Goal: Task Accomplishment & Management: Complete application form

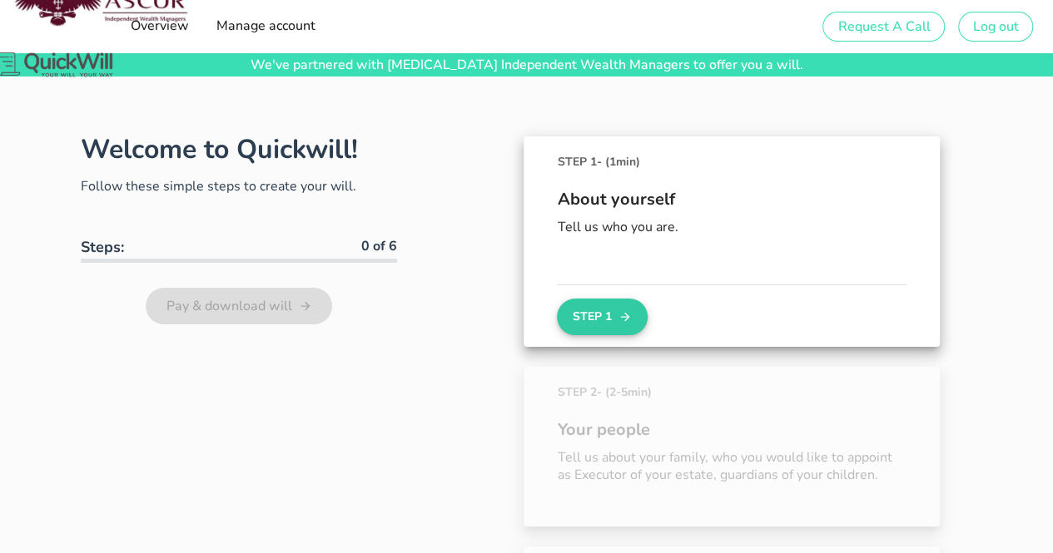
click at [623, 319] on icon "button" at bounding box center [624, 317] width 13 height 20
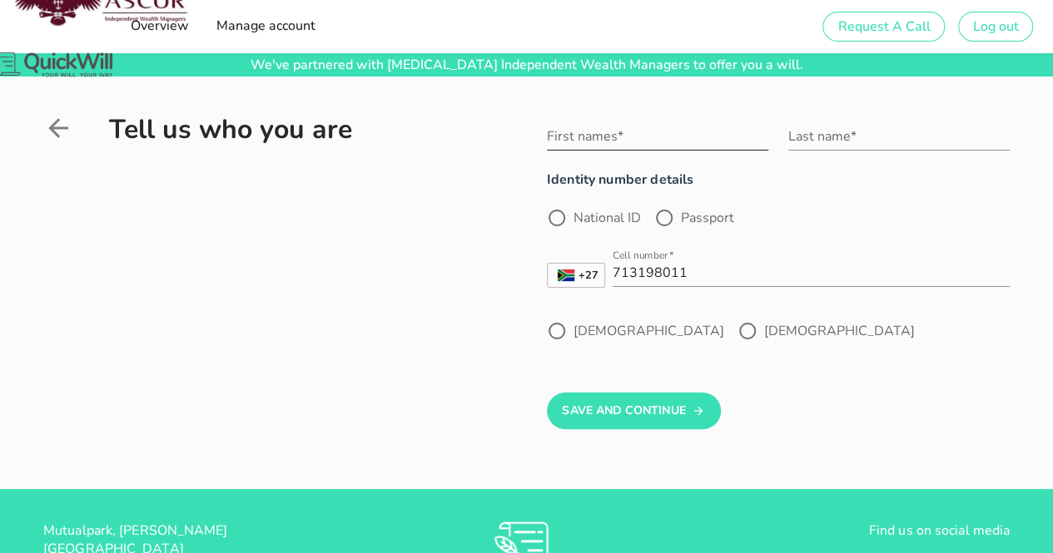
click at [632, 136] on input "First names*" at bounding box center [657, 136] width 221 height 27
type input "[PERSON_NAME]"
click at [844, 144] on input "Last name*" at bounding box center [898, 136] width 221 height 27
type input "Gothe"
click at [557, 222] on div at bounding box center [557, 218] width 28 height 28
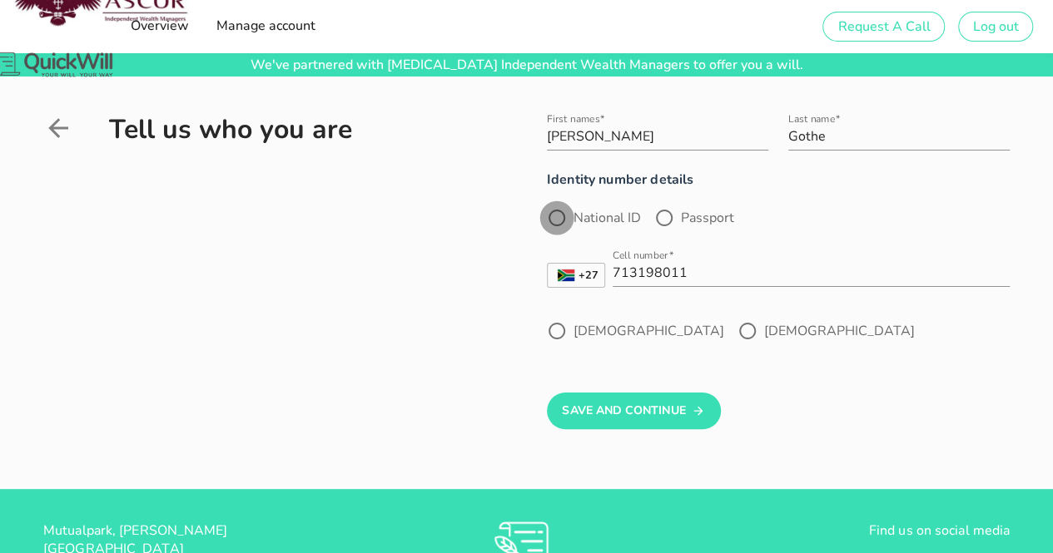
radio input "true"
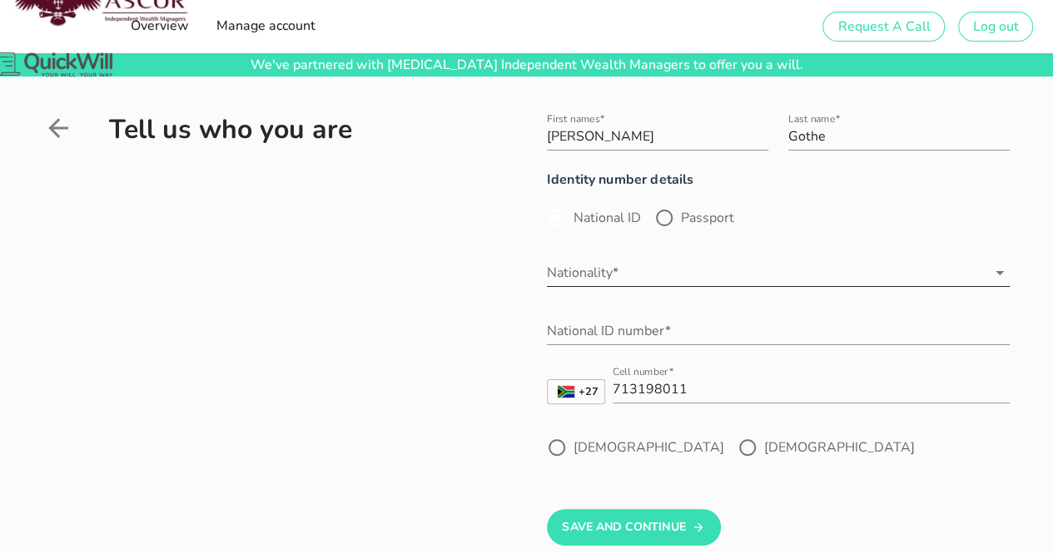
click at [667, 273] on input "Nationality*" at bounding box center [766, 273] width 439 height 27
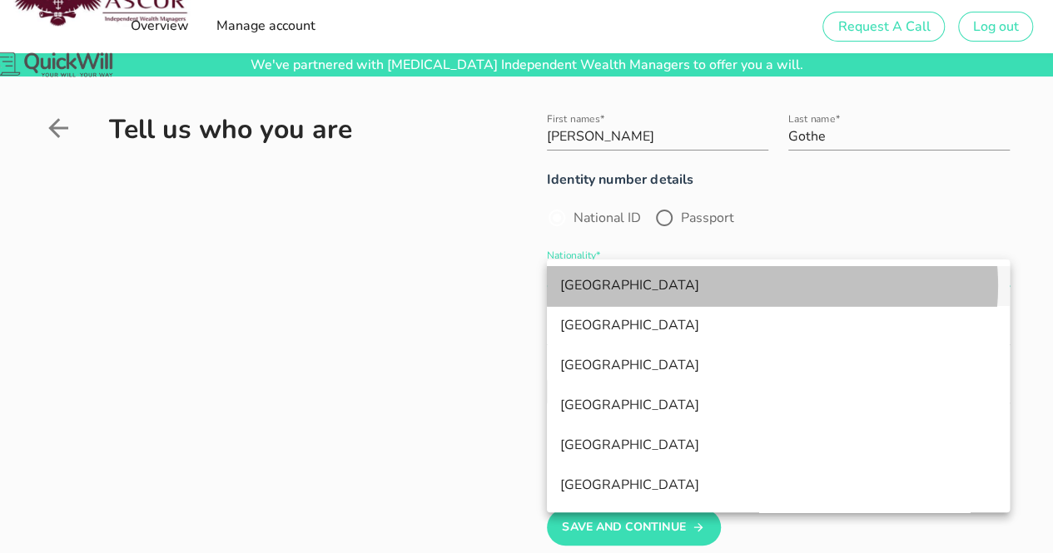
drag, startPoint x: 667, startPoint y: 273, endPoint x: 645, endPoint y: 288, distance: 27.0
click at [645, 288] on div "[GEOGRAPHIC_DATA]" at bounding box center [778, 286] width 436 height 16
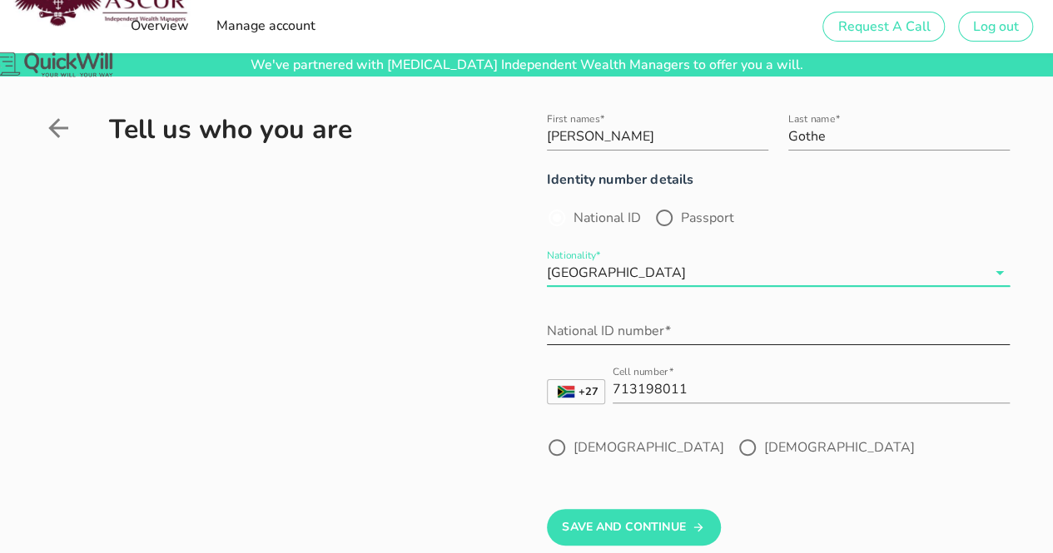
click at [604, 325] on input "National ID number*" at bounding box center [778, 331] width 463 height 27
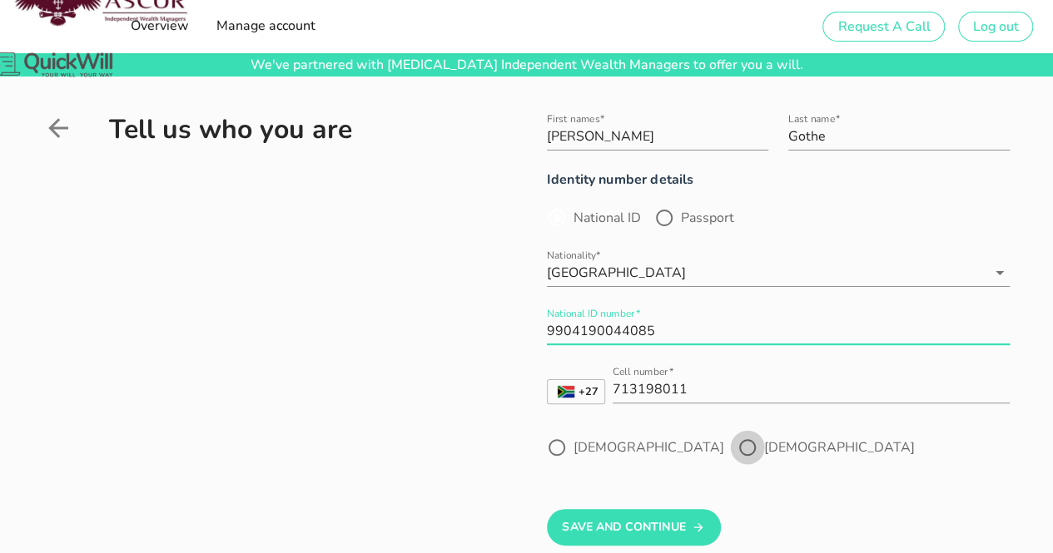
type input "9904190044085"
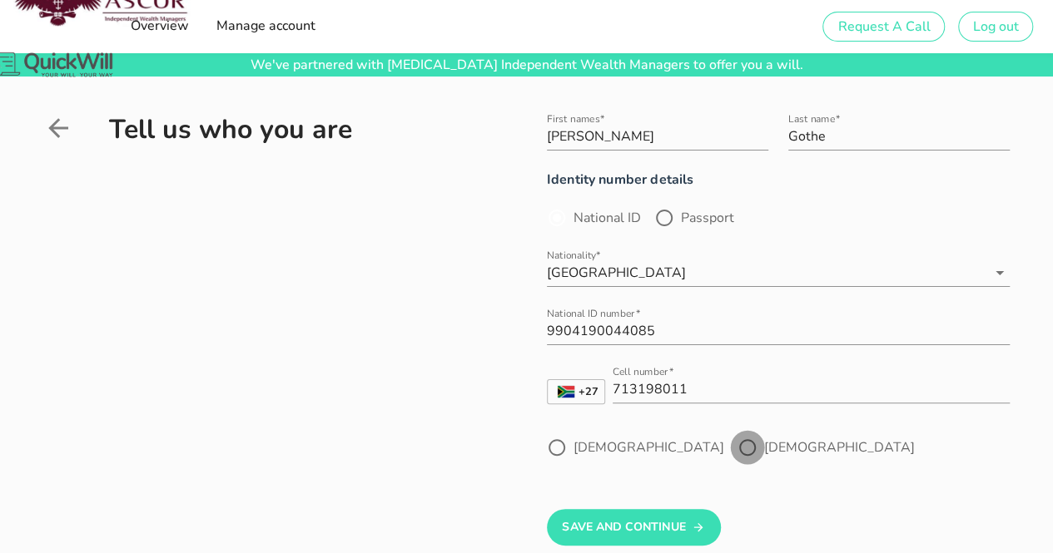
click at [733, 459] on div at bounding box center [747, 448] width 28 height 28
radio input "true"
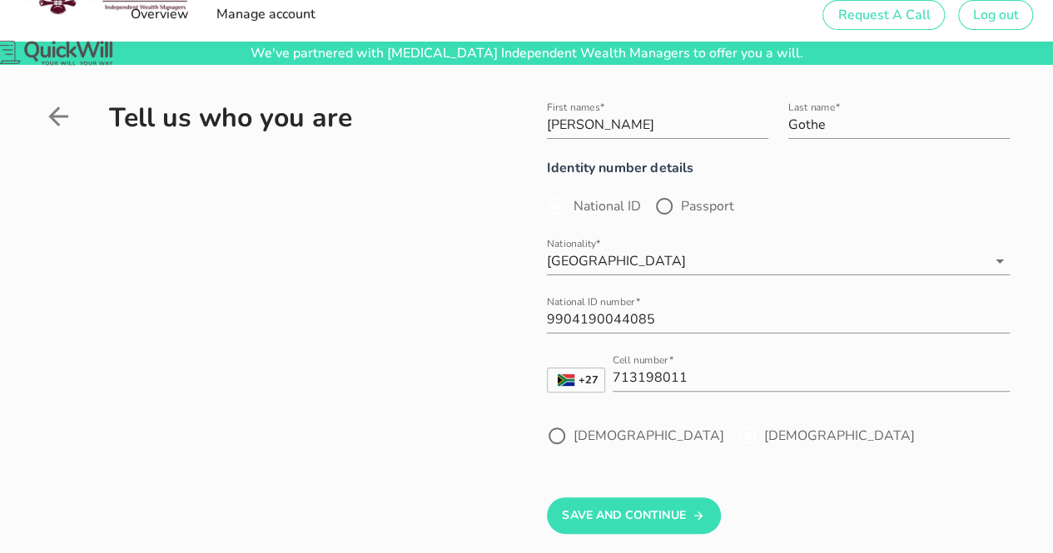
scroll to position [12, 0]
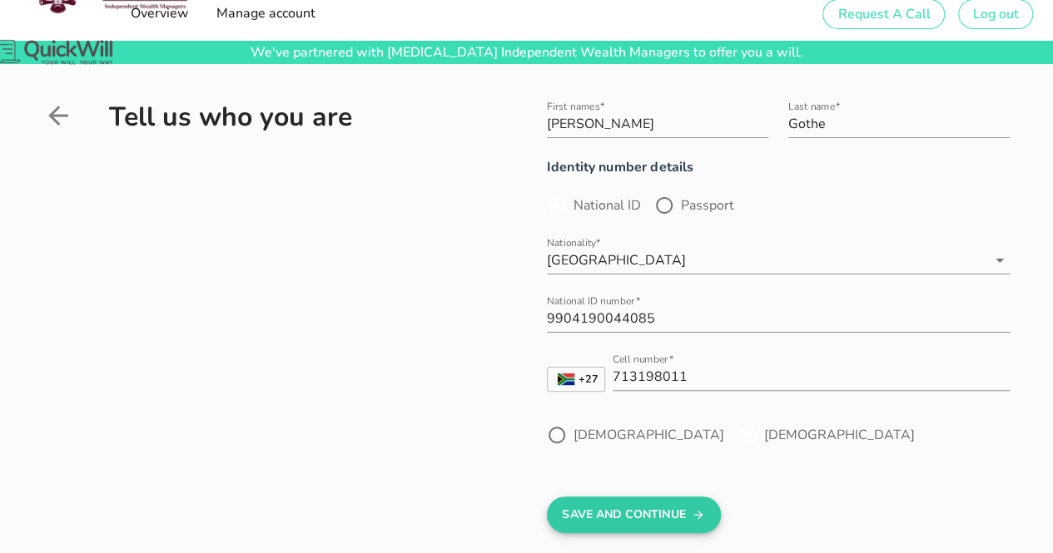
click at [691, 512] on button "Save And Continue" at bounding box center [634, 515] width 174 height 37
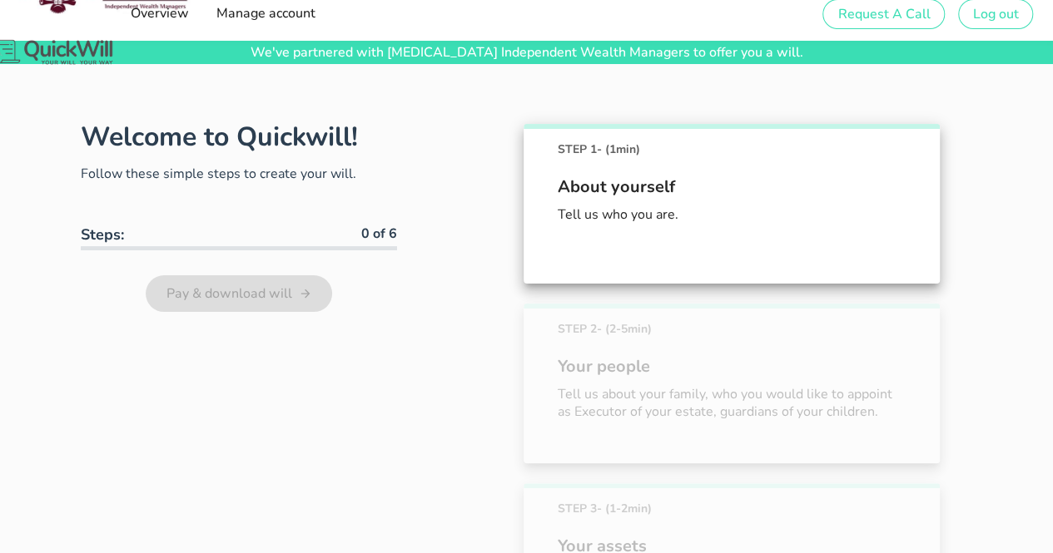
scroll to position [116, 0]
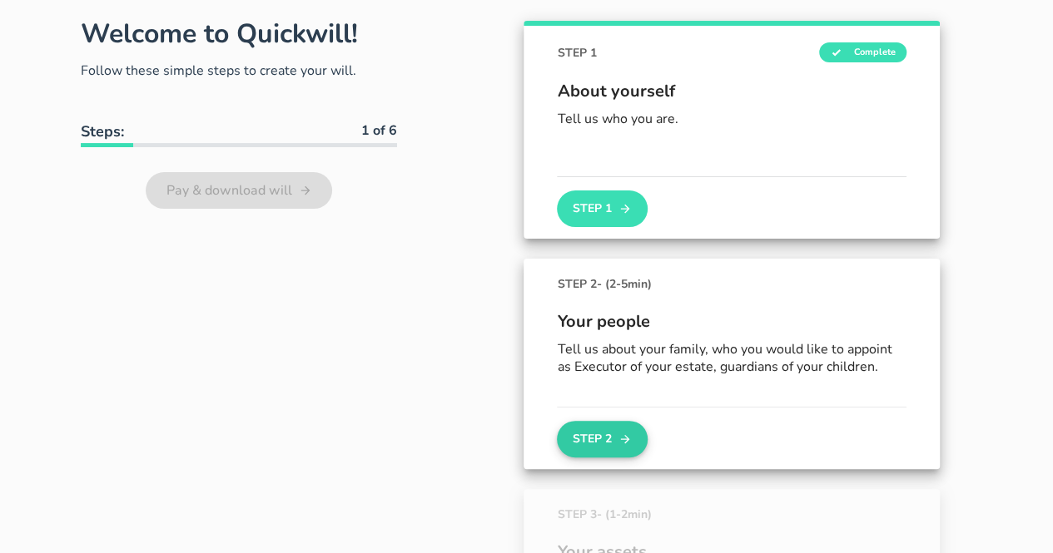
click at [620, 435] on icon "button" at bounding box center [624, 439] width 13 height 20
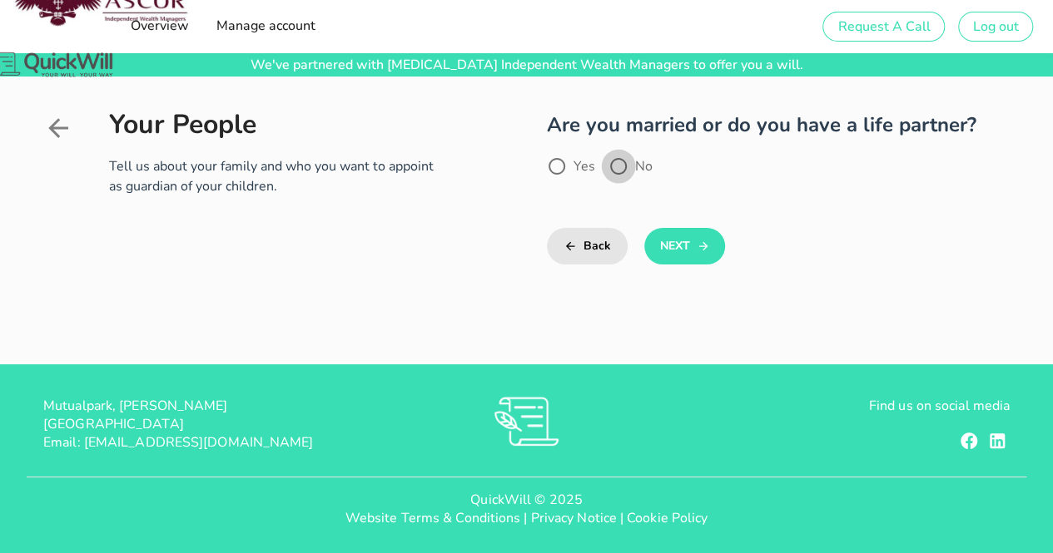
click at [620, 163] on div at bounding box center [618, 166] width 28 height 28
radio input "true"
click at [692, 244] on button "Next" at bounding box center [684, 246] width 81 height 37
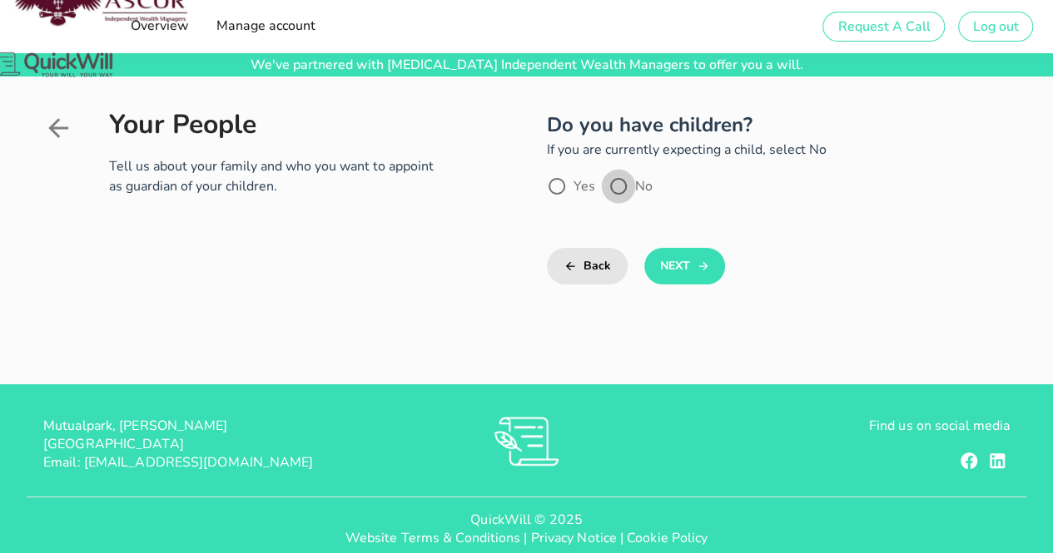
click at [621, 182] on div at bounding box center [618, 186] width 28 height 28
radio input "true"
click at [681, 267] on button "Next" at bounding box center [684, 266] width 81 height 37
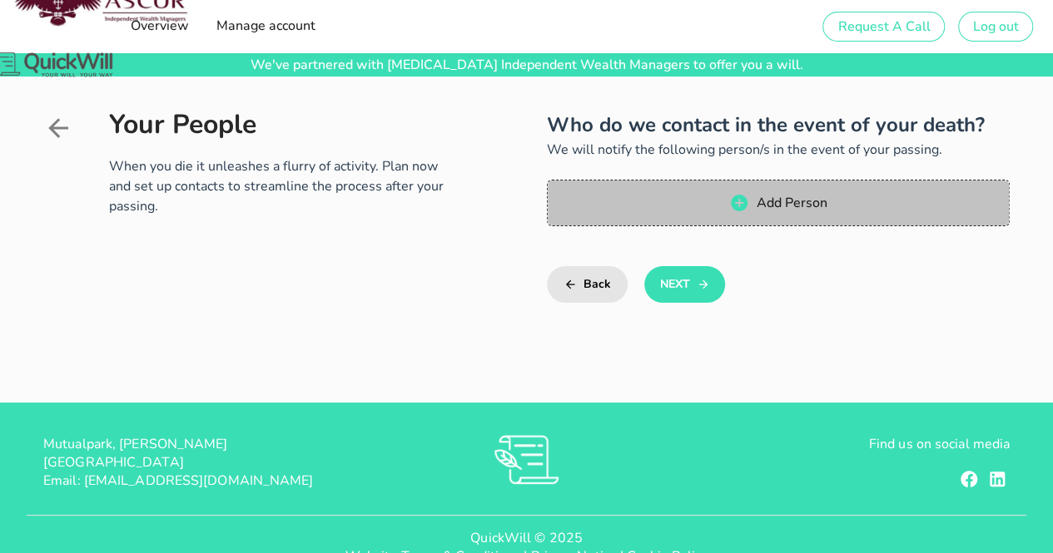
click at [741, 201] on icon "button" at bounding box center [739, 203] width 17 height 17
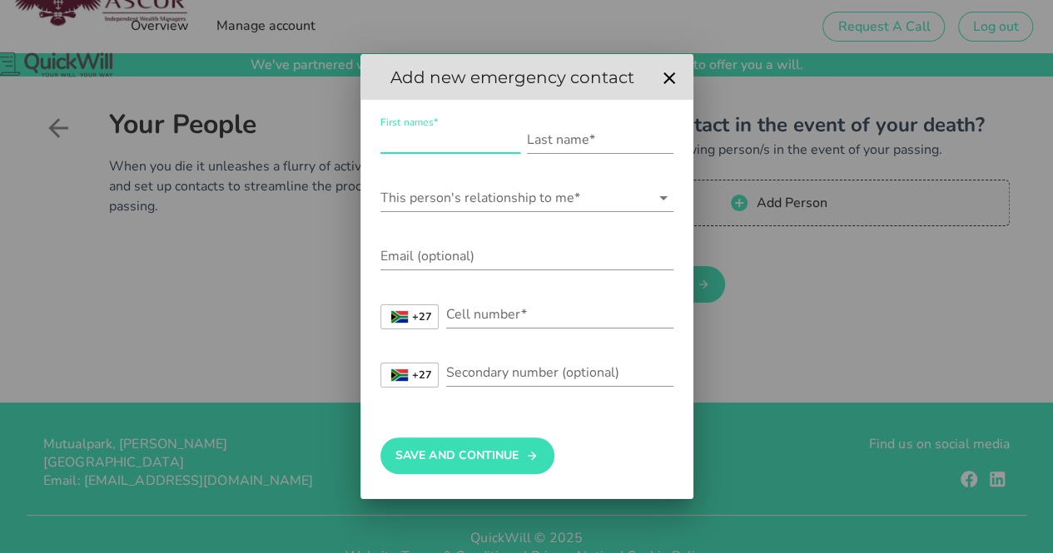
click at [468, 146] on input "First names*" at bounding box center [450, 139] width 140 height 27
type input "[PERSON_NAME]"
click at [546, 140] on input "Last name*" at bounding box center [600, 139] width 146 height 27
type input "Gothe"
click at [544, 196] on input "This person's relationship to me*" at bounding box center [515, 198] width 270 height 27
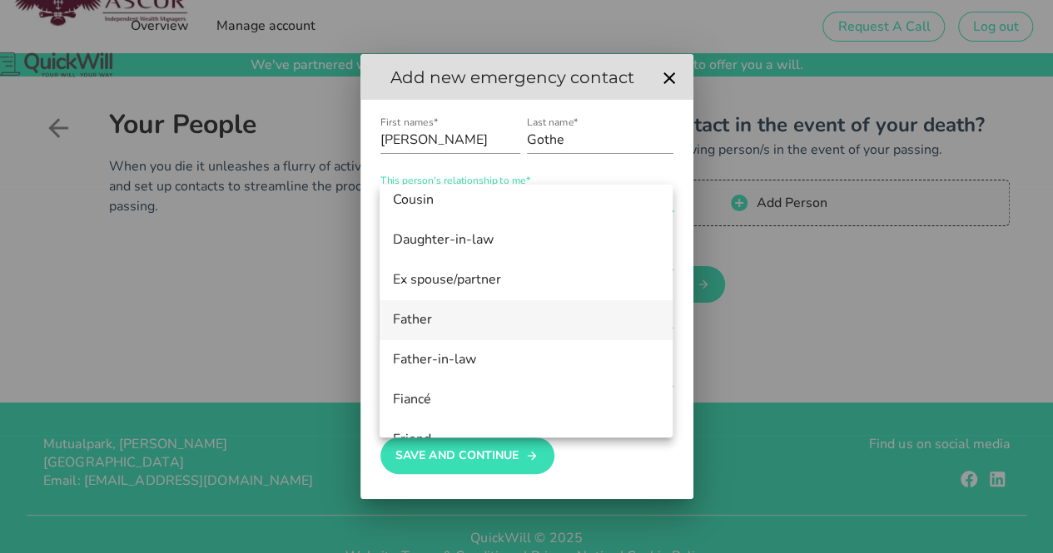
scroll to position [131, 0]
click at [428, 320] on div "Father" at bounding box center [526, 319] width 266 height 16
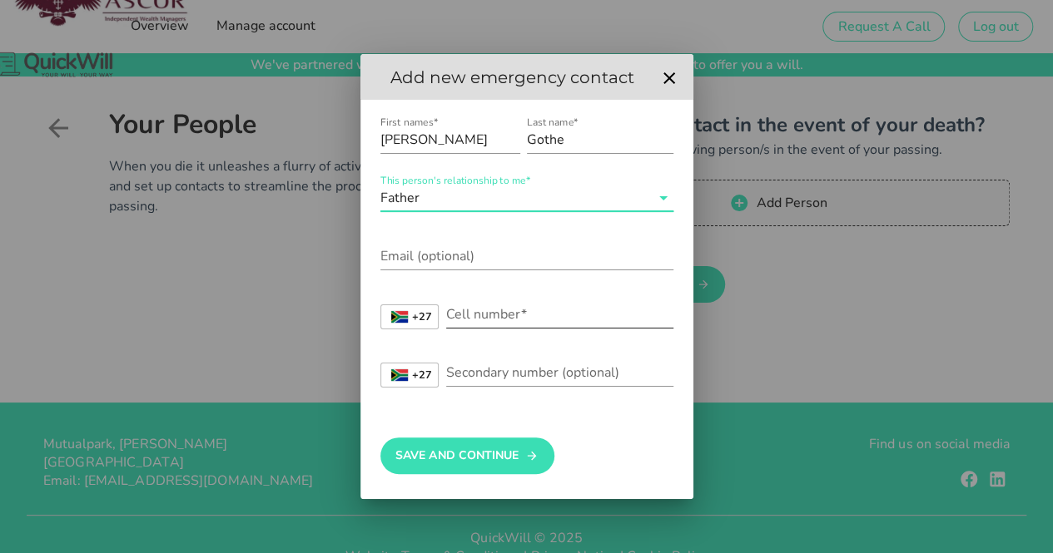
click at [498, 321] on input "Cell number*" at bounding box center [559, 314] width 227 height 27
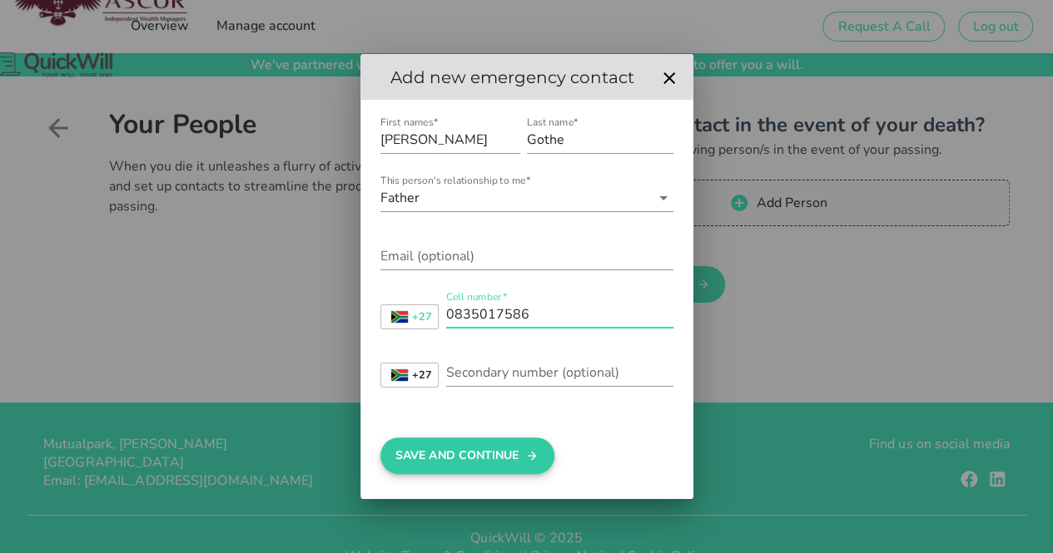
type input "0835017586"
click at [525, 453] on button "Save And Continue" at bounding box center [467, 456] width 174 height 37
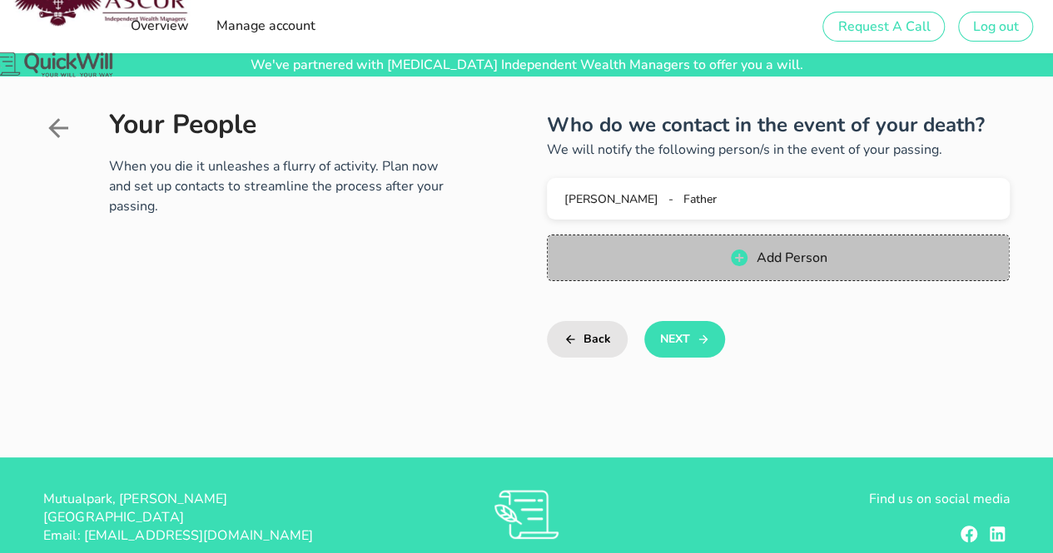
click at [734, 247] on button "Add Person" at bounding box center [778, 258] width 463 height 47
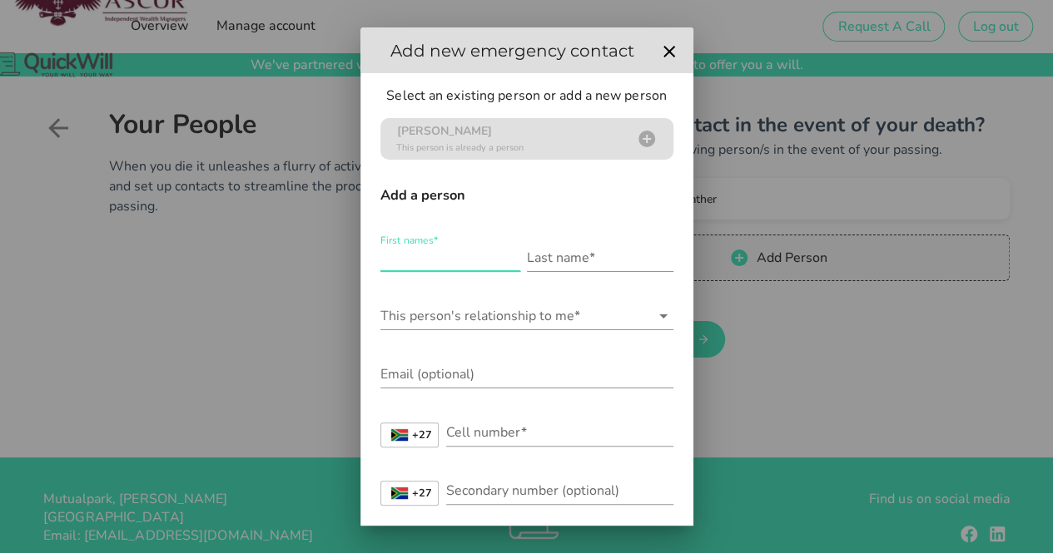
click at [441, 245] on input "First names*" at bounding box center [450, 258] width 140 height 27
type input "[PERSON_NAME]"
click at [527, 260] on input "Last name*" at bounding box center [600, 258] width 146 height 27
type input "Gothe"
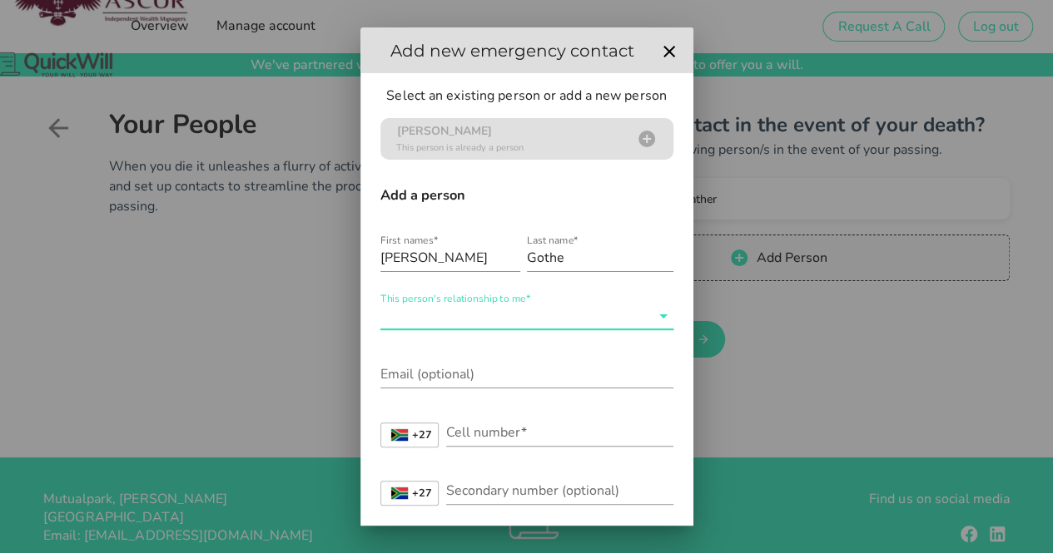
click at [546, 307] on input "This person's relationship to me*" at bounding box center [515, 316] width 270 height 27
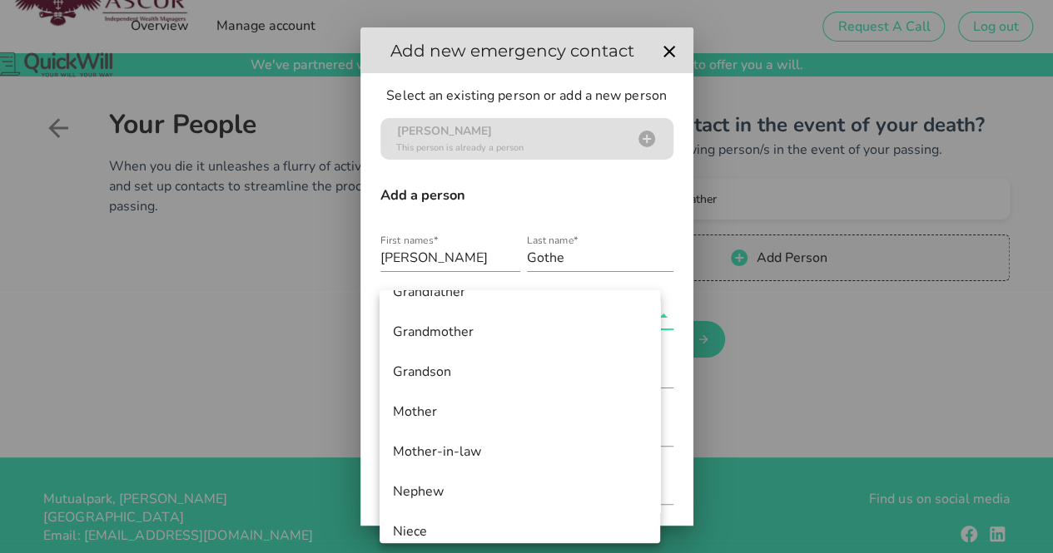
scroll to position [625, 0]
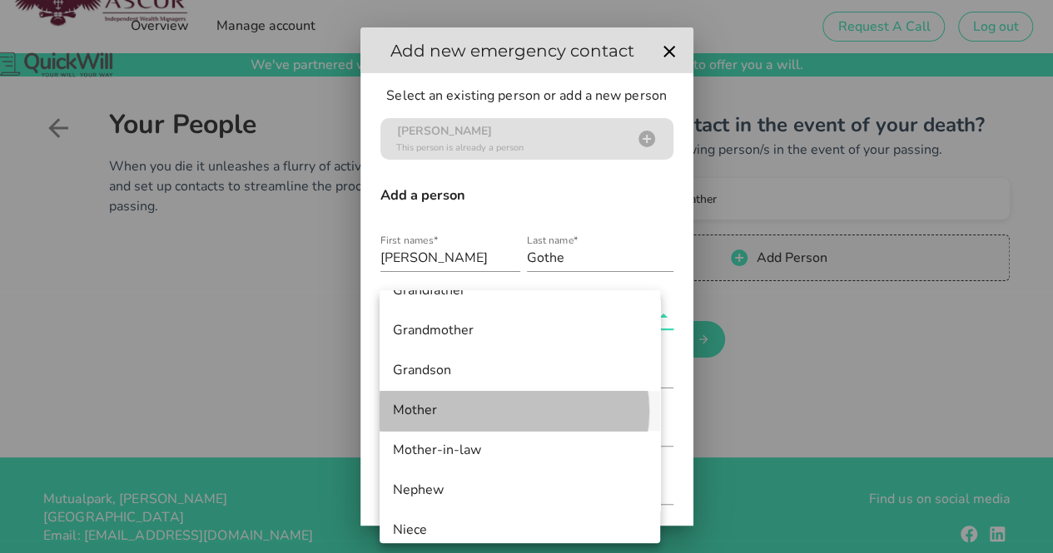
click at [454, 410] on div "Mother" at bounding box center [520, 411] width 254 height 16
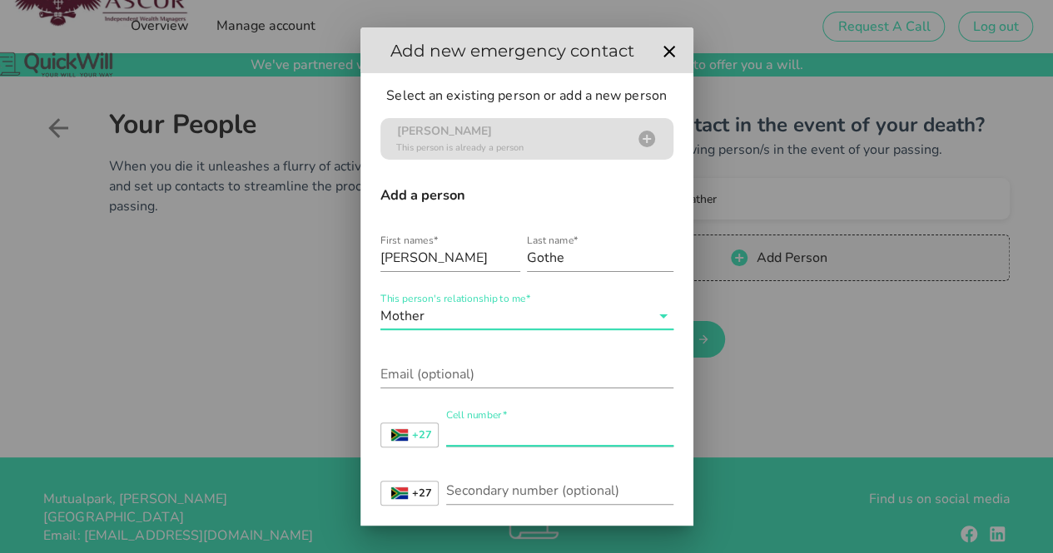
click at [488, 427] on input "Cell number*" at bounding box center [559, 432] width 227 height 27
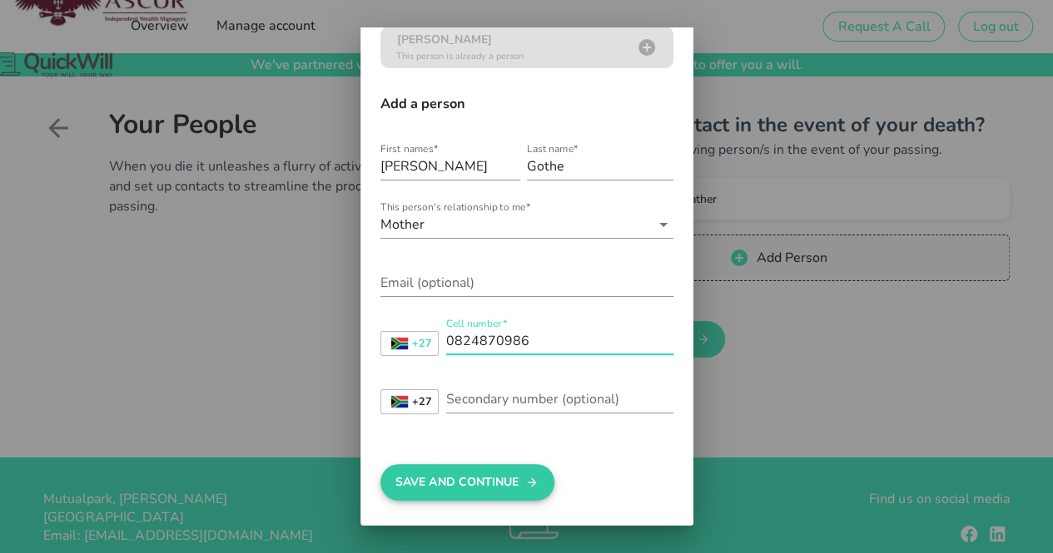
type input "0824870986"
click at [533, 480] on icon "submit" at bounding box center [531, 483] width 13 height 20
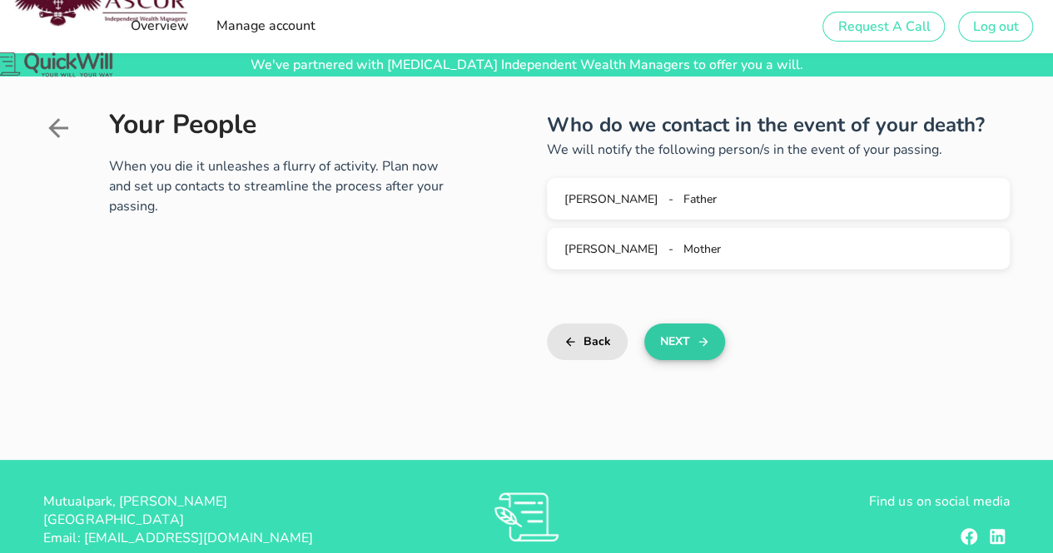
click at [707, 346] on icon "button" at bounding box center [703, 342] width 13 height 20
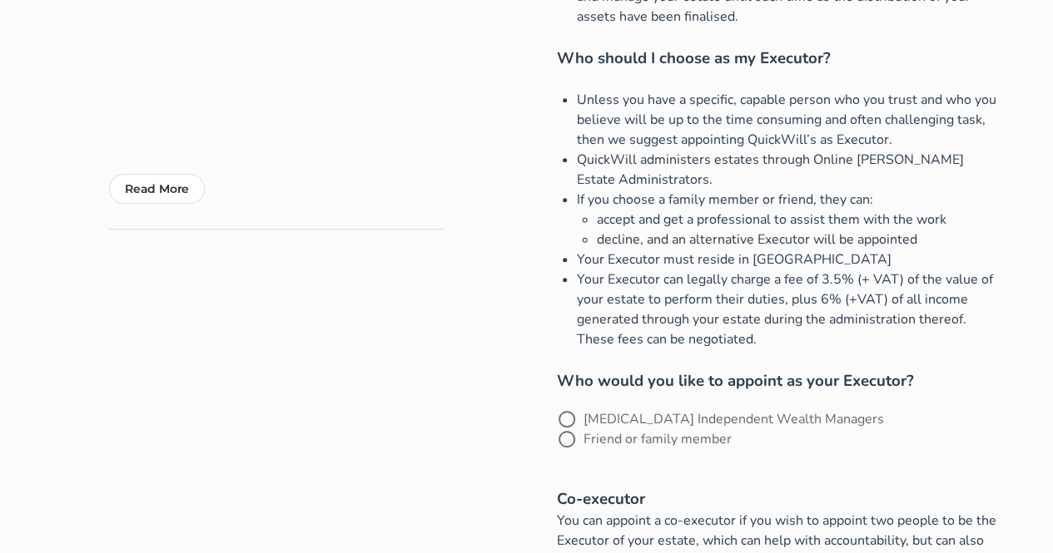
scroll to position [314, 0]
click at [569, 444] on div at bounding box center [567, 438] width 28 height 28
radio input "true"
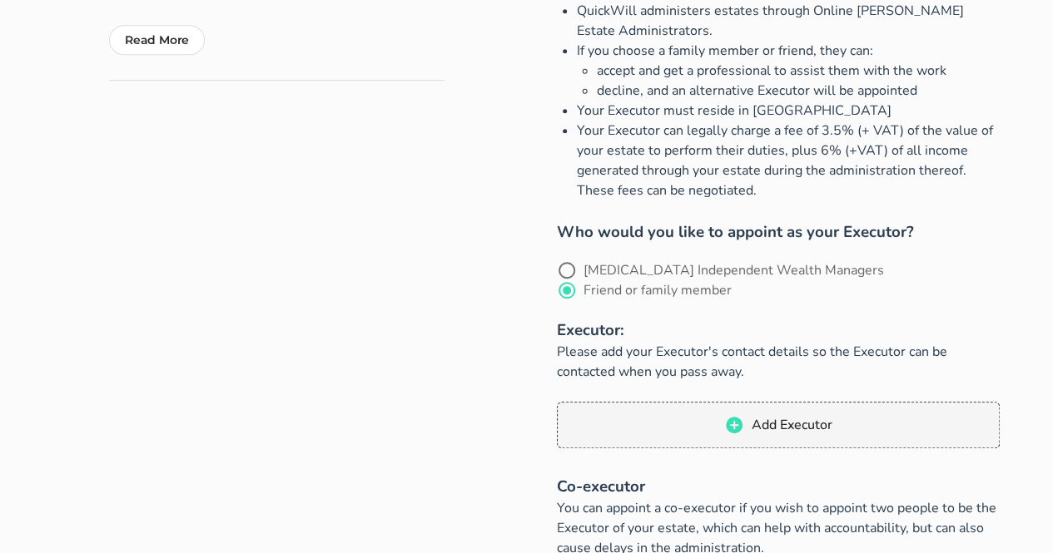
scroll to position [561, 0]
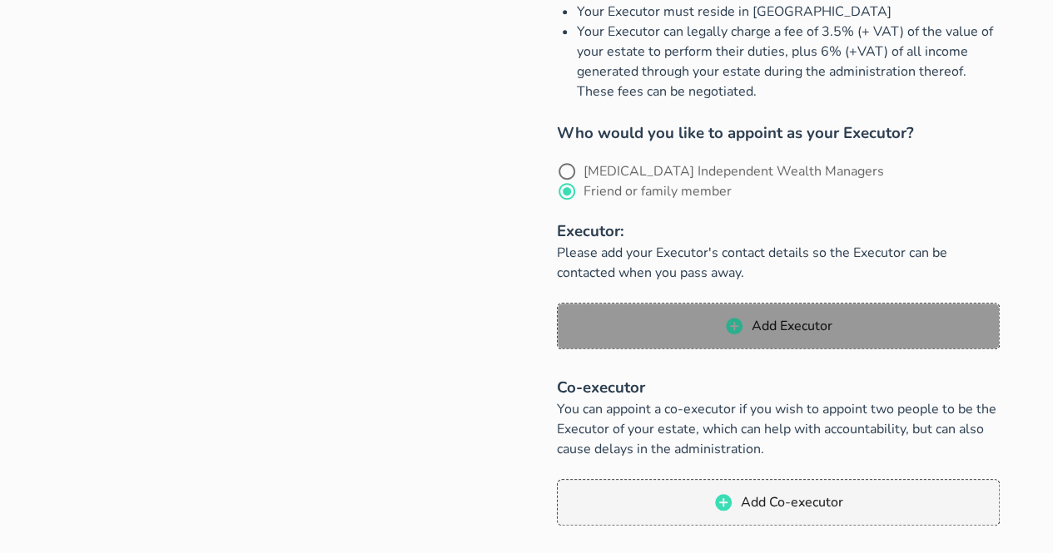
click at [744, 320] on span "Add Executor" at bounding box center [777, 326] width 409 height 20
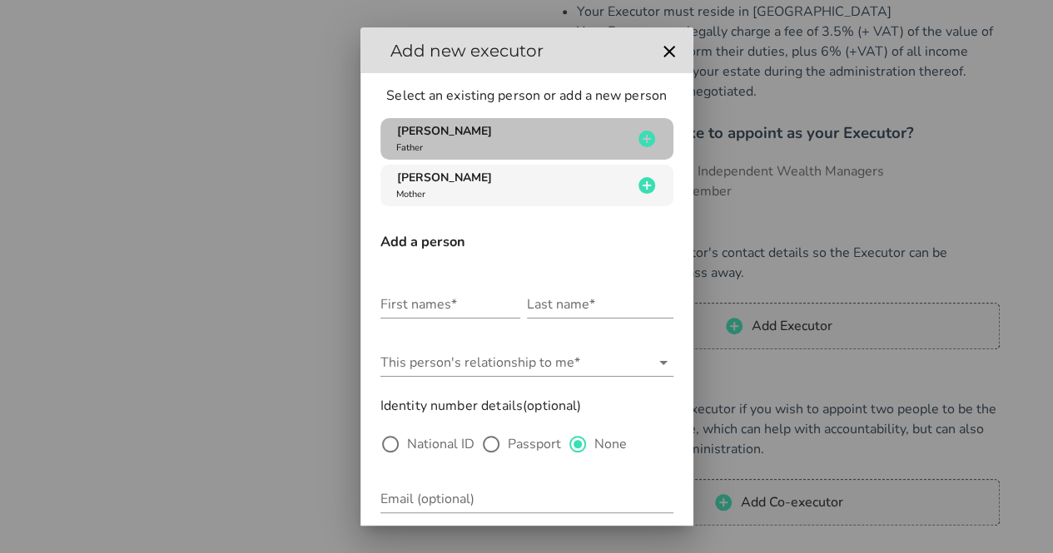
click at [506, 147] on div "[PERSON_NAME] Father" at bounding box center [513, 139] width 240 height 32
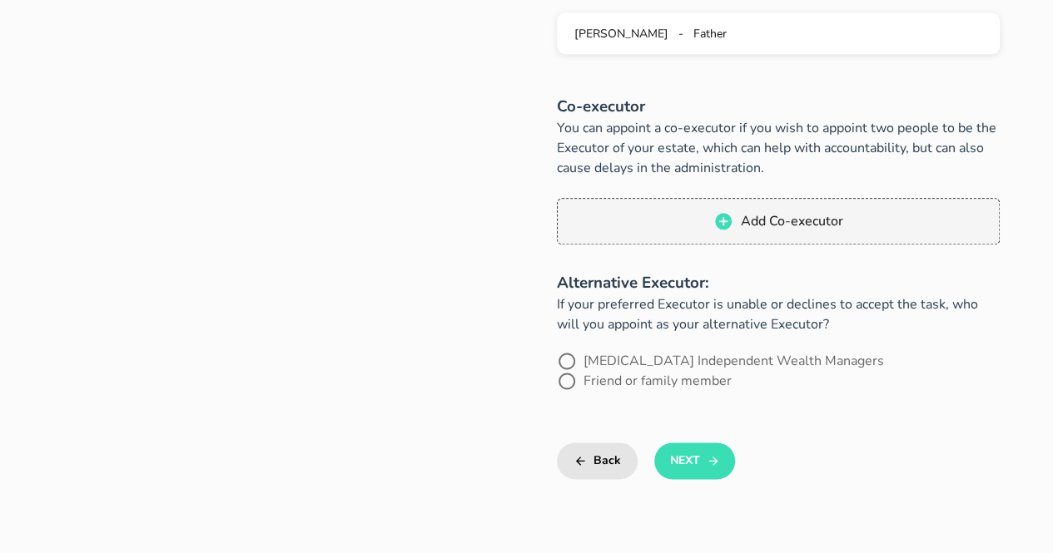
scroll to position [851, 0]
click at [583, 383] on label "Friend or family member" at bounding box center [657, 379] width 148 height 17
radio input "true"
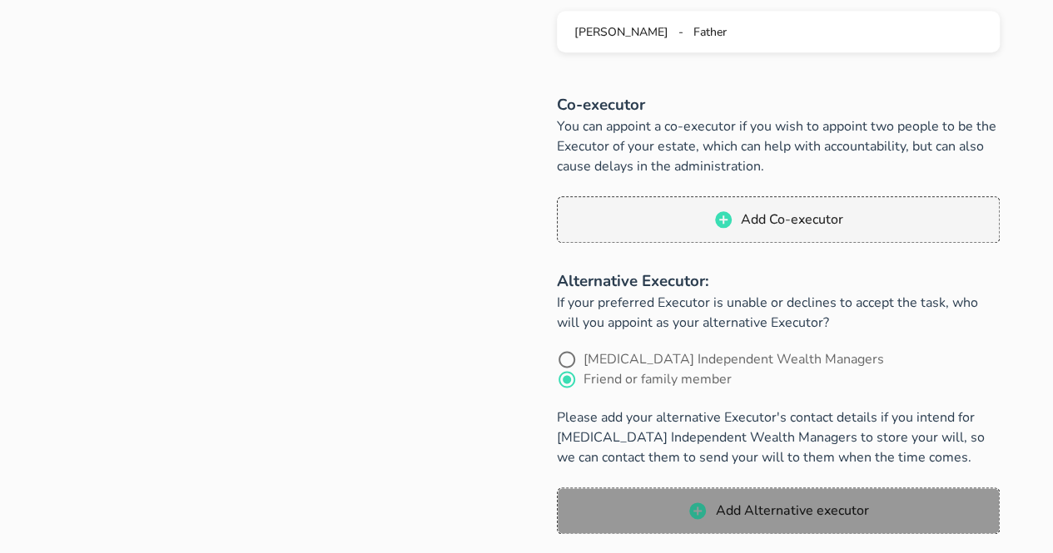
click at [646, 525] on button "Add Alternative executor" at bounding box center [778, 511] width 443 height 47
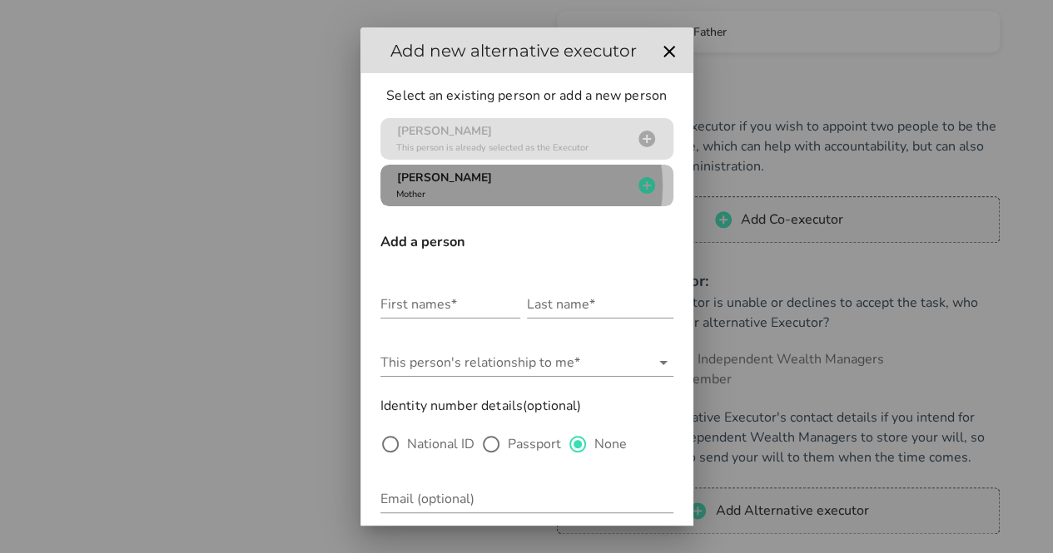
click at [523, 172] on div "[PERSON_NAME] Mother" at bounding box center [513, 186] width 240 height 32
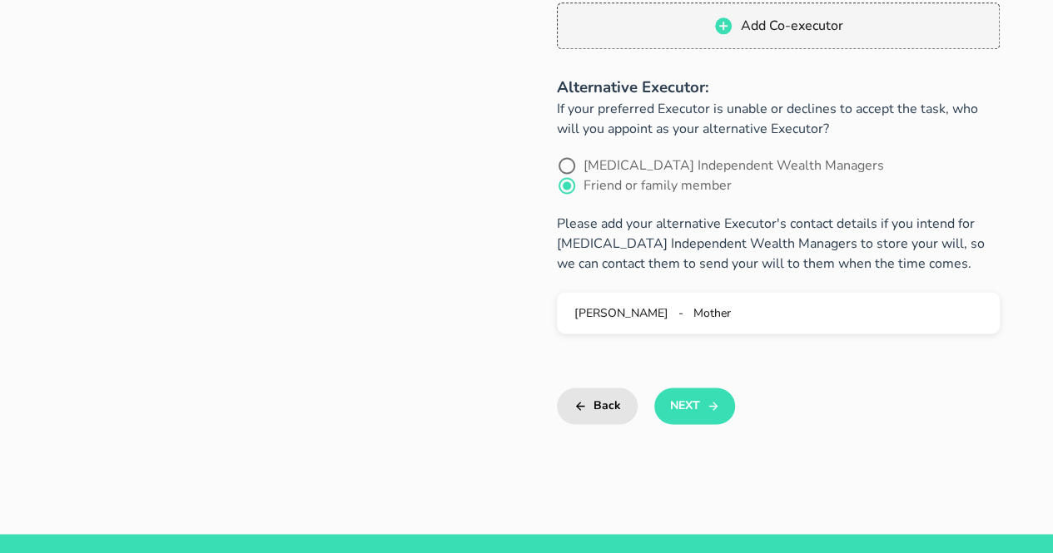
scroll to position [1078, 0]
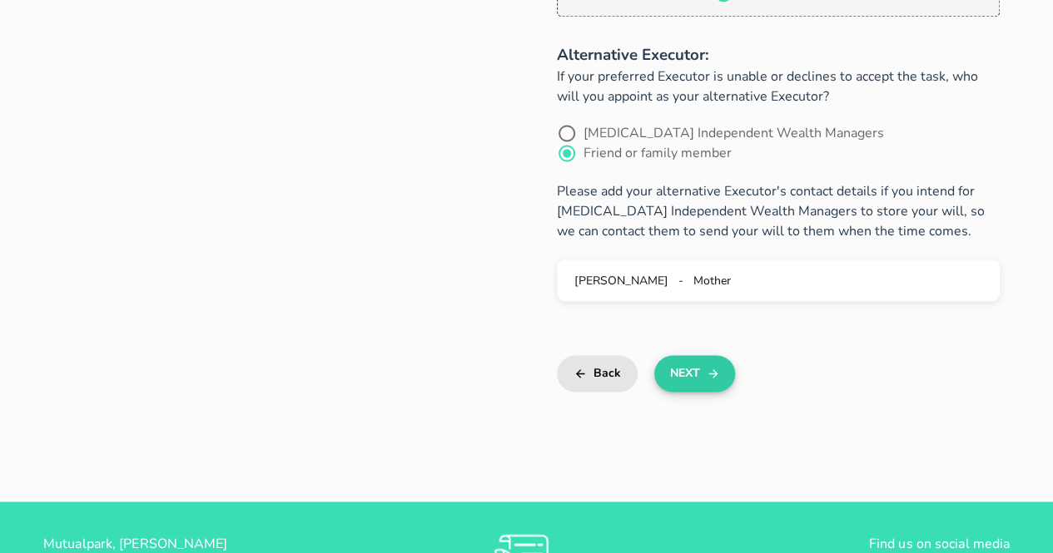
click at [709, 373] on icon "button" at bounding box center [713, 374] width 13 height 20
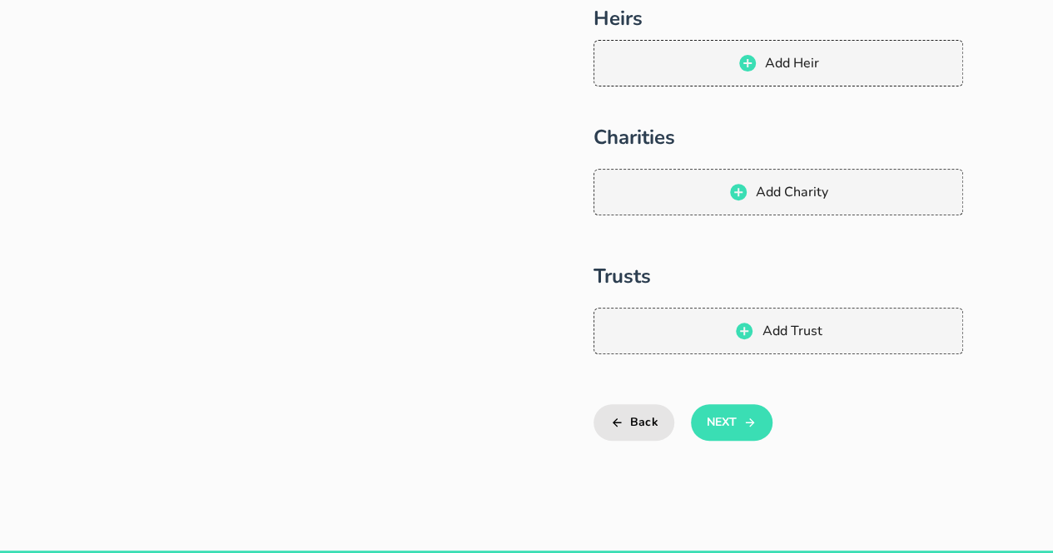
scroll to position [304, 0]
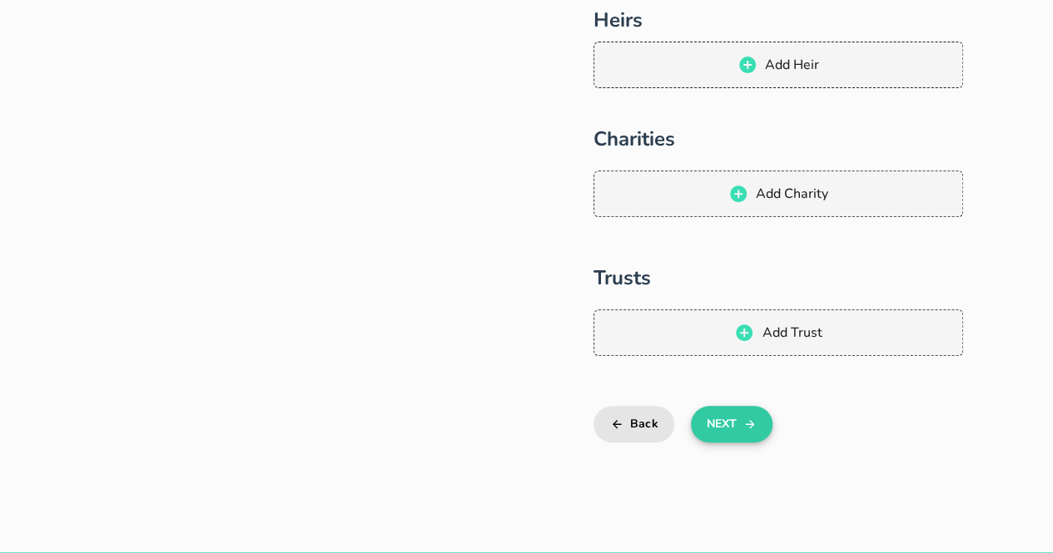
click at [754, 433] on icon "button" at bounding box center [749, 424] width 13 height 20
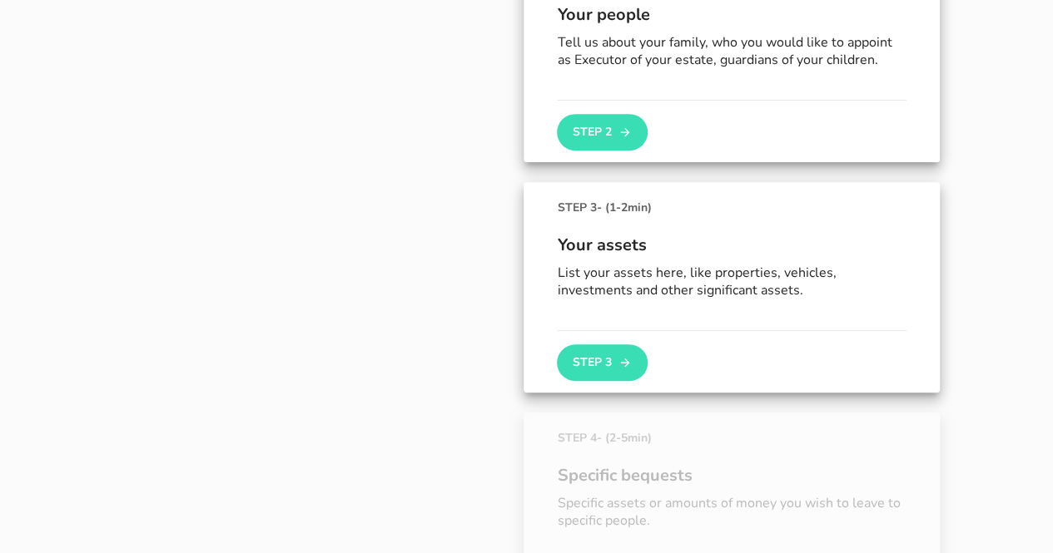
scroll to position [431, 0]
click at [604, 349] on button "Step 3" at bounding box center [602, 362] width 90 height 37
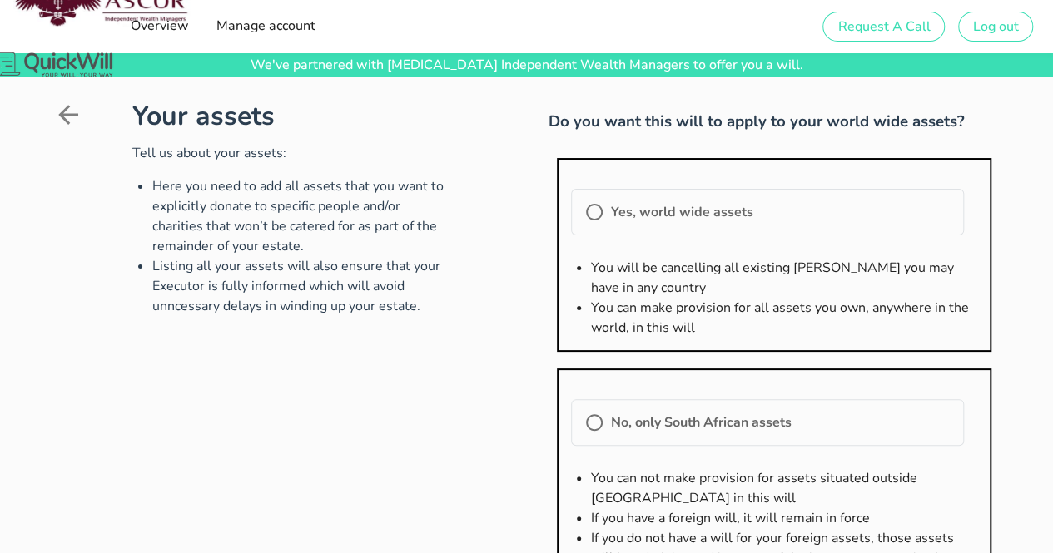
click at [715, 198] on div "Yes, world wide assets" at bounding box center [767, 212] width 393 height 47
radio input "true"
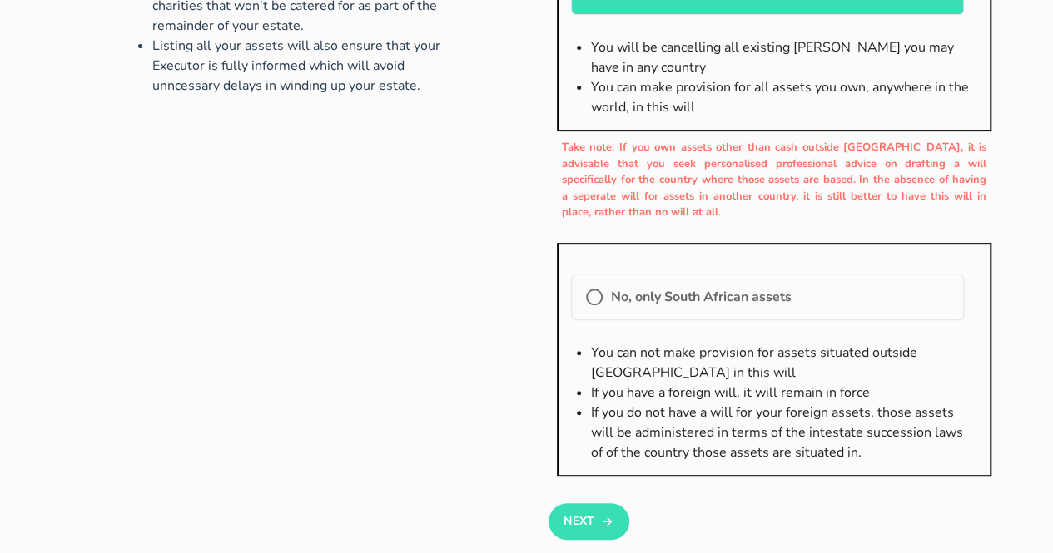
scroll to position [222, 0]
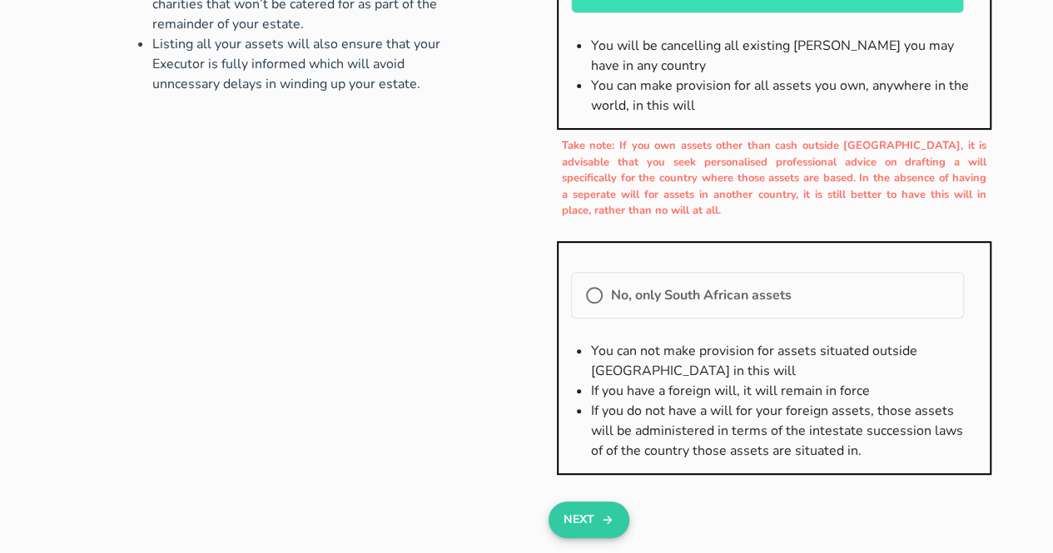
click at [604, 527] on icon "button" at bounding box center [607, 520] width 13 height 20
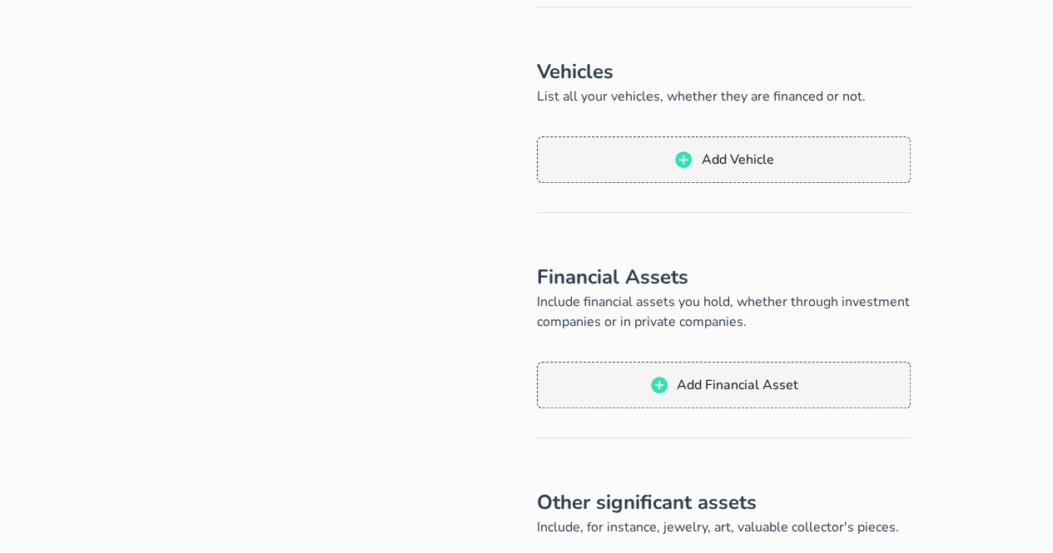
scroll to position [413, 0]
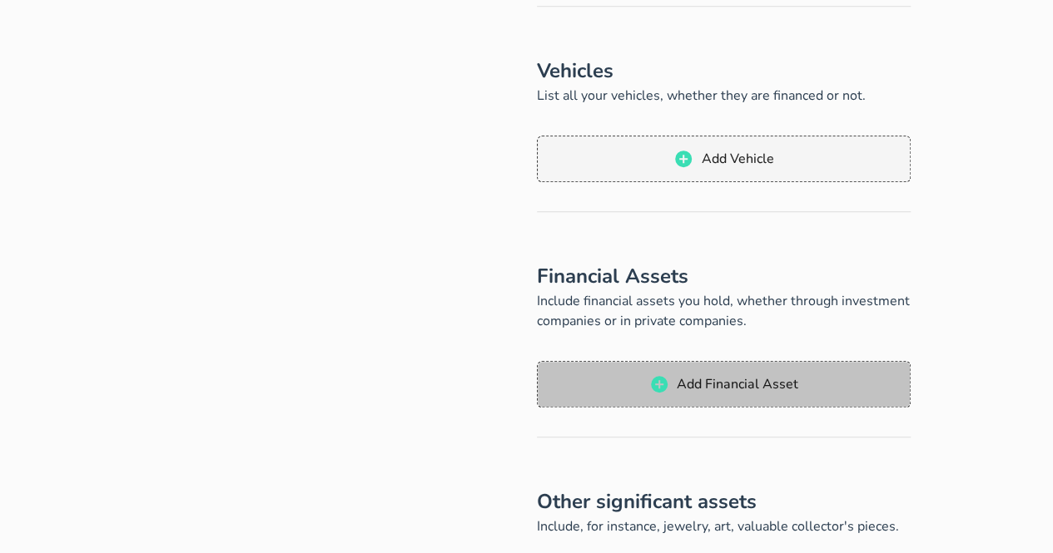
click at [698, 387] on span "Add Financial Asset" at bounding box center [737, 384] width 122 height 18
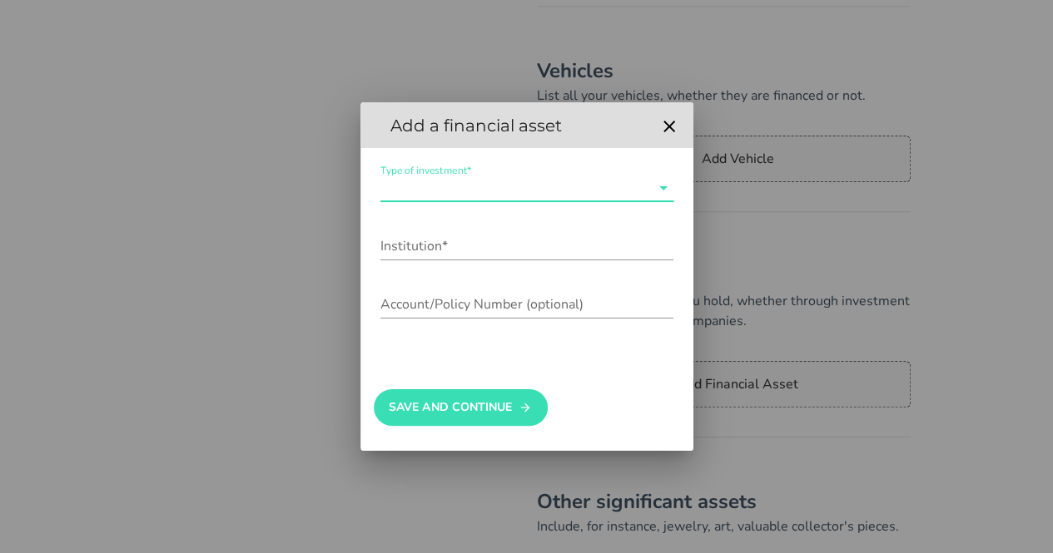
click at [595, 192] on input "Type of investment*" at bounding box center [515, 188] width 270 height 27
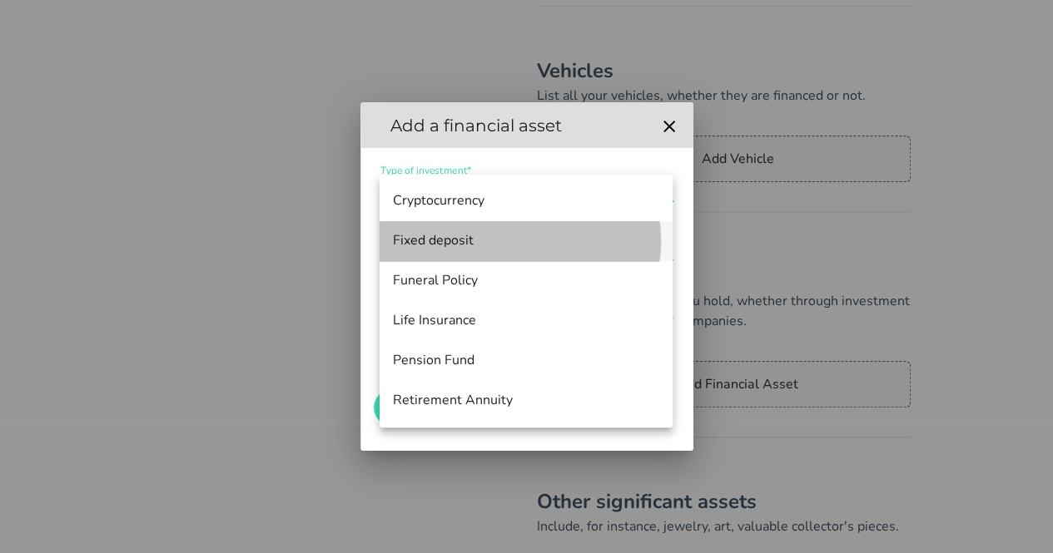
click at [521, 237] on div "Fixed deposit" at bounding box center [526, 241] width 266 height 16
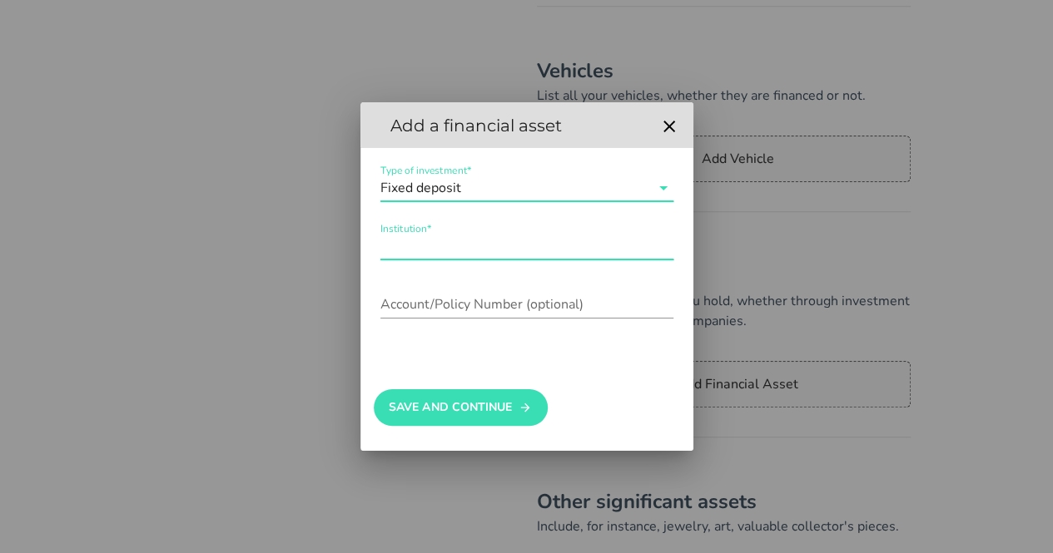
click at [484, 249] on input "Institution*" at bounding box center [526, 246] width 293 height 27
click at [662, 191] on icon at bounding box center [663, 188] width 20 height 20
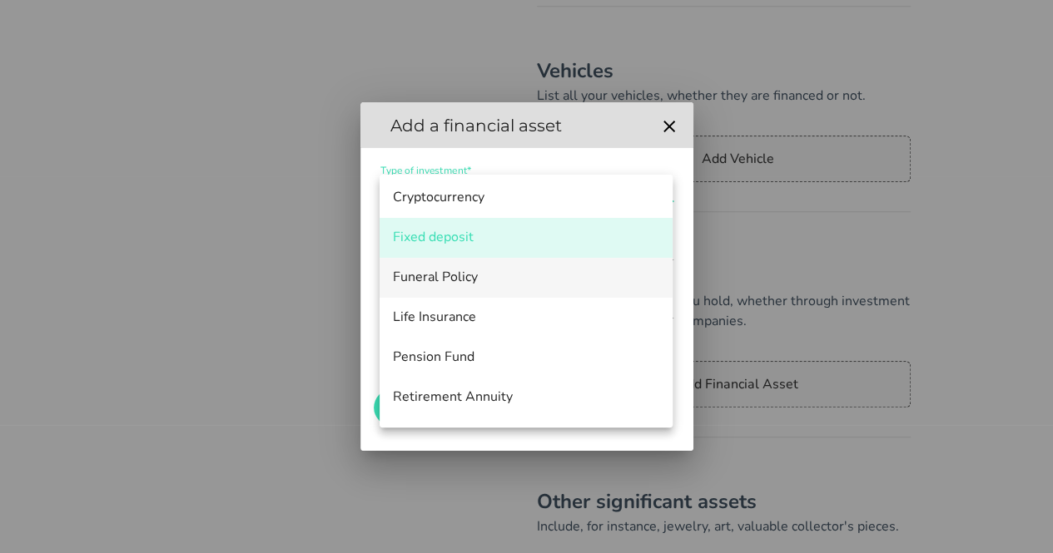
scroll to position [0, 0]
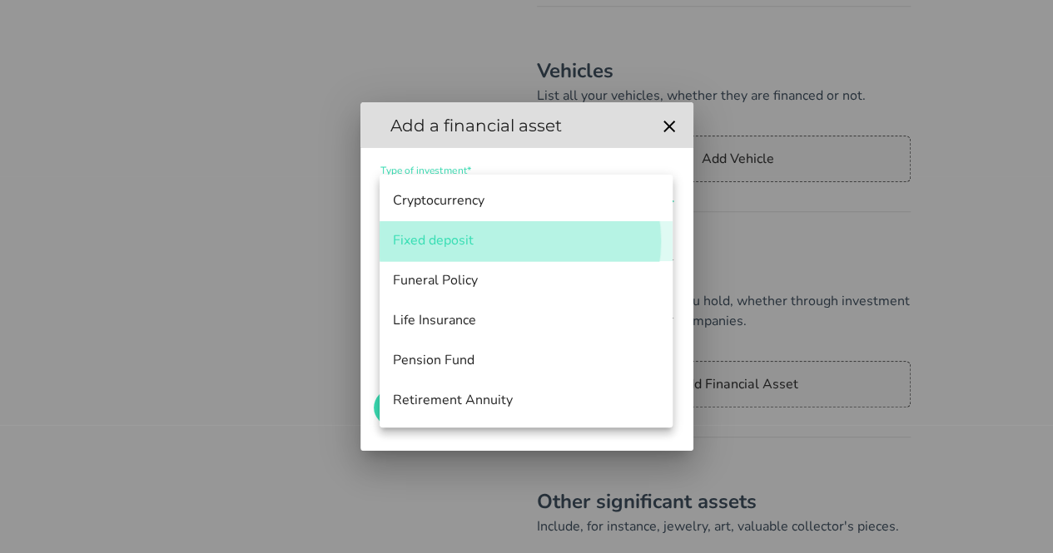
click at [528, 252] on div "Fixed deposit" at bounding box center [526, 241] width 266 height 36
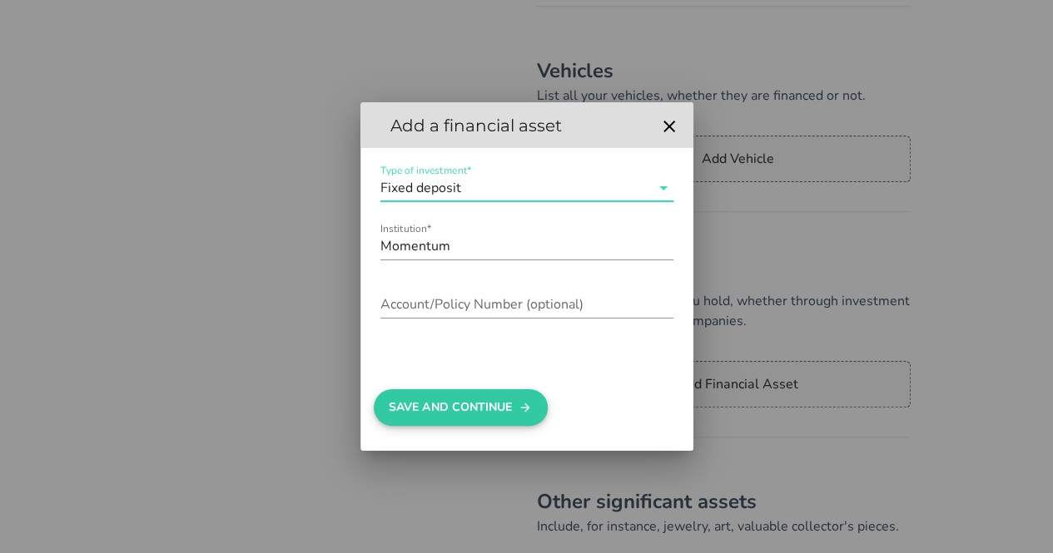
click at [519, 396] on button "Save And Continue" at bounding box center [461, 407] width 174 height 37
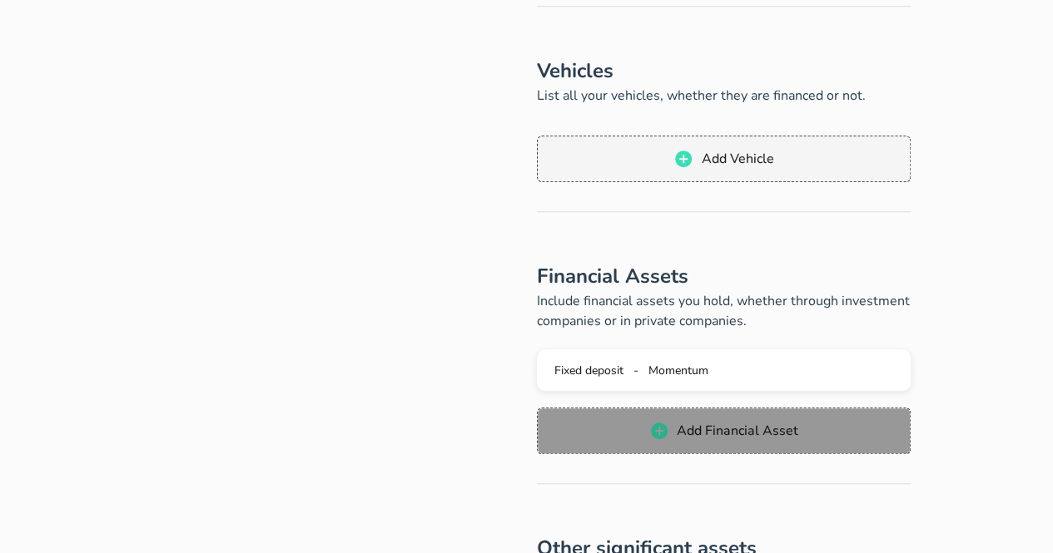
click at [706, 419] on button "Add Financial Asset" at bounding box center [724, 431] width 374 height 47
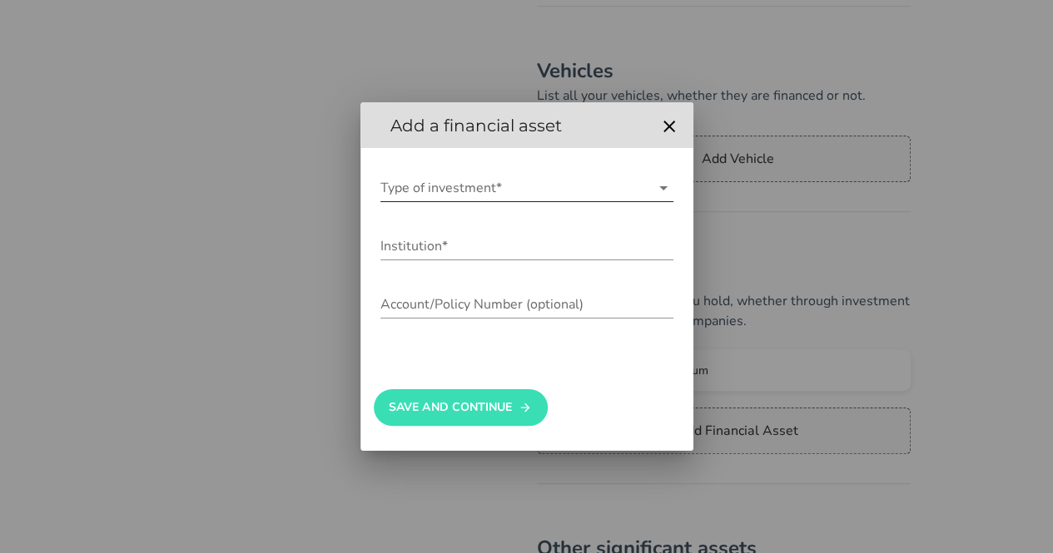
click at [474, 189] on input "Type of investment*" at bounding box center [515, 188] width 270 height 27
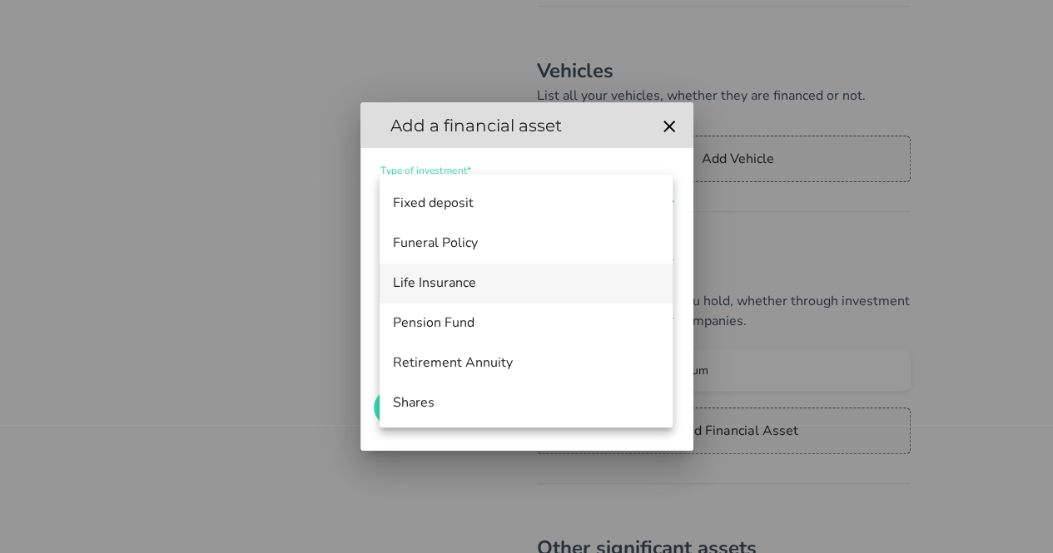
scroll to position [44, 0]
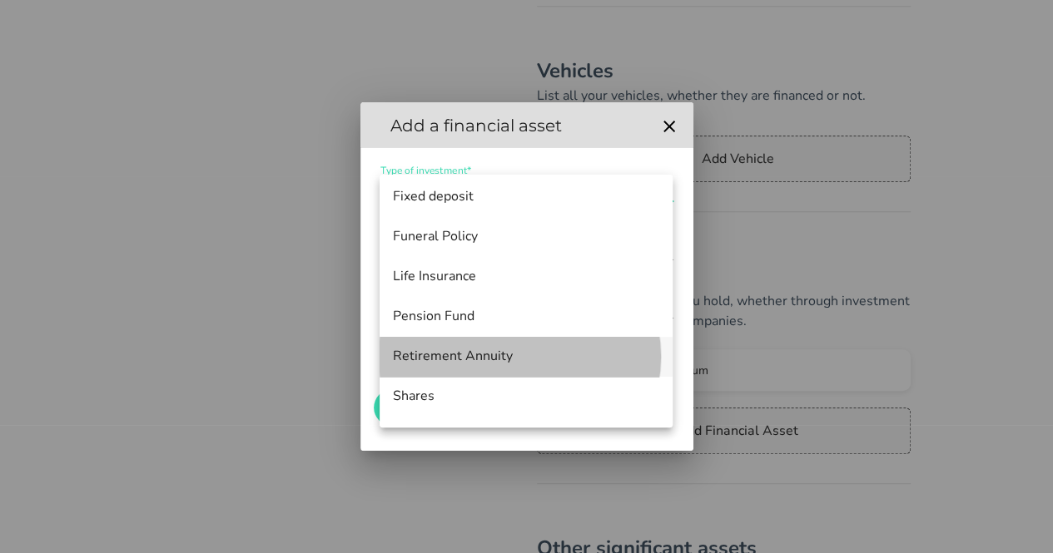
click at [493, 351] on div "Retirement Annuity" at bounding box center [526, 357] width 266 height 16
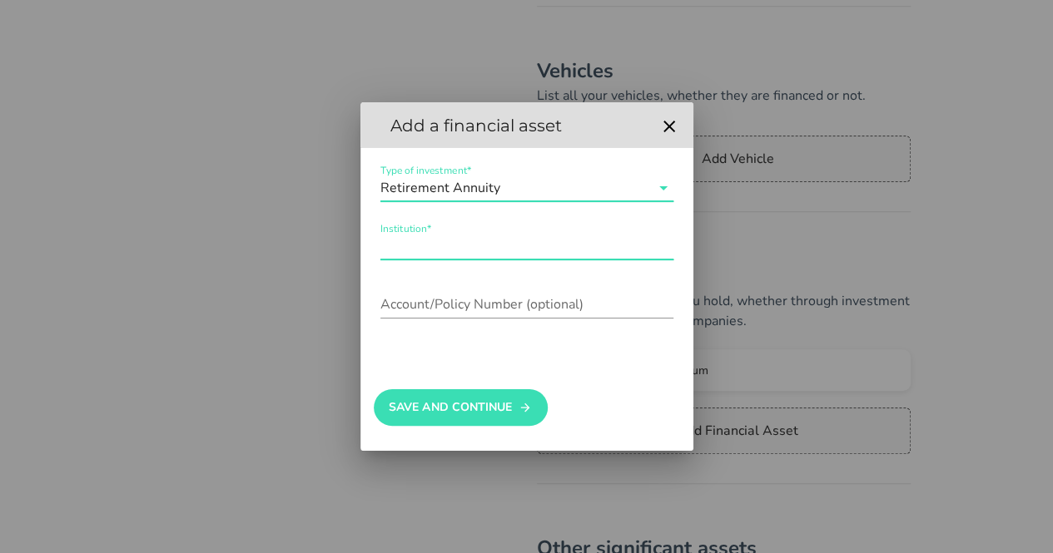
click at [443, 237] on input "Institution*" at bounding box center [526, 246] width 293 height 27
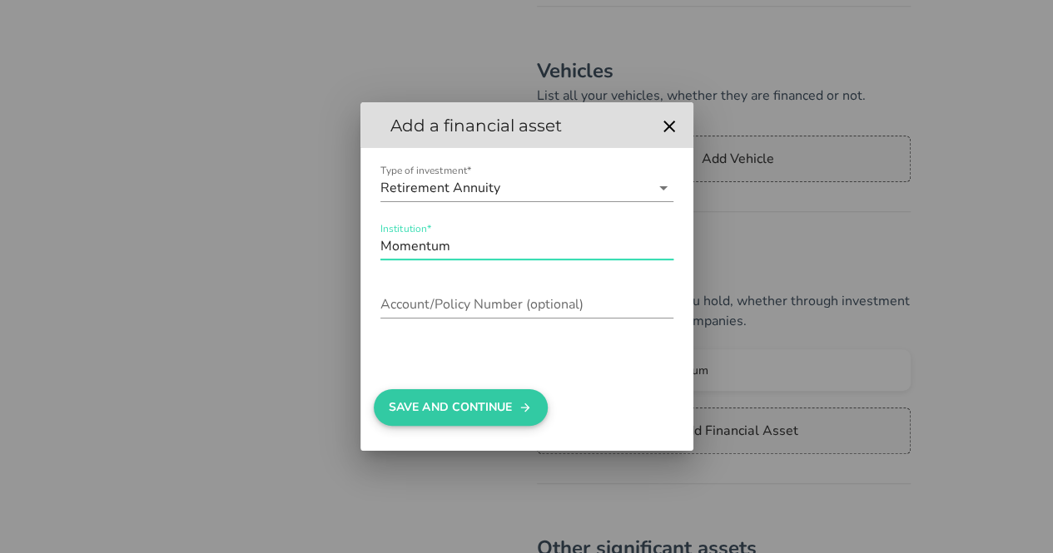
type input "Momentum"
click at [508, 410] on button "Save And Continue" at bounding box center [461, 407] width 174 height 37
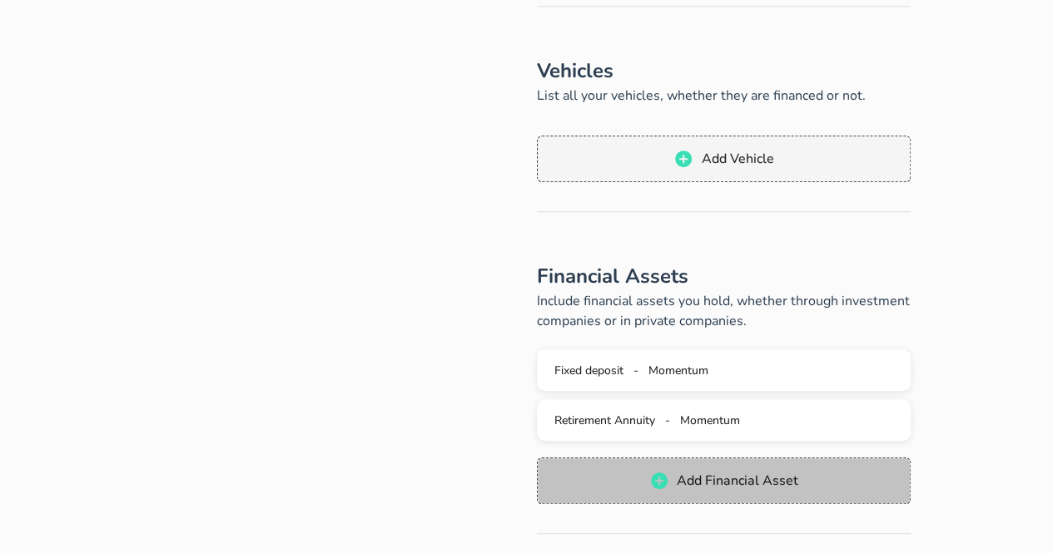
click at [711, 482] on span "Add Financial Asset" at bounding box center [737, 481] width 122 height 18
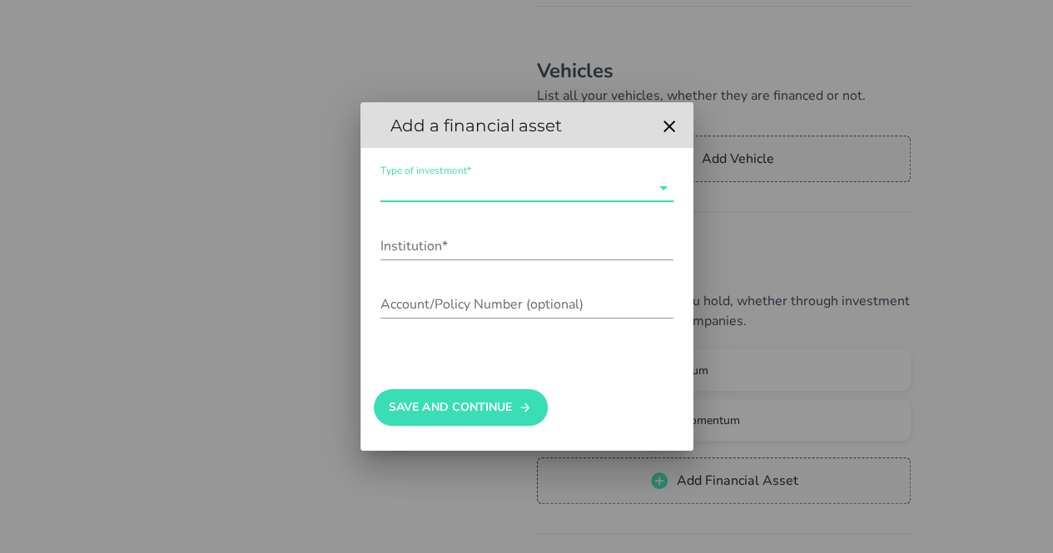
click at [526, 196] on input "Type of investment*" at bounding box center [515, 188] width 270 height 27
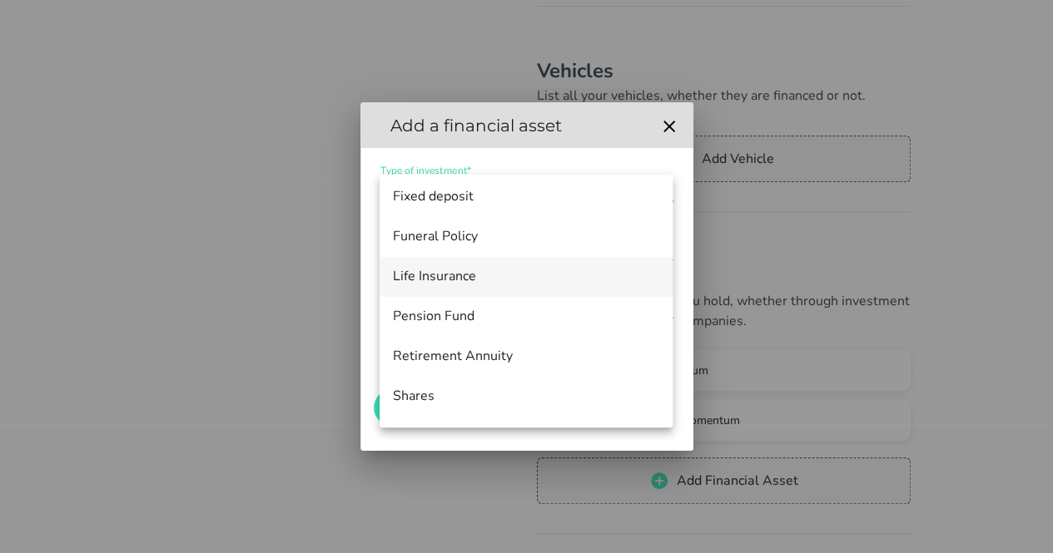
scroll to position [200, 0]
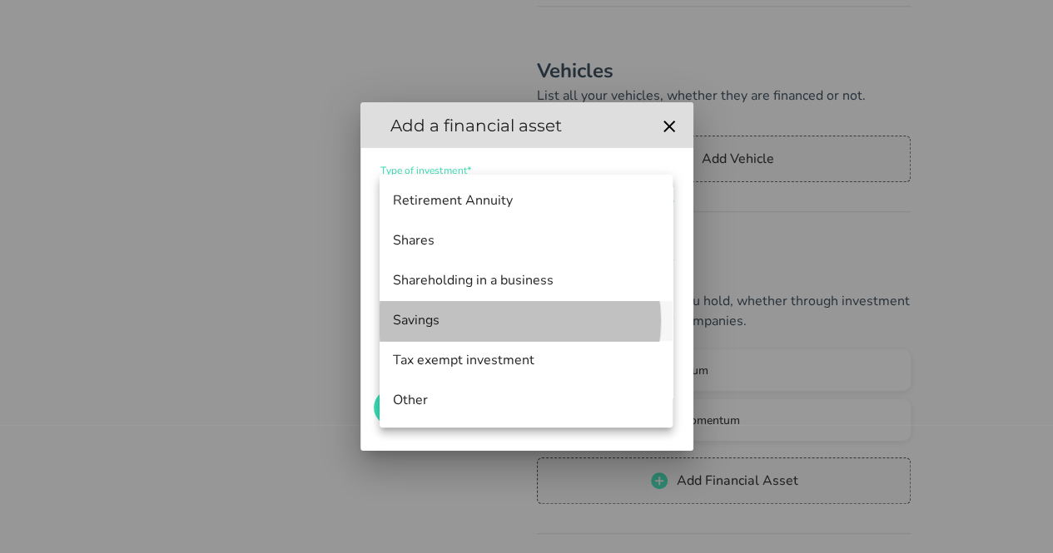
click at [489, 320] on div "Savings" at bounding box center [526, 321] width 266 height 16
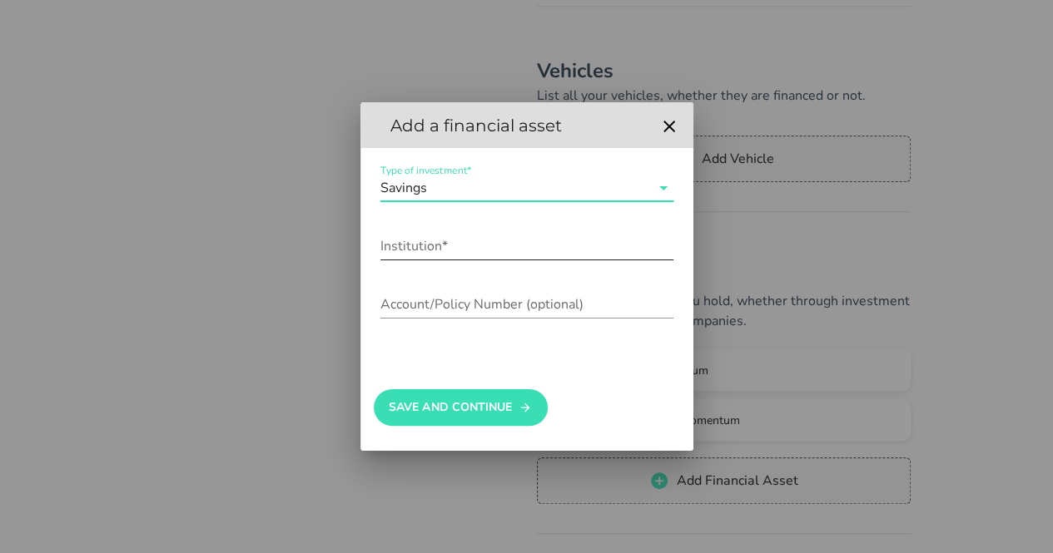
click at [490, 263] on div "Institution*" at bounding box center [526, 255] width 293 height 45
click at [491, 246] on input "Institution*" at bounding box center [526, 246] width 293 height 27
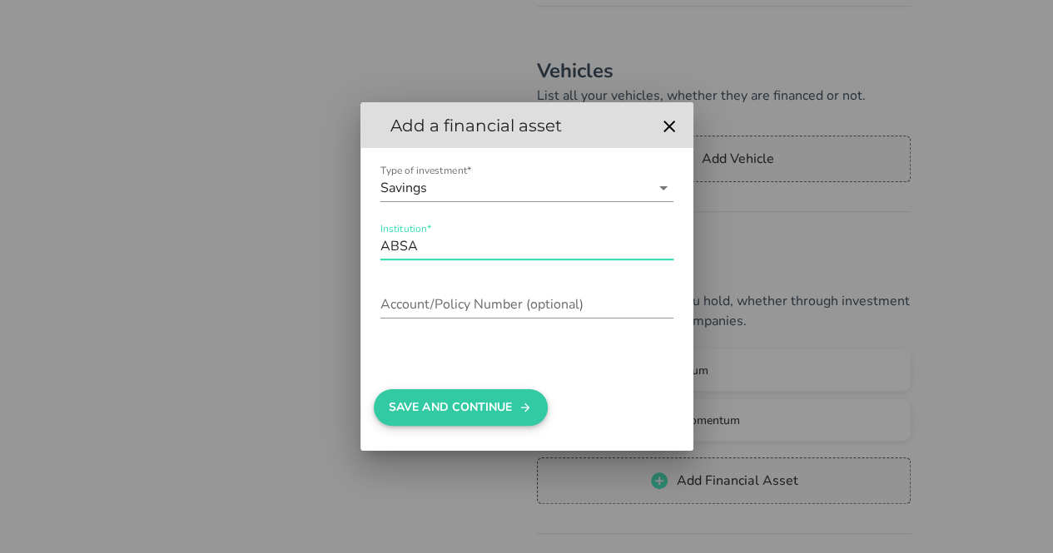
type input "ABSA"
click at [521, 408] on icon "button" at bounding box center [524, 408] width 13 height 20
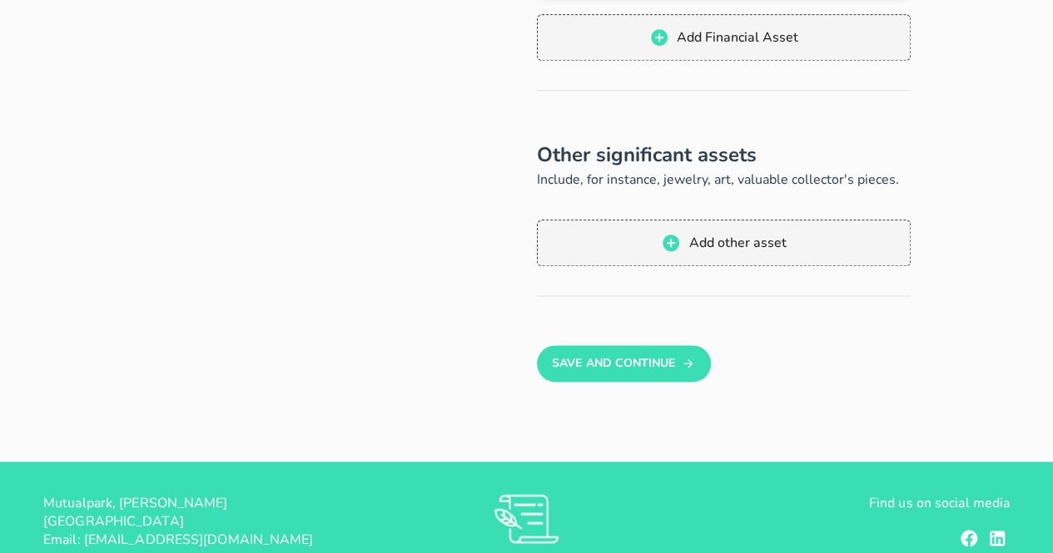
scroll to position [940, 0]
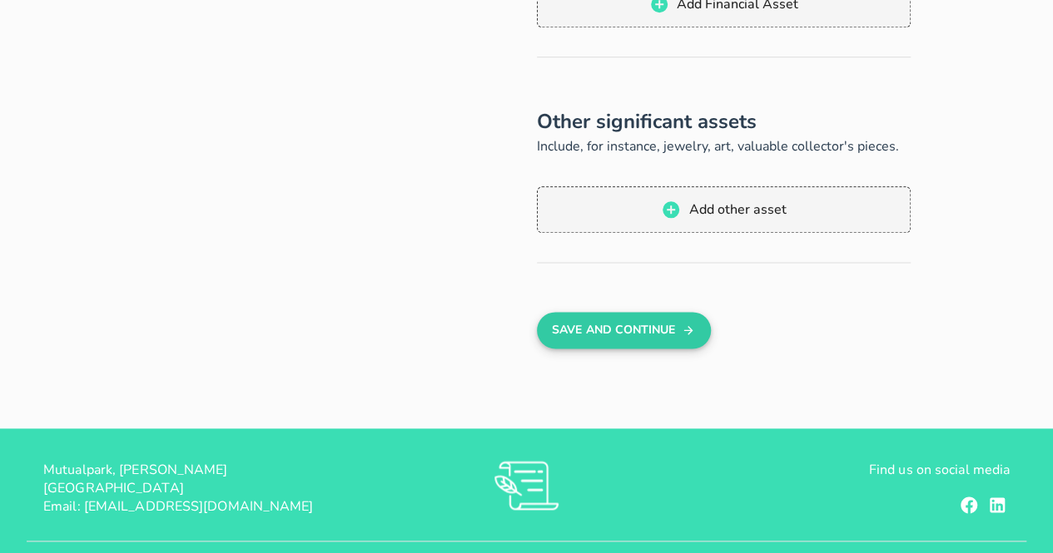
click at [587, 342] on button "Save And Continue" at bounding box center [624, 330] width 174 height 37
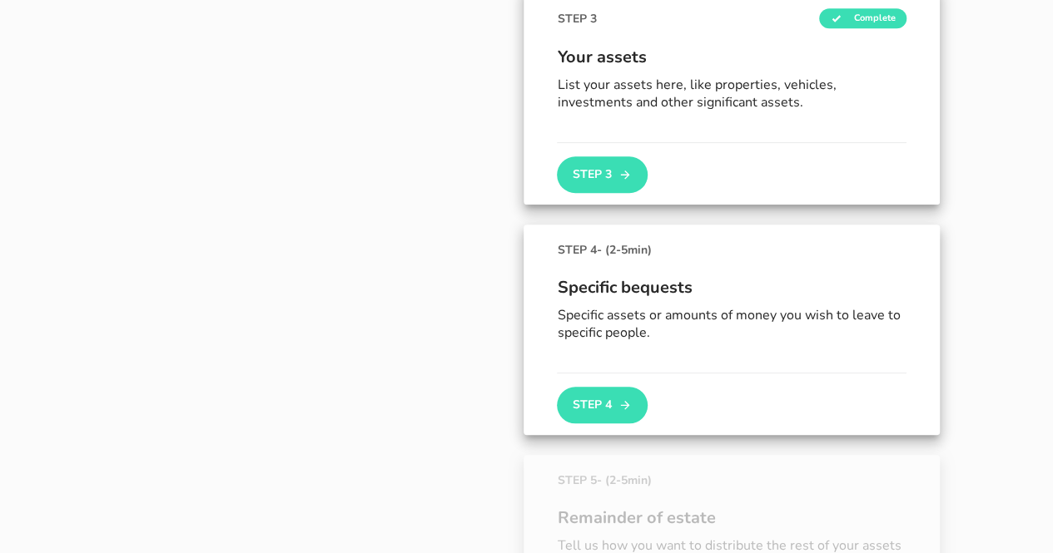
scroll to position [629, 0]
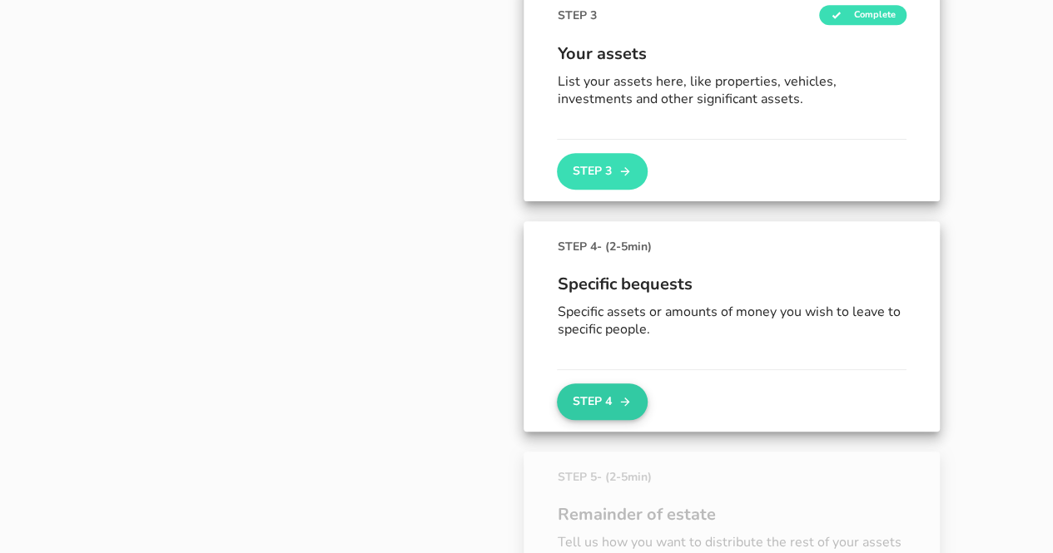
click at [622, 399] on icon "button" at bounding box center [625, 402] width 9 height 9
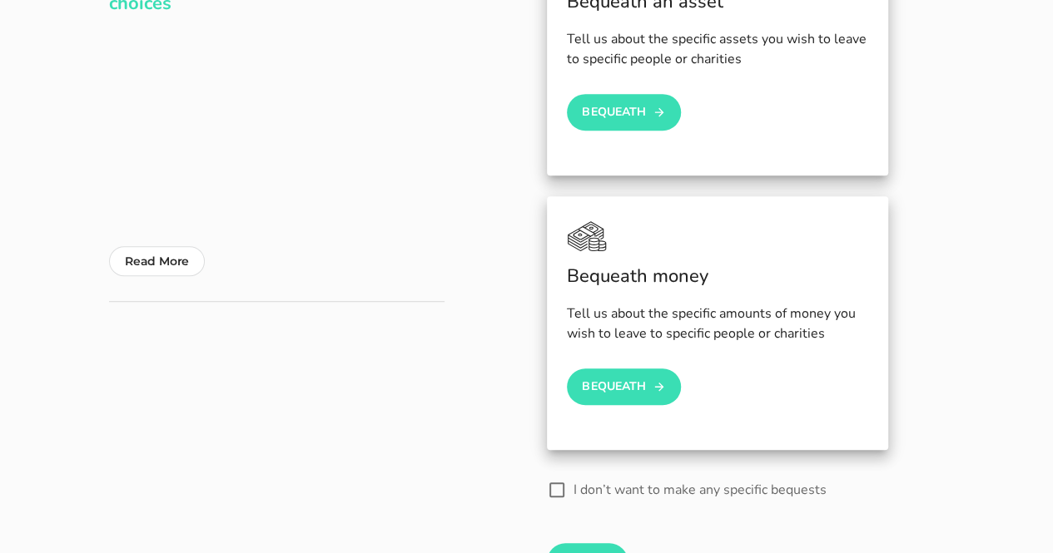
scroll to position [329, 0]
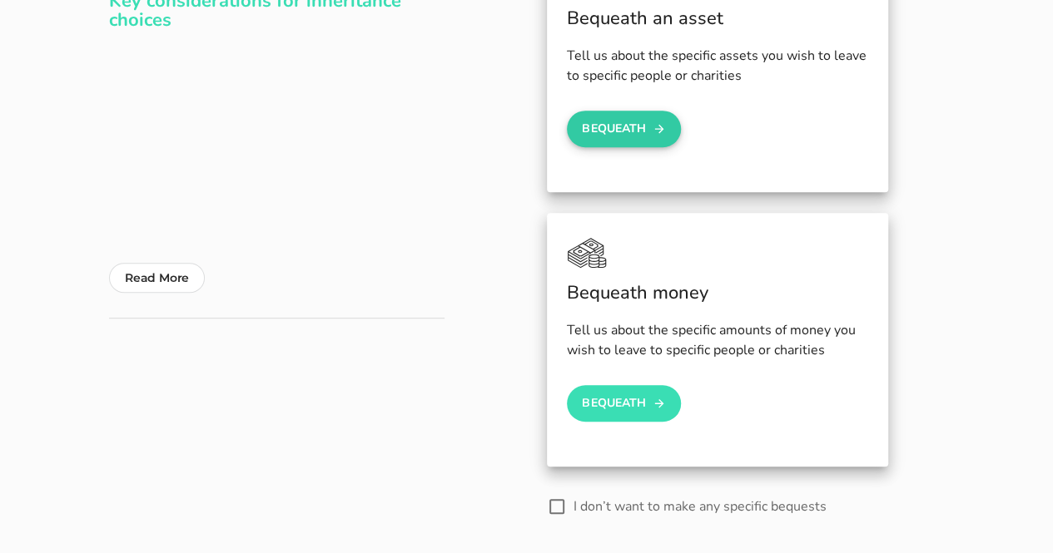
click at [666, 130] on button "Bequeath" at bounding box center [624, 129] width 115 height 37
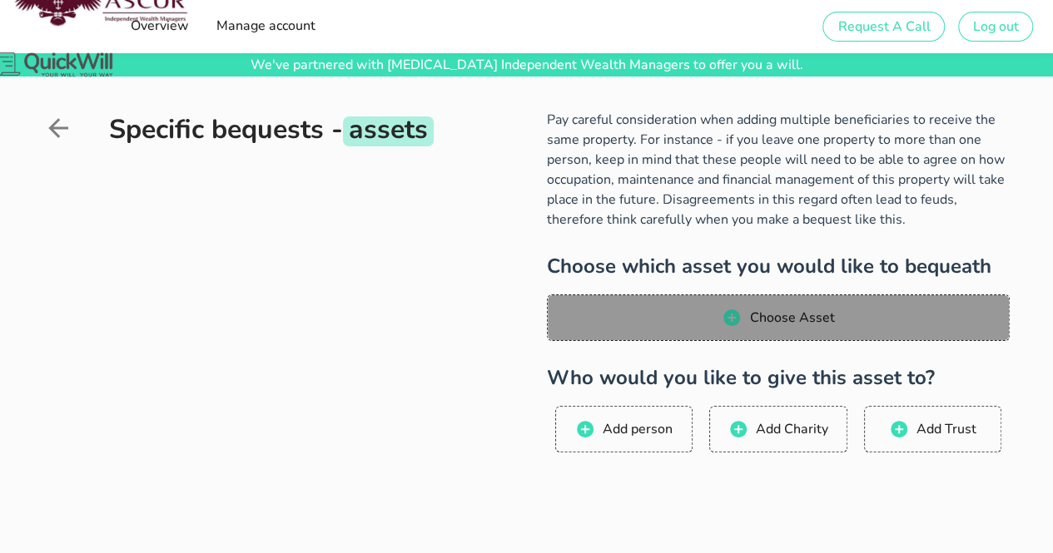
click at [741, 312] on icon "button" at bounding box center [731, 318] width 20 height 20
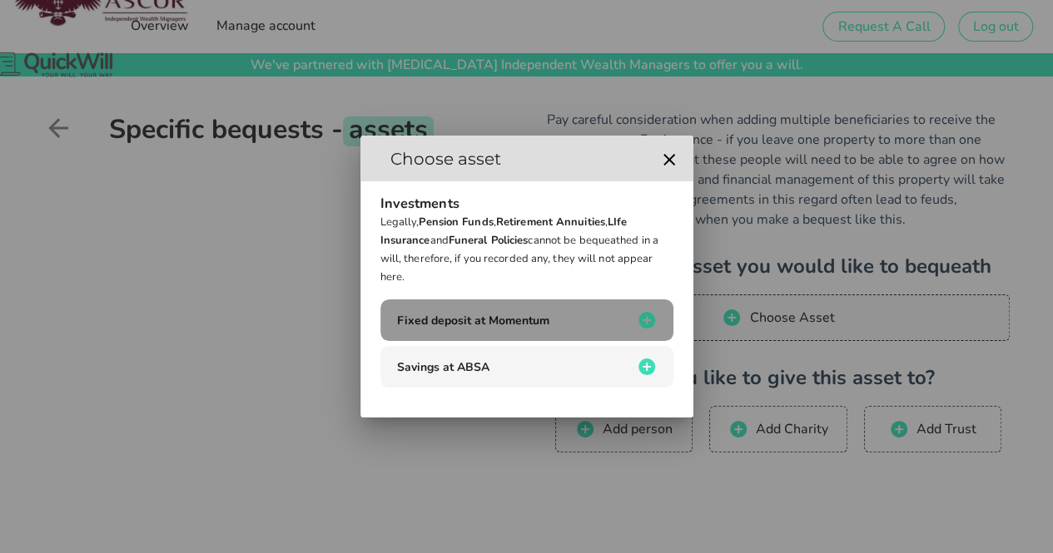
click at [571, 335] on button "Fixed deposit at Momentum" at bounding box center [526, 321] width 293 height 42
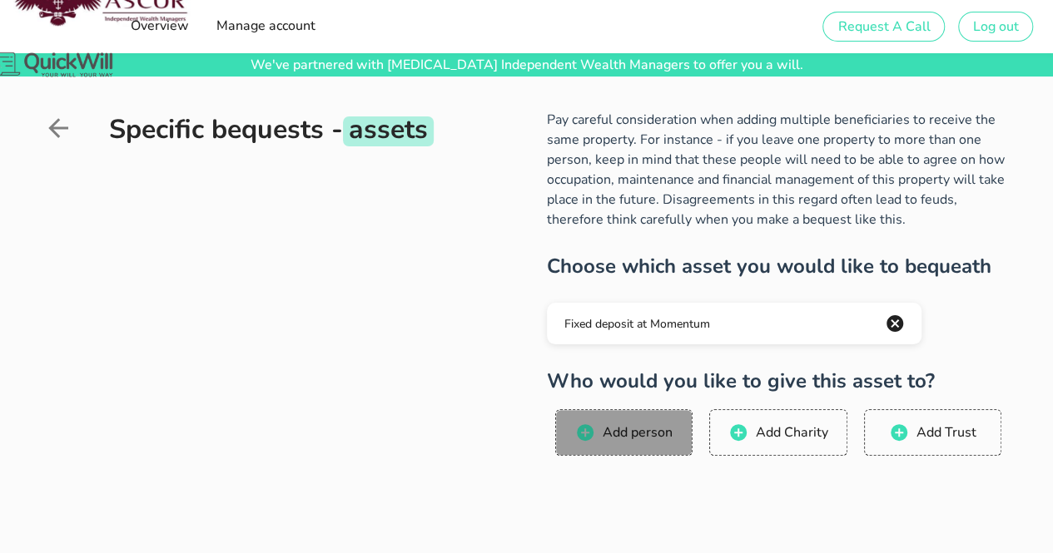
click at [655, 441] on span "Add person" at bounding box center [637, 433] width 71 height 18
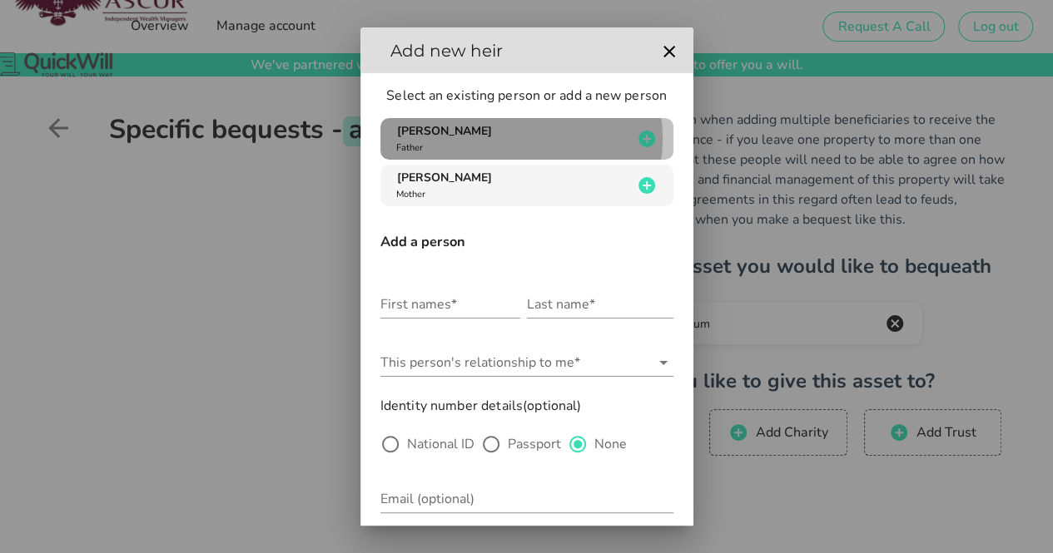
click at [498, 142] on div "[PERSON_NAME] Father" at bounding box center [513, 139] width 240 height 32
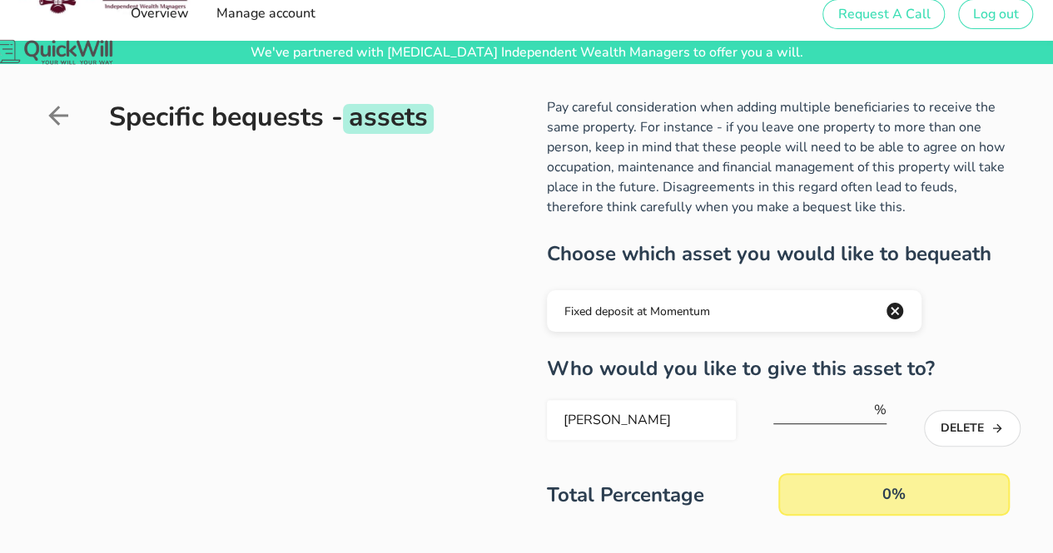
scroll to position [13, 0]
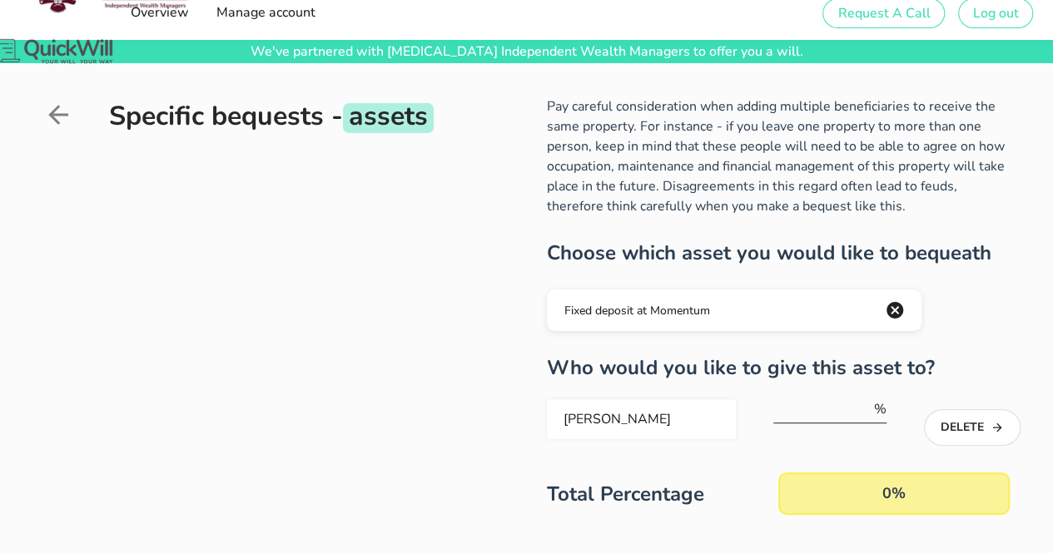
click at [830, 424] on div "%" at bounding box center [829, 418] width 113 height 45
click at [825, 418] on input "number" at bounding box center [821, 409] width 97 height 27
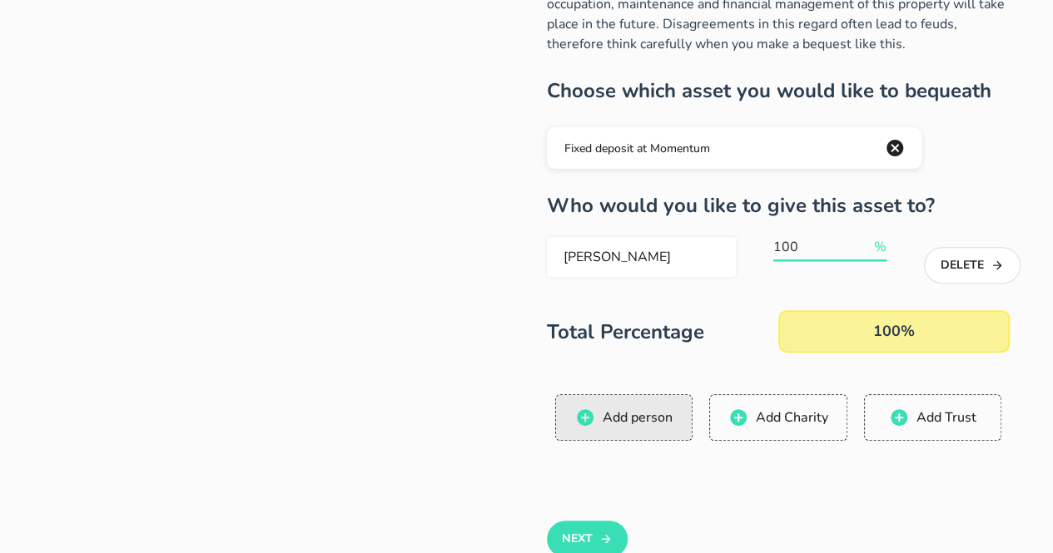
scroll to position [208, 0]
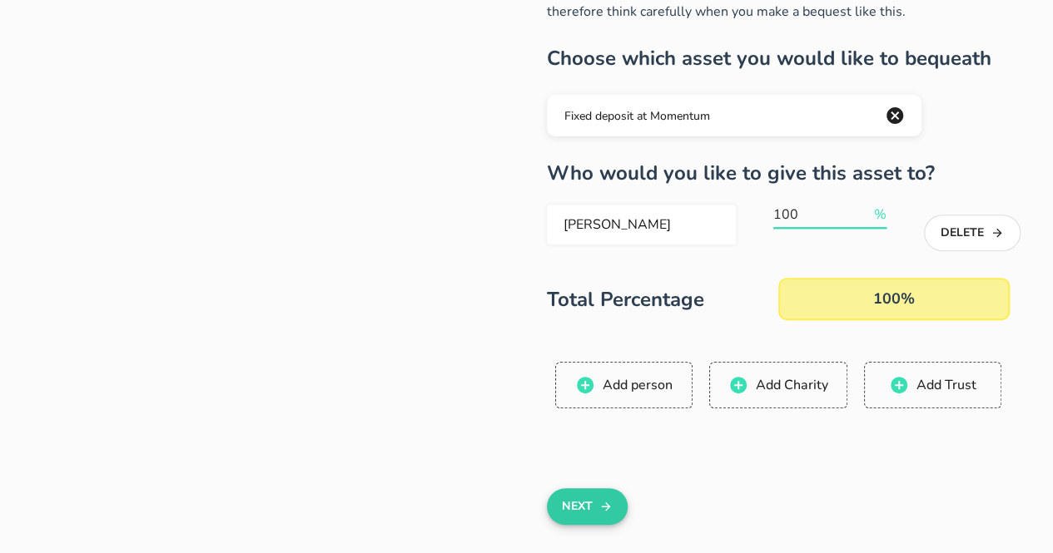
type input "100"
click at [593, 497] on button "Next" at bounding box center [587, 506] width 81 height 37
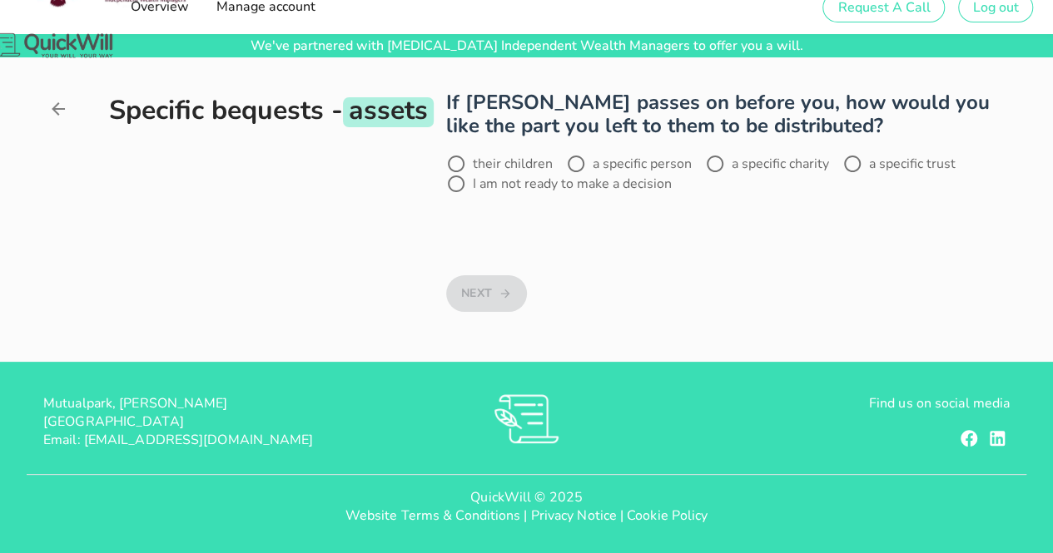
scroll to position [0, 0]
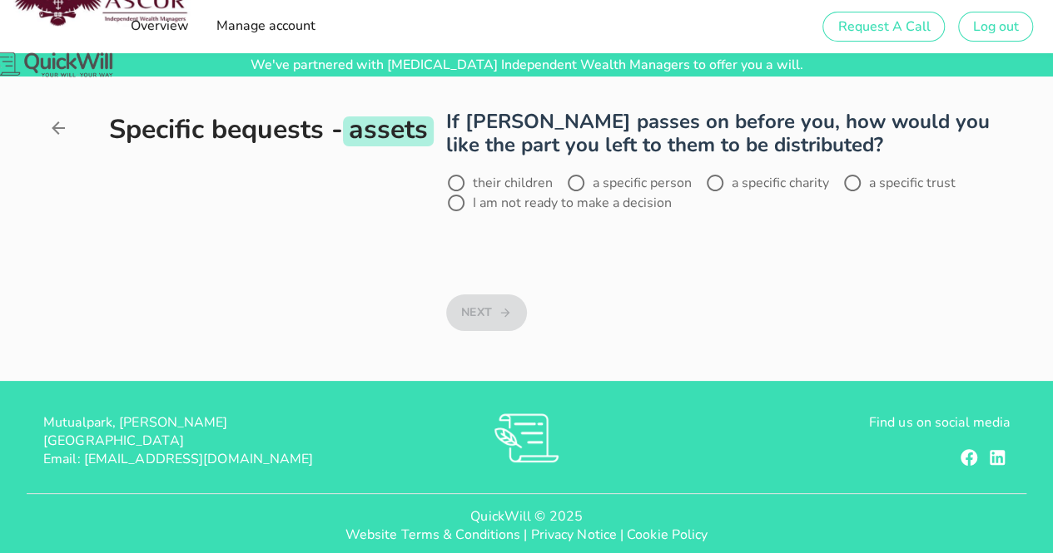
click at [596, 185] on label "a specific person" at bounding box center [641, 183] width 99 height 17
radio input "true"
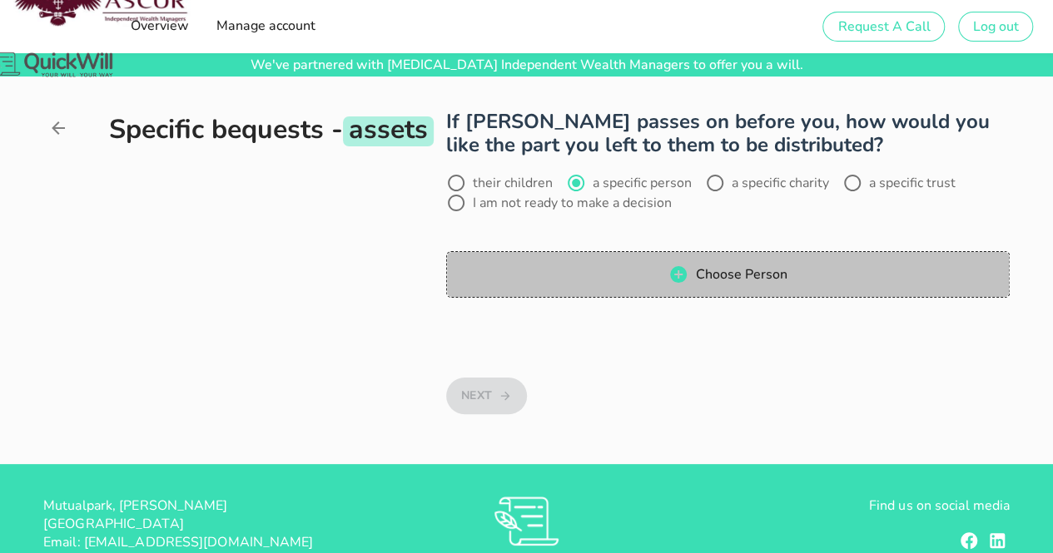
click at [684, 272] on icon "button" at bounding box center [678, 274] width 17 height 17
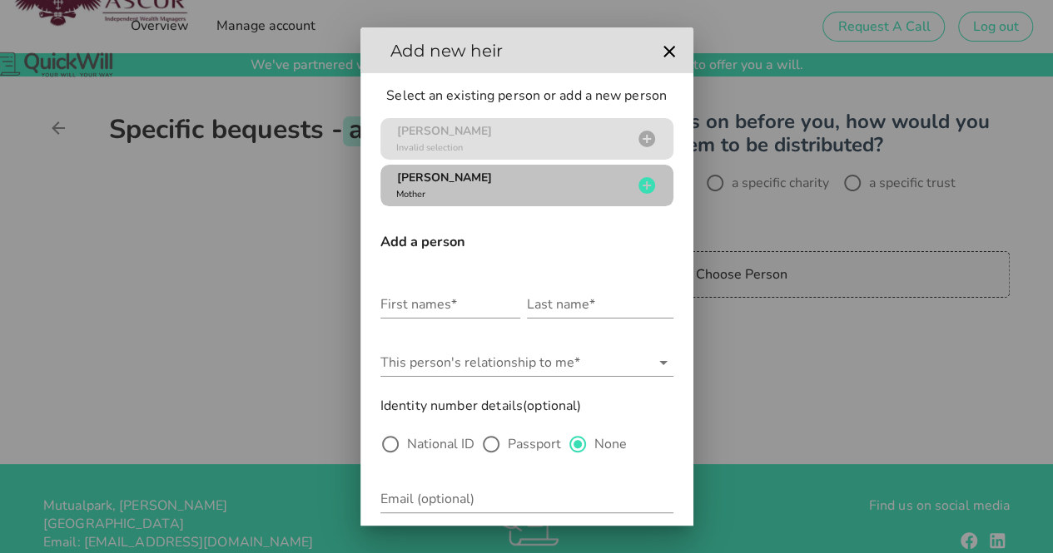
click at [491, 196] on div "[PERSON_NAME] Mother" at bounding box center [513, 186] width 240 height 32
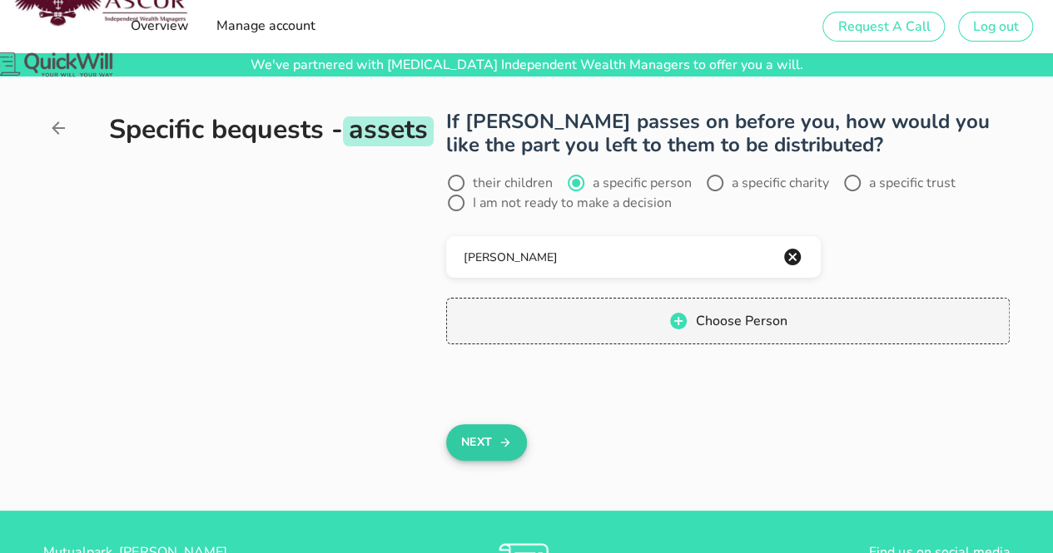
click at [491, 435] on button "Next" at bounding box center [486, 442] width 81 height 37
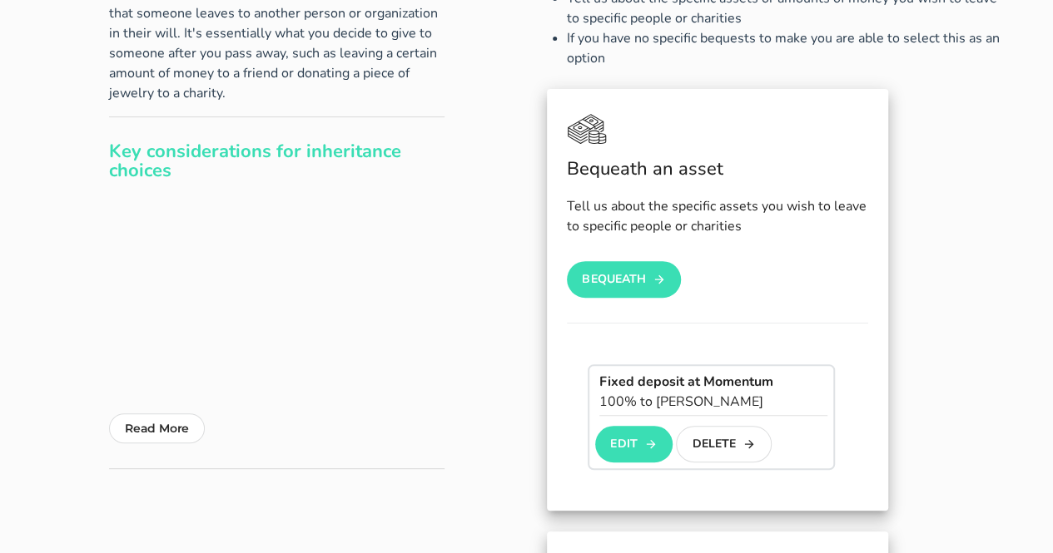
scroll to position [179, 0]
click at [660, 284] on icon "button" at bounding box center [658, 279] width 13 height 20
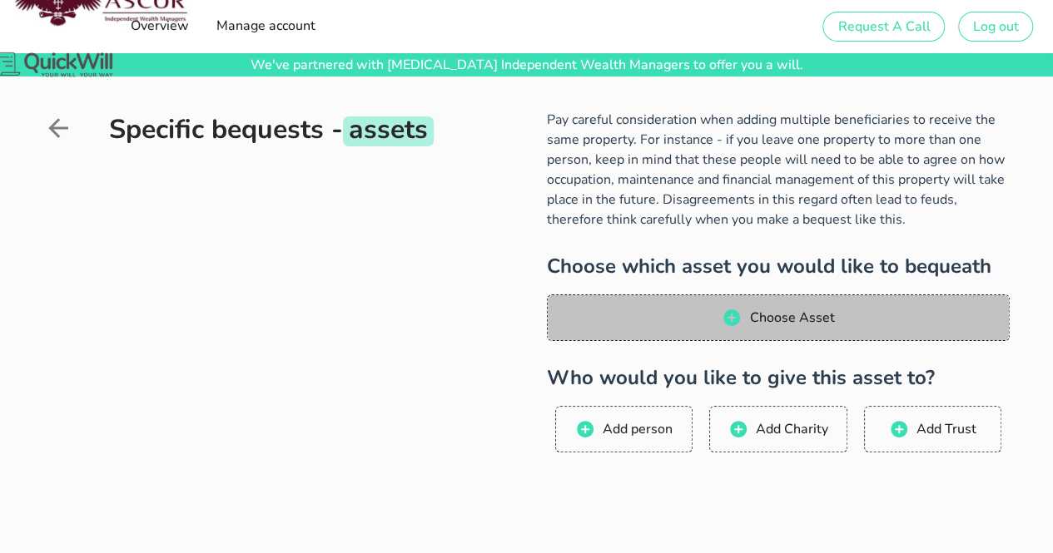
click at [690, 310] on span "Choose Asset" at bounding box center [777, 318] width 429 height 20
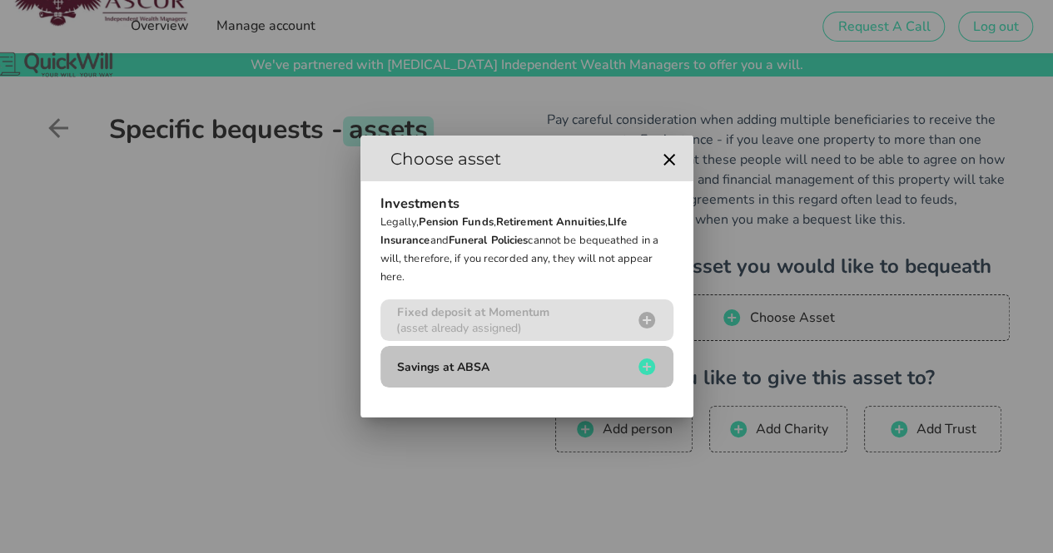
click at [479, 371] on span "Savings at ABSA" at bounding box center [443, 367] width 92 height 16
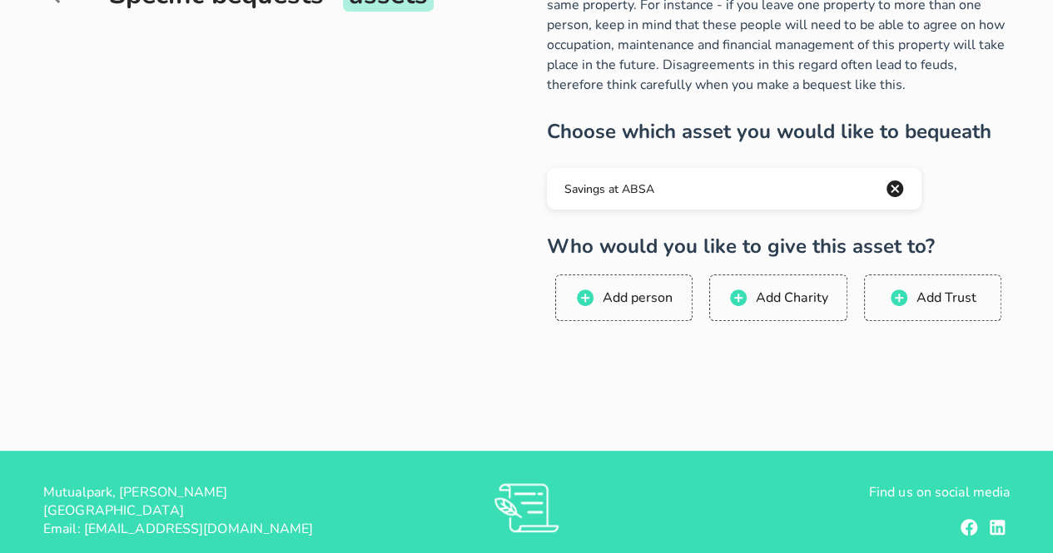
scroll to position [138, 0]
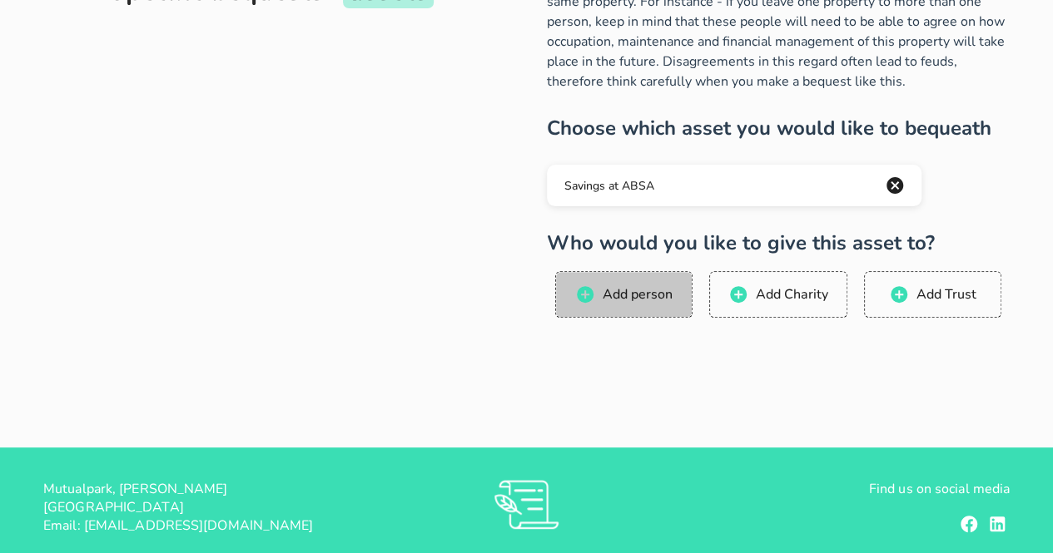
click at [660, 305] on button "Add person" at bounding box center [623, 294] width 137 height 47
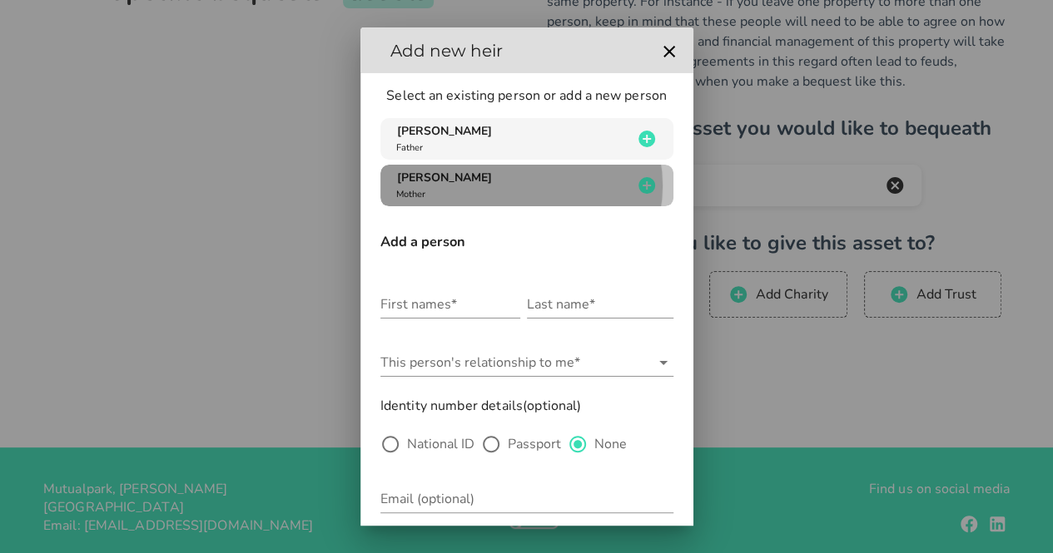
click at [513, 194] on div "[PERSON_NAME] Mother" at bounding box center [513, 186] width 240 height 32
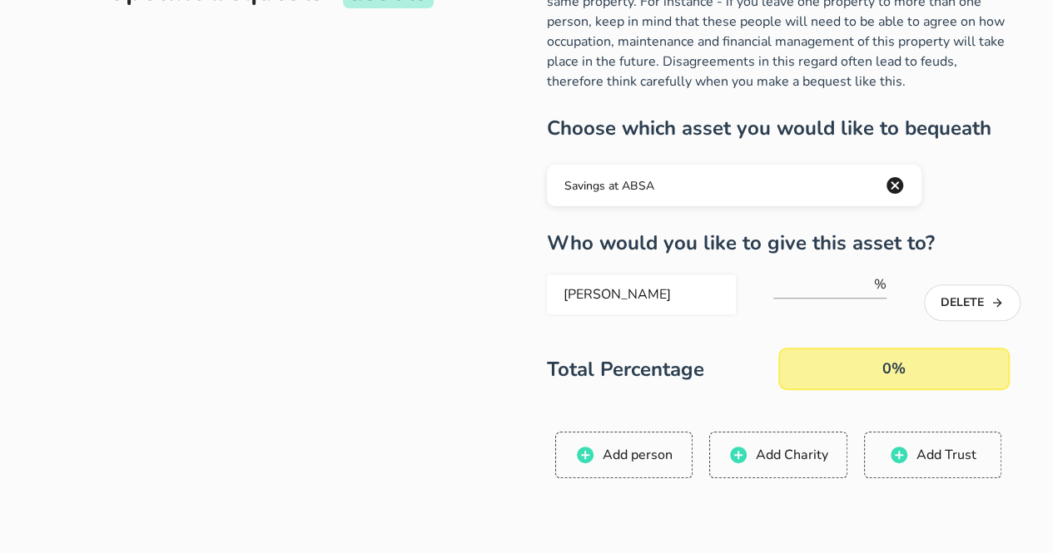
click at [692, 281] on div "[PERSON_NAME]" at bounding box center [641, 295] width 176 height 40
click at [989, 289] on button "Delete" at bounding box center [972, 303] width 96 height 37
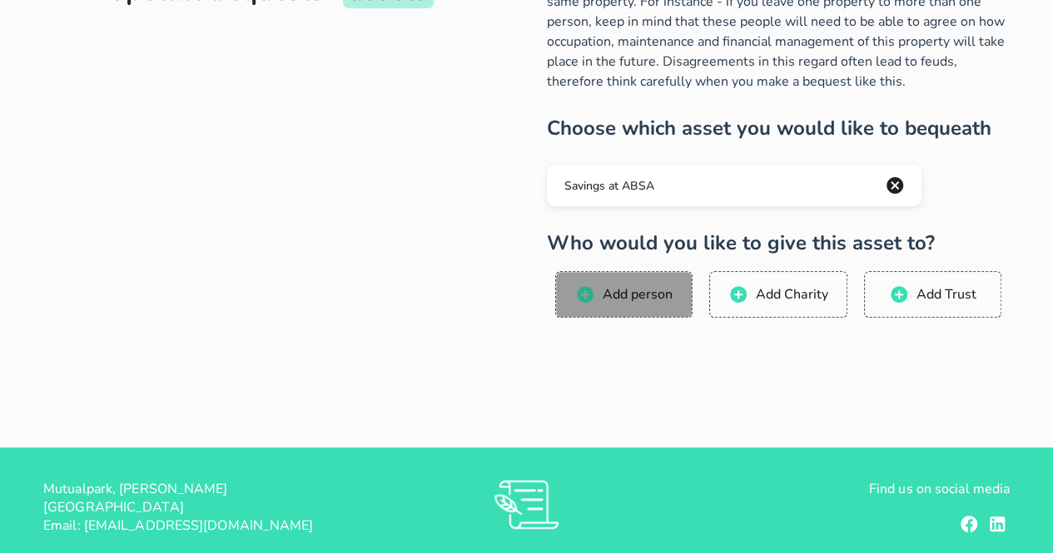
click at [636, 279] on button "Add person" at bounding box center [623, 294] width 137 height 47
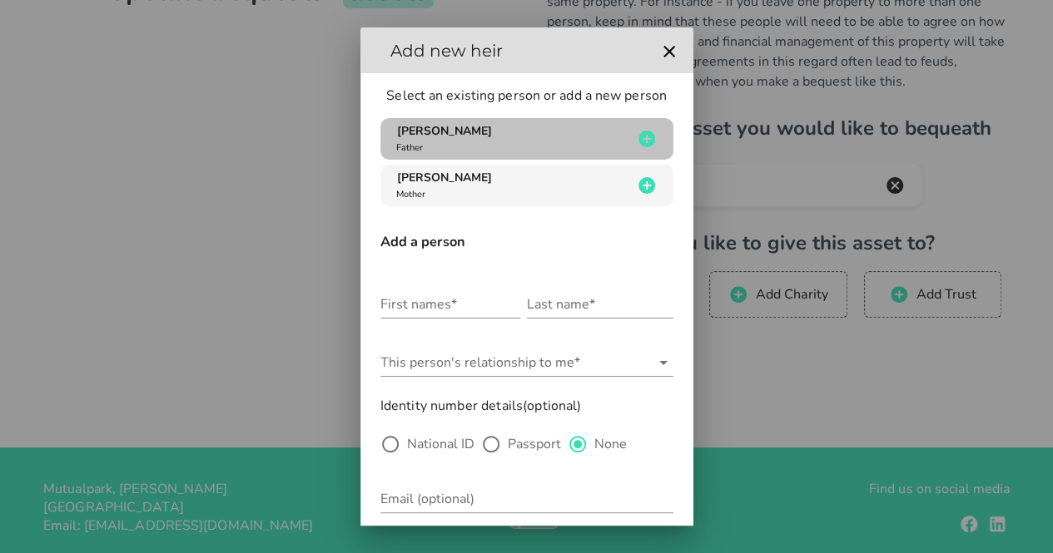
click at [498, 145] on div "[PERSON_NAME] Father" at bounding box center [513, 139] width 240 height 32
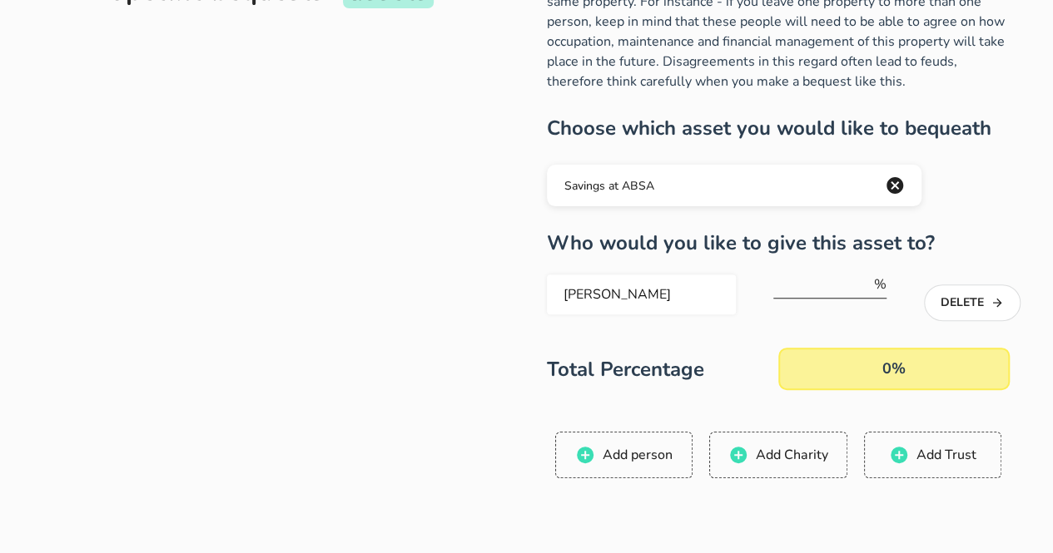
click at [816, 280] on input "number" at bounding box center [821, 284] width 97 height 27
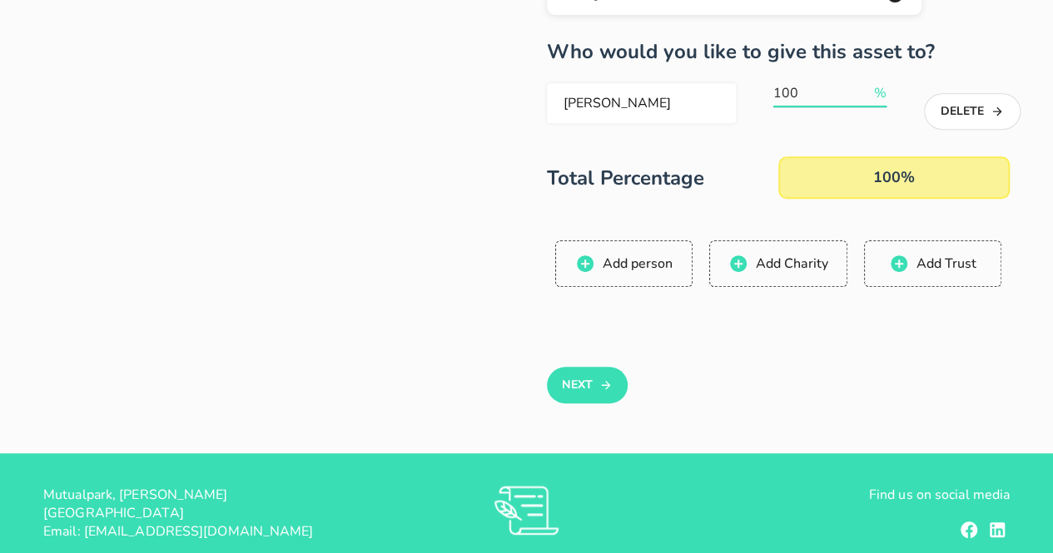
scroll to position [326, 0]
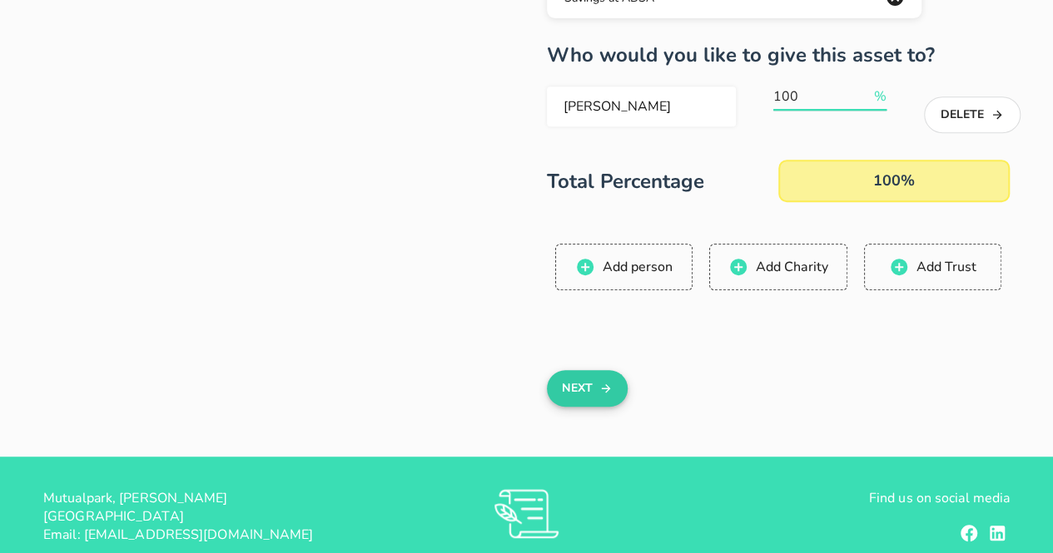
type input "100"
click at [590, 396] on button "Next" at bounding box center [587, 388] width 81 height 37
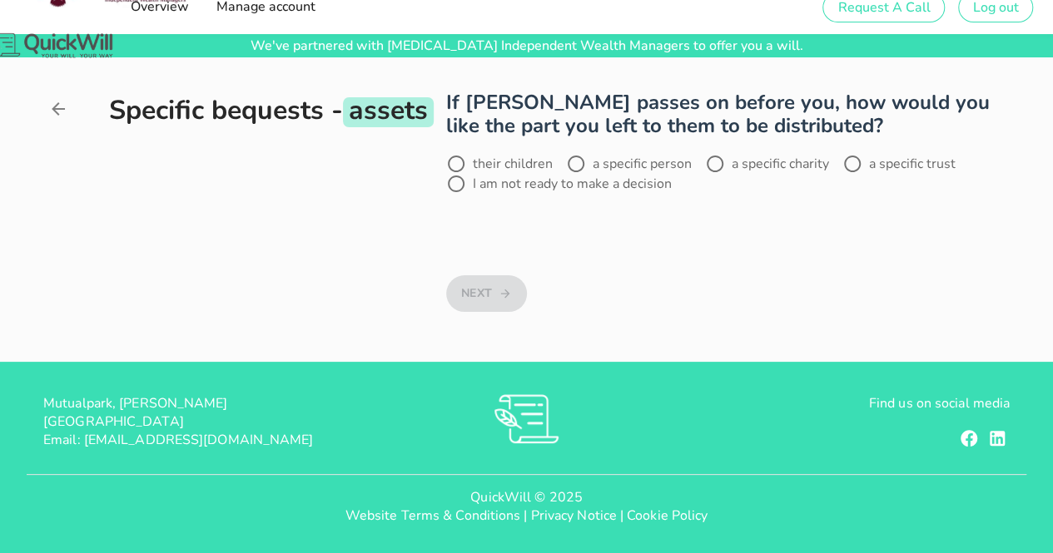
scroll to position [0, 0]
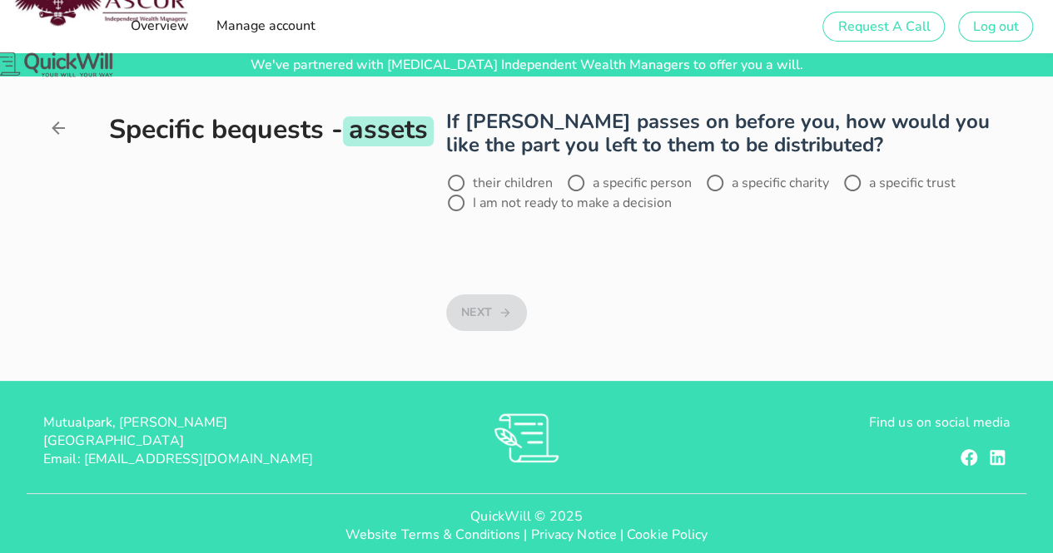
click at [613, 179] on label "a specific person" at bounding box center [641, 183] width 99 height 17
radio input "true"
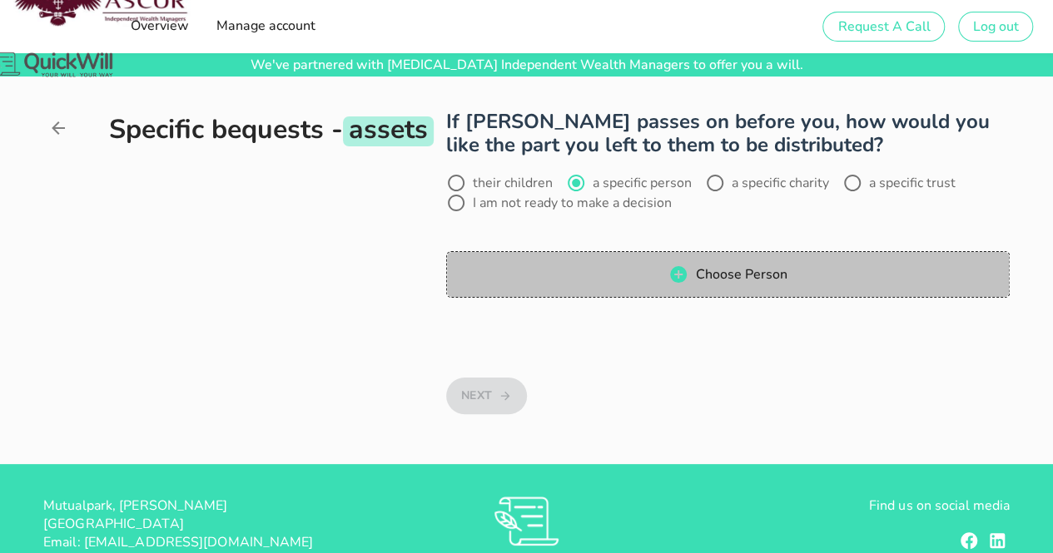
click at [619, 284] on span "Choose Person" at bounding box center [727, 275] width 529 height 20
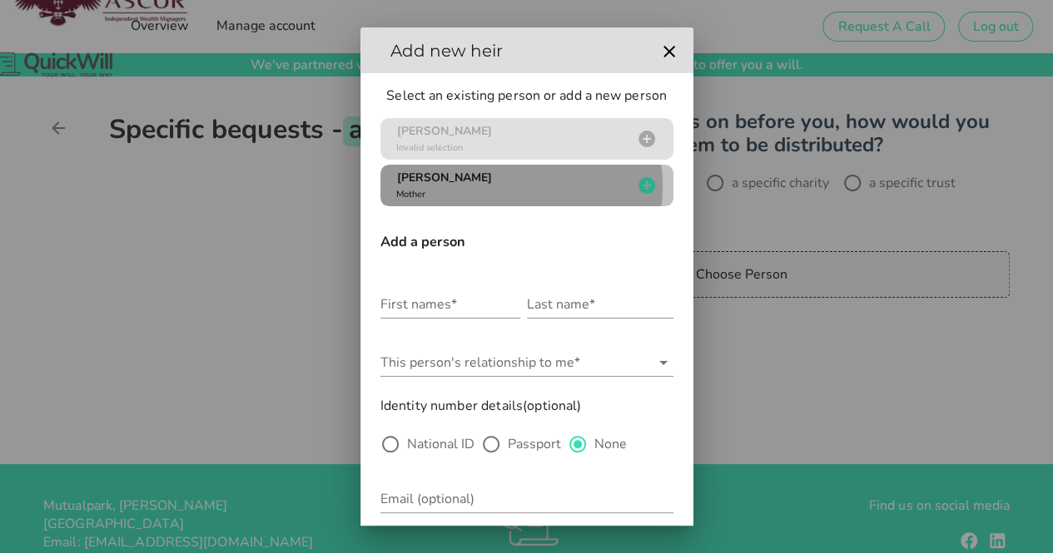
click at [441, 183] on span "[PERSON_NAME]" at bounding box center [444, 178] width 95 height 16
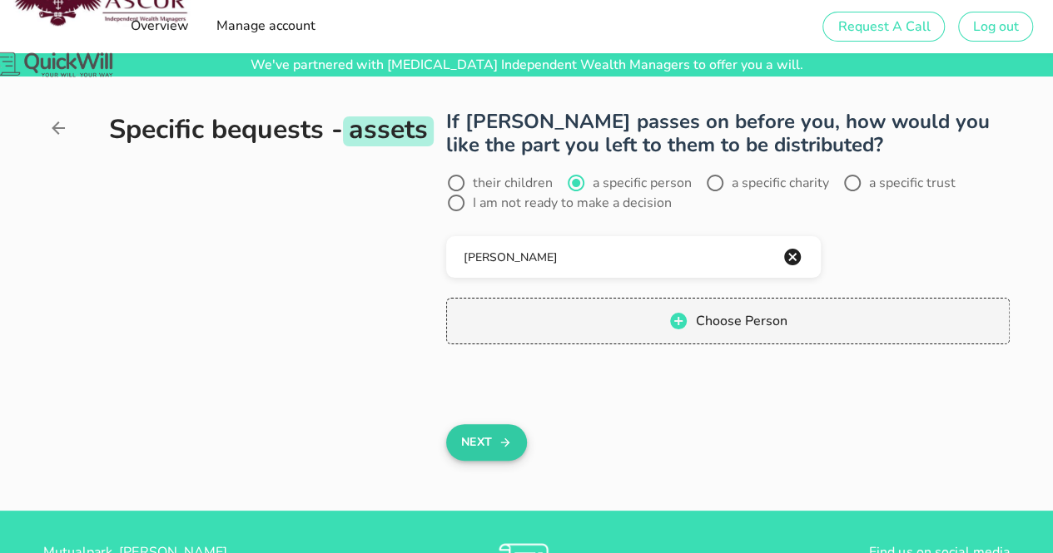
click at [514, 444] on button "Next" at bounding box center [486, 442] width 81 height 37
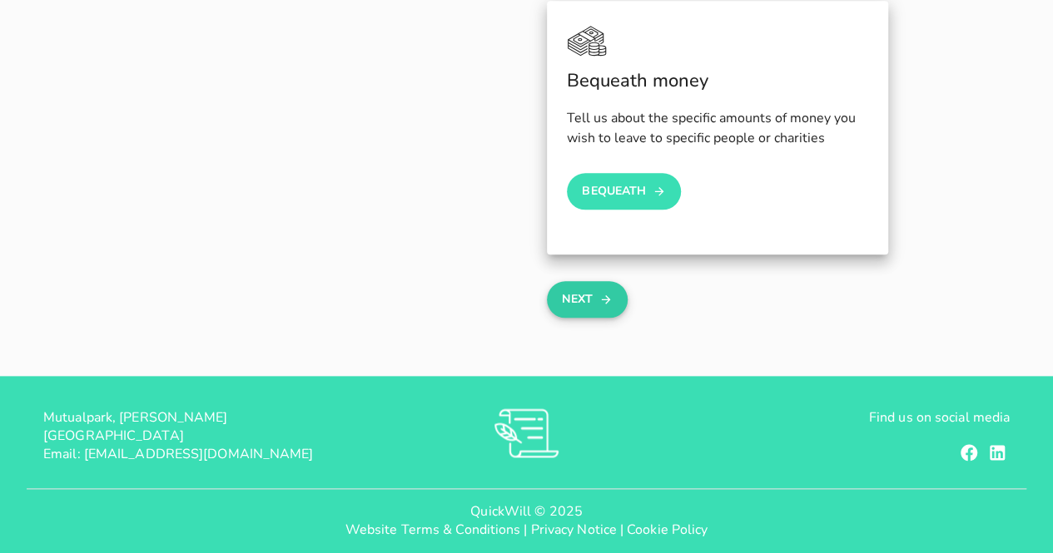
click at [604, 303] on icon "button" at bounding box center [605, 300] width 13 height 20
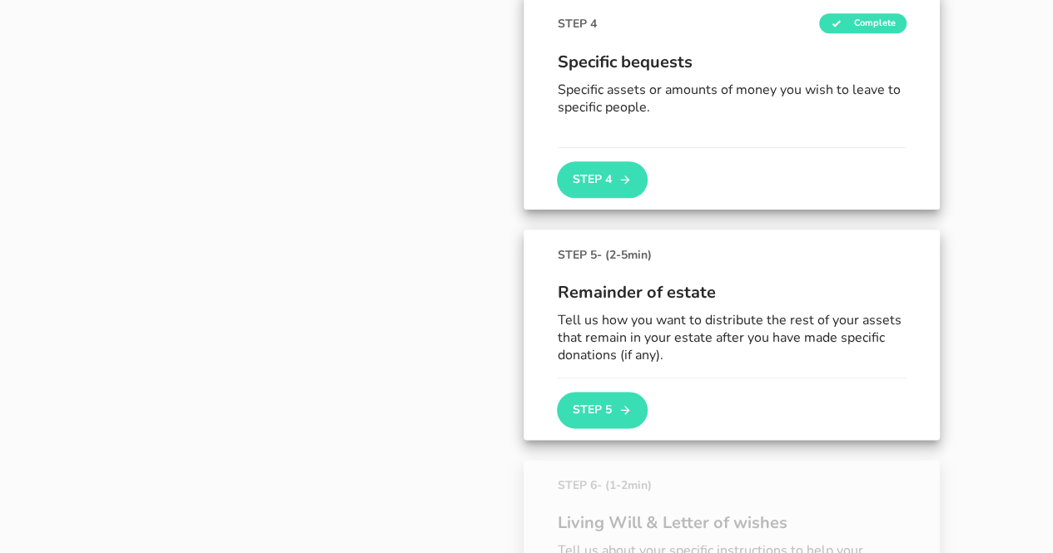
scroll to position [860, 0]
click at [622, 411] on icon "button" at bounding box center [624, 409] width 13 height 20
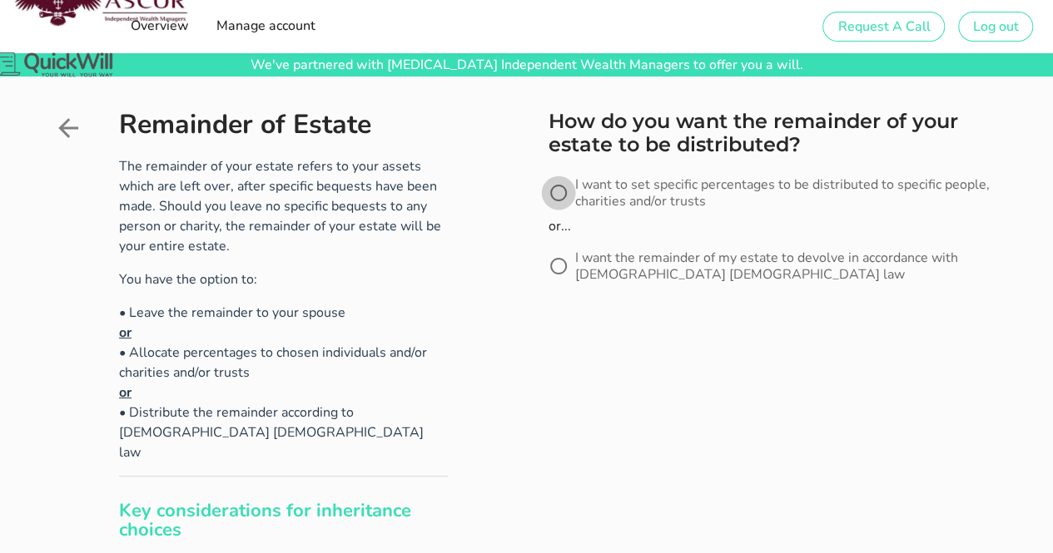
click at [555, 196] on div at bounding box center [558, 193] width 28 height 28
radio input "true"
click at [591, 345] on button "Next" at bounding box center [588, 353] width 81 height 37
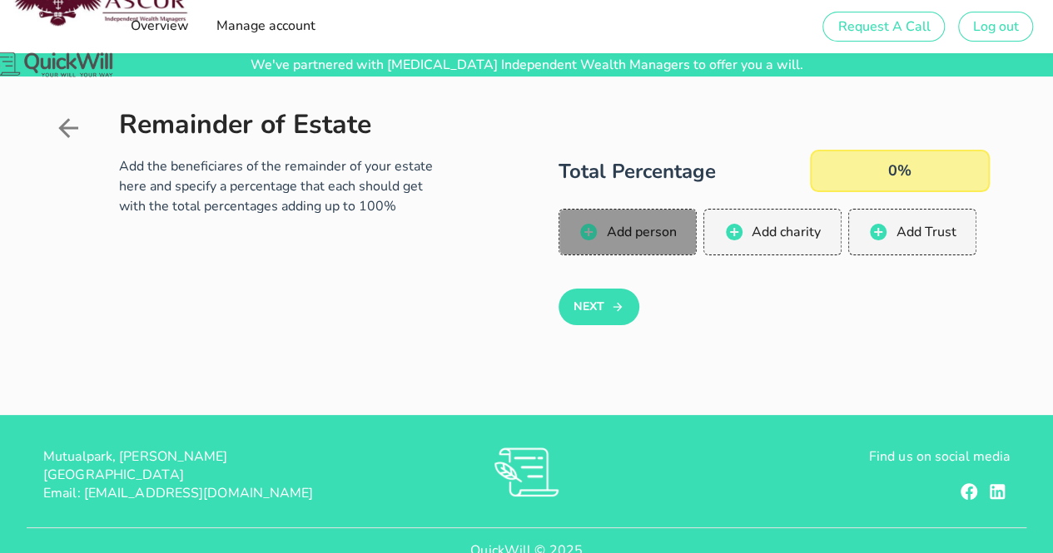
click at [626, 240] on span "Add person" at bounding box center [640, 232] width 71 height 18
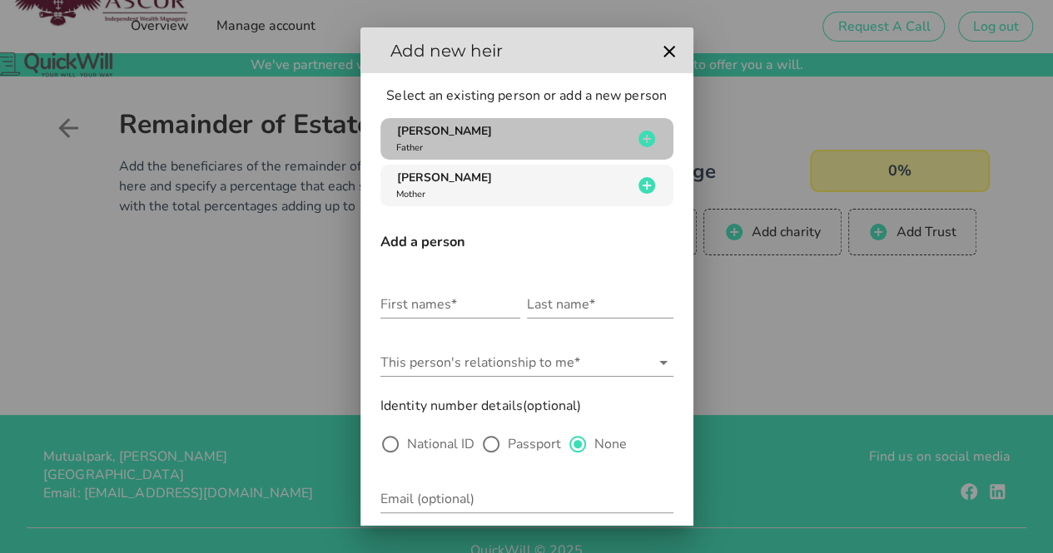
click at [496, 151] on div "[PERSON_NAME] Father" at bounding box center [513, 139] width 240 height 32
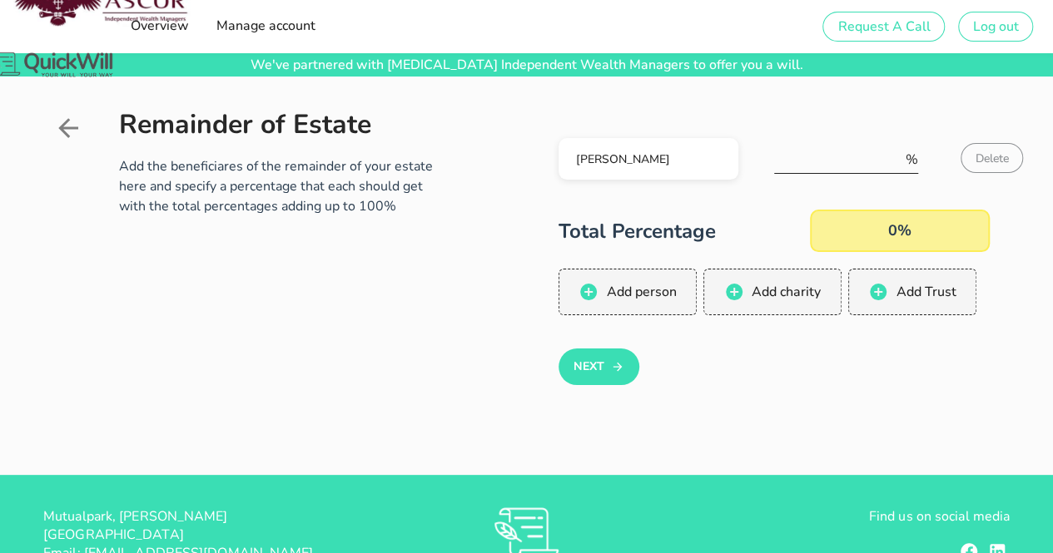
click at [844, 171] on input "number" at bounding box center [838, 159] width 128 height 27
type input "100"
click at [602, 375] on button "Next" at bounding box center [598, 367] width 81 height 37
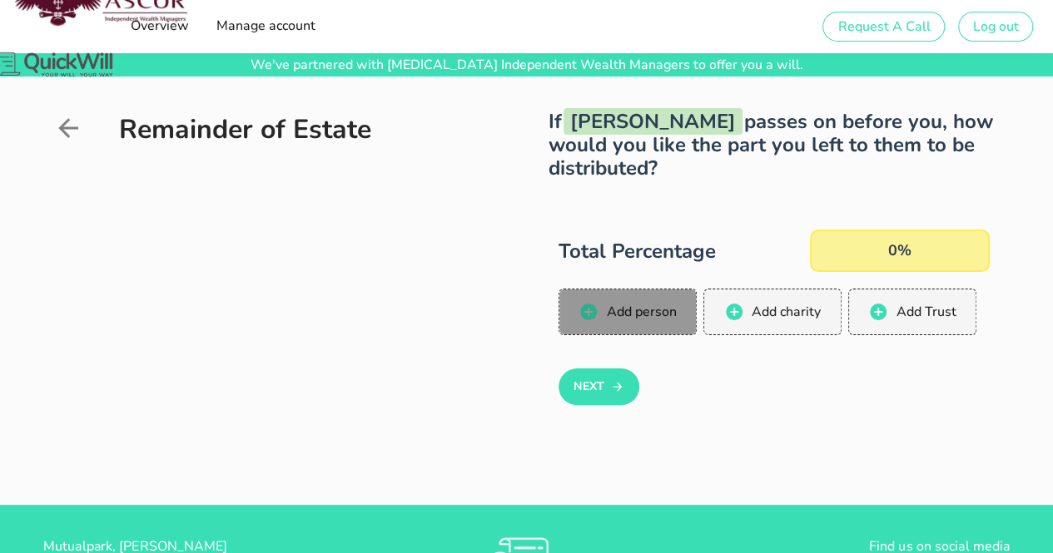
click at [627, 321] on span "Add person" at bounding box center [627, 312] width 104 height 20
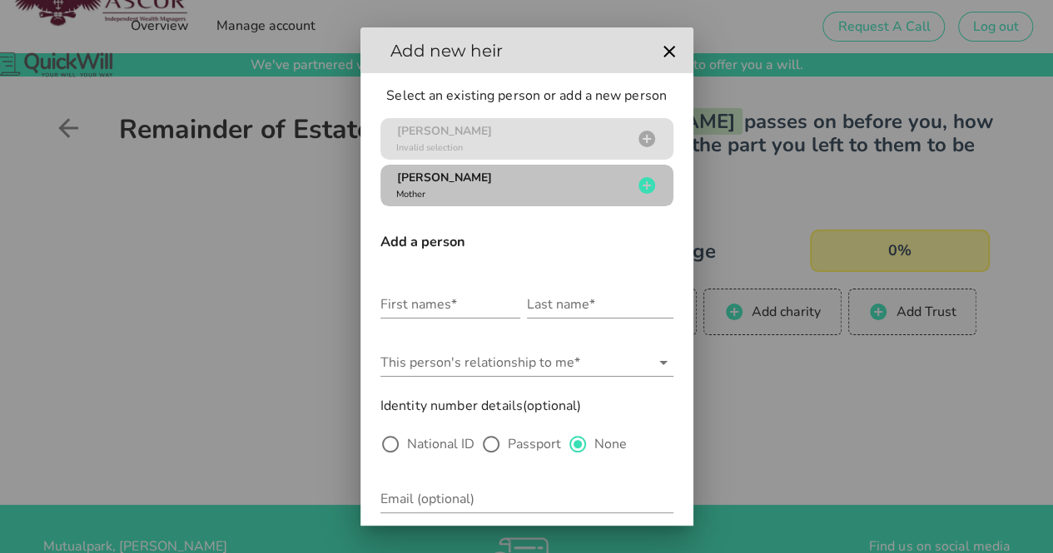
click at [463, 194] on div "[PERSON_NAME] Mother" at bounding box center [513, 186] width 240 height 32
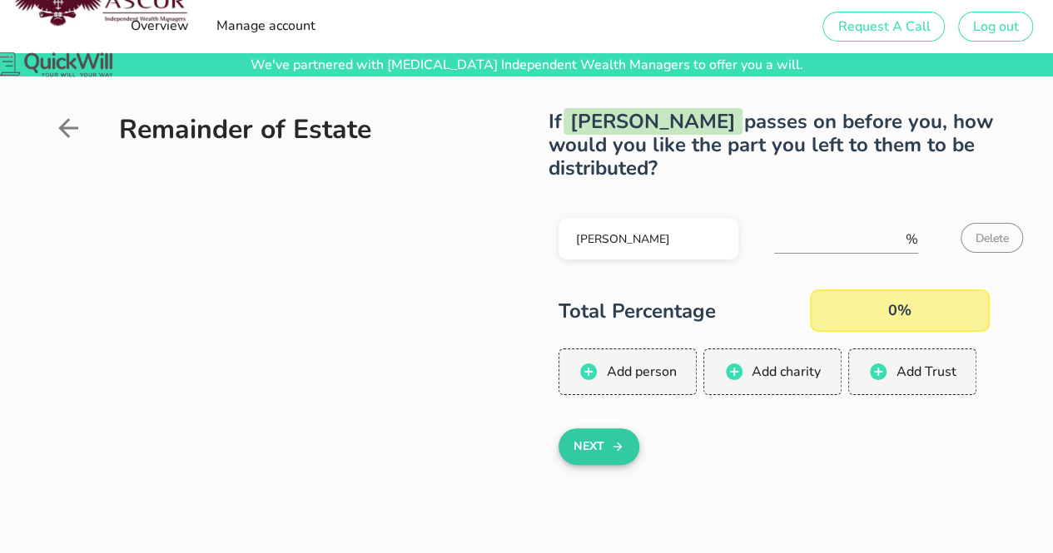
click at [622, 442] on icon "button" at bounding box center [617, 447] width 13 height 20
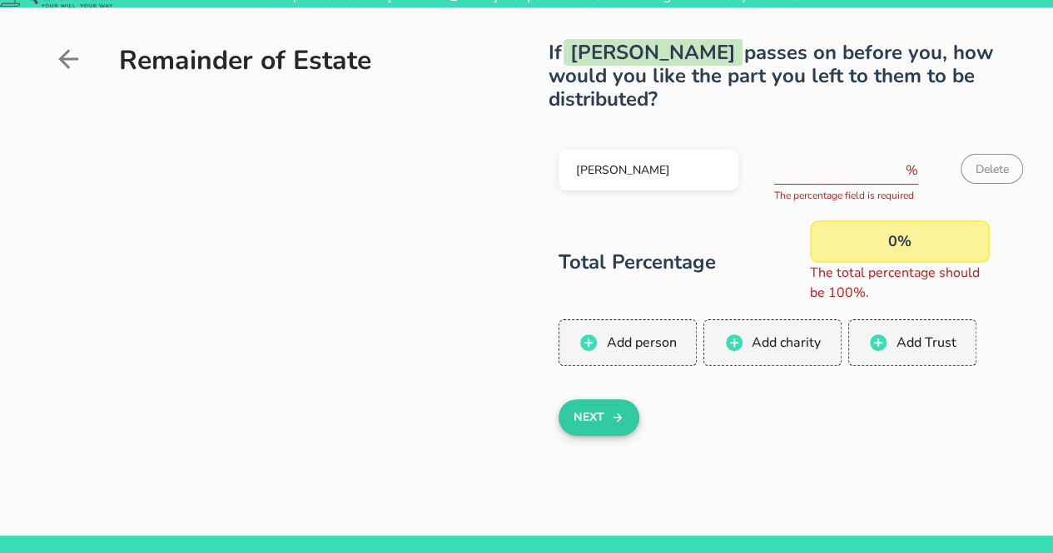
scroll to position [75, 0]
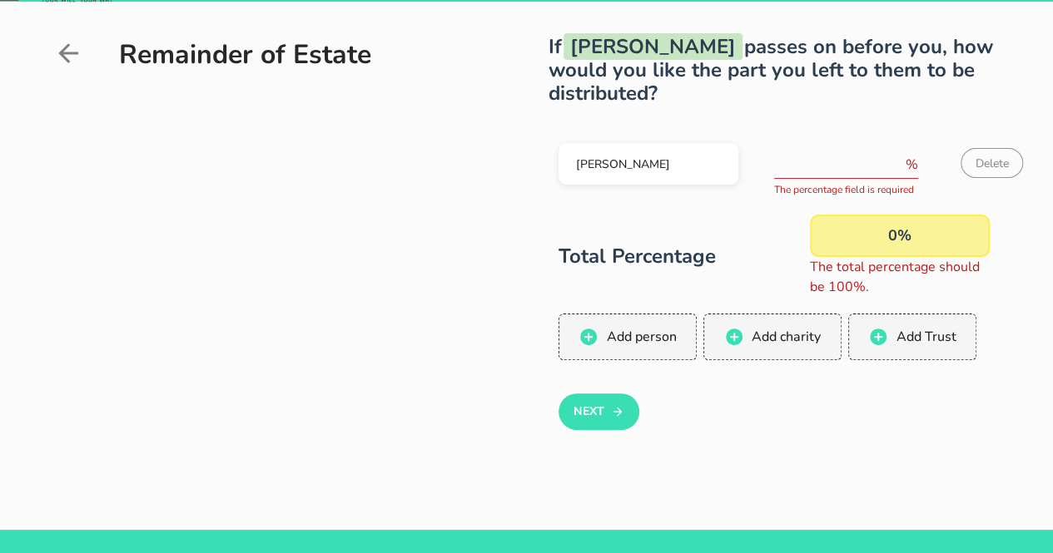
click at [806, 176] on input "number" at bounding box center [838, 164] width 128 height 27
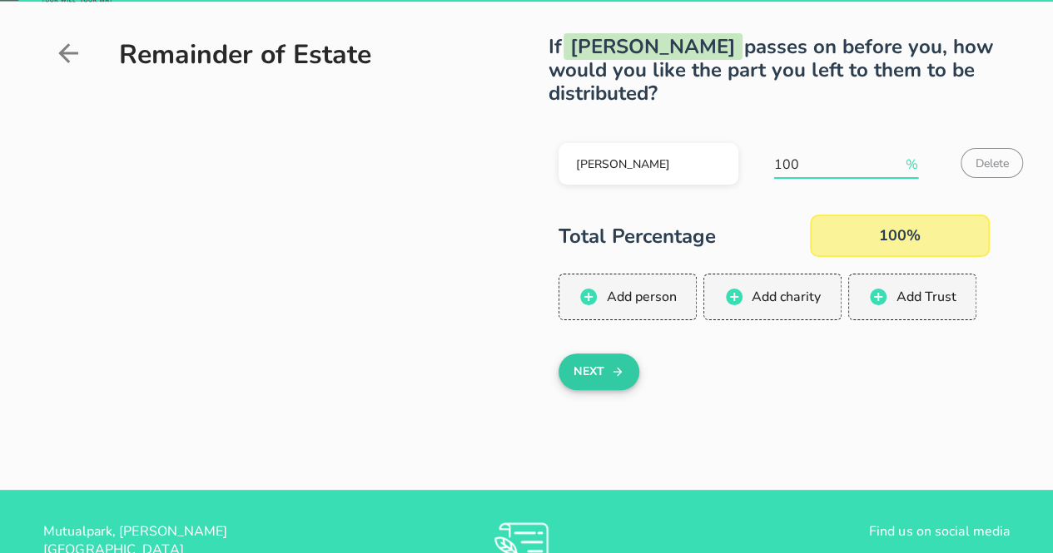
type input "100"
click at [620, 368] on icon "button" at bounding box center [617, 372] width 13 height 20
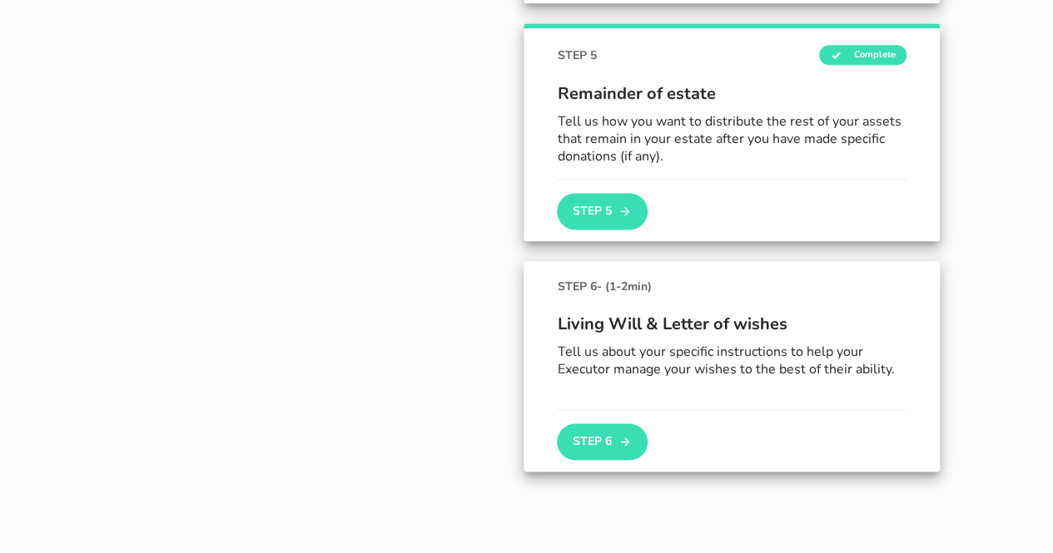
scroll to position [1063, 0]
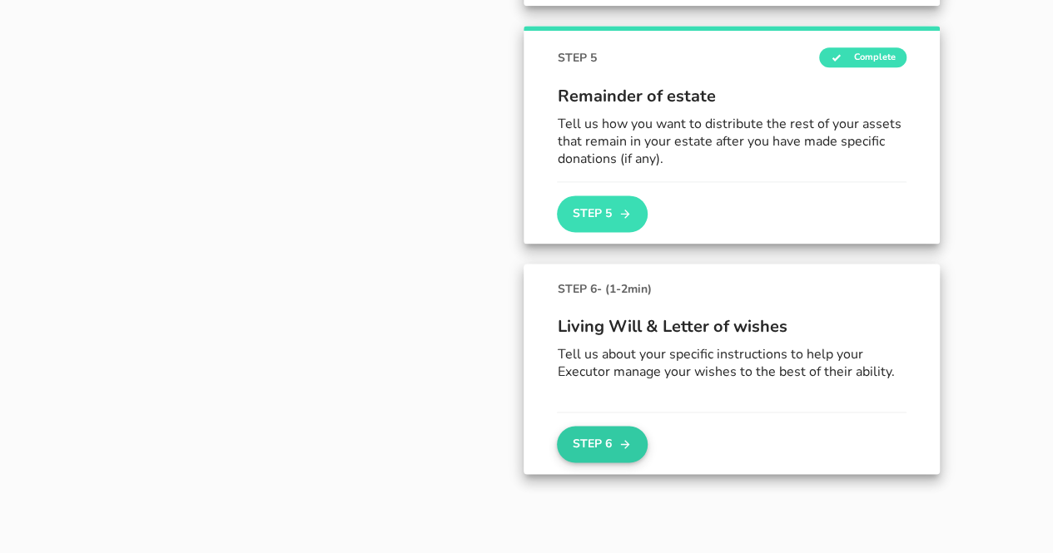
click at [632, 435] on button "Step 6" at bounding box center [602, 444] width 90 height 37
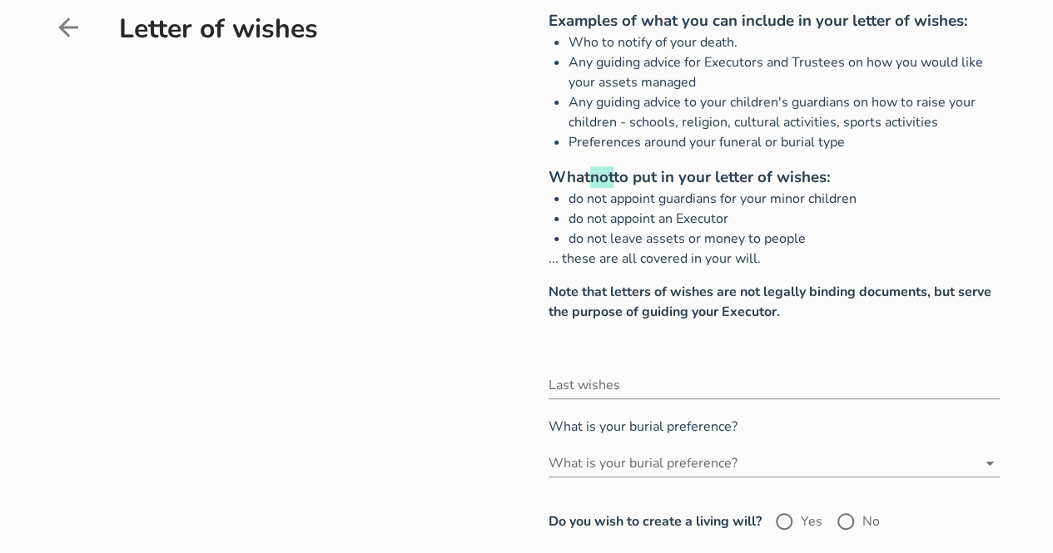
scroll to position [112, 0]
click at [630, 380] on input "Last wishes" at bounding box center [773, 384] width 451 height 27
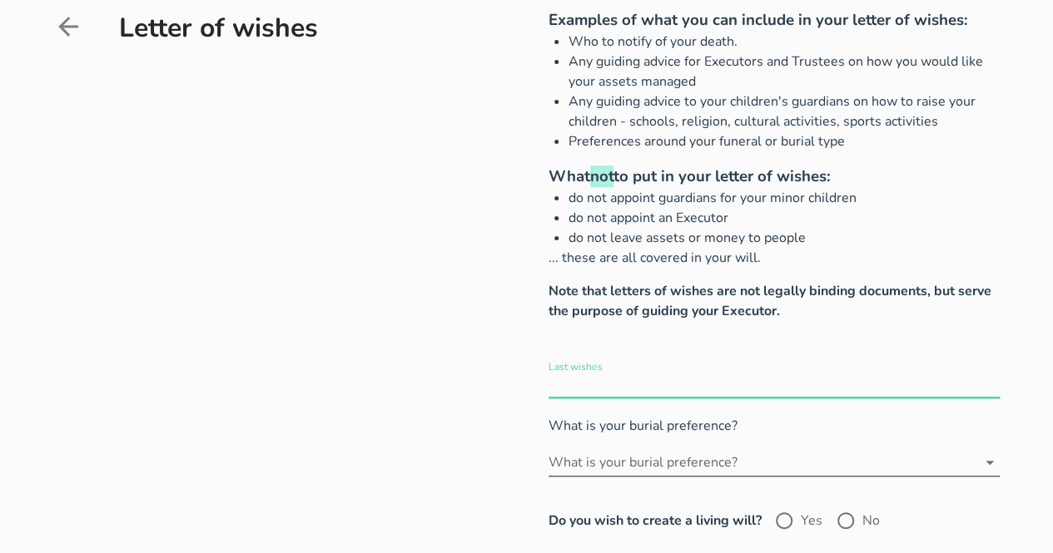
click at [699, 457] on input "What is your burial preference?" at bounding box center [762, 462] width 428 height 27
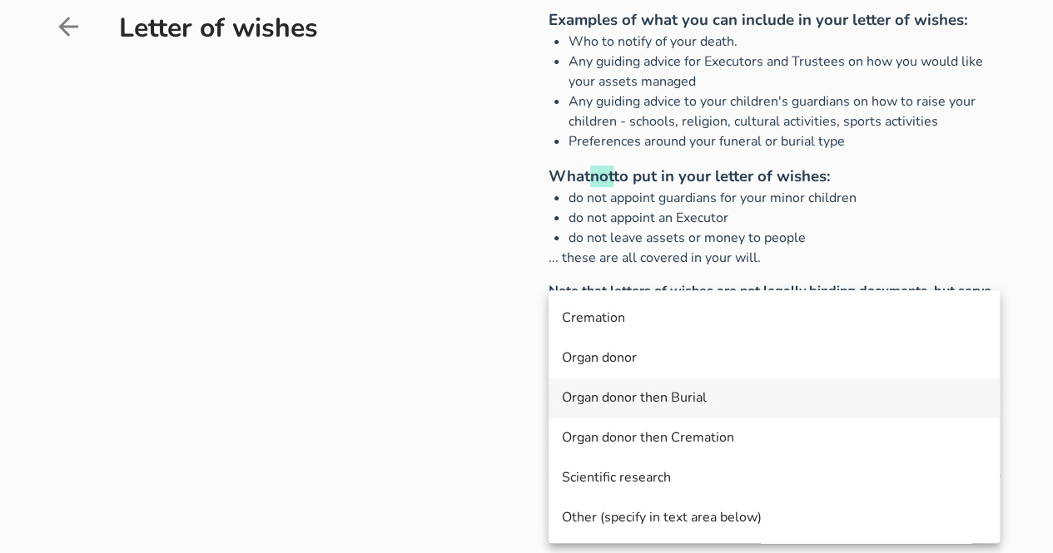
scroll to position [80, 0]
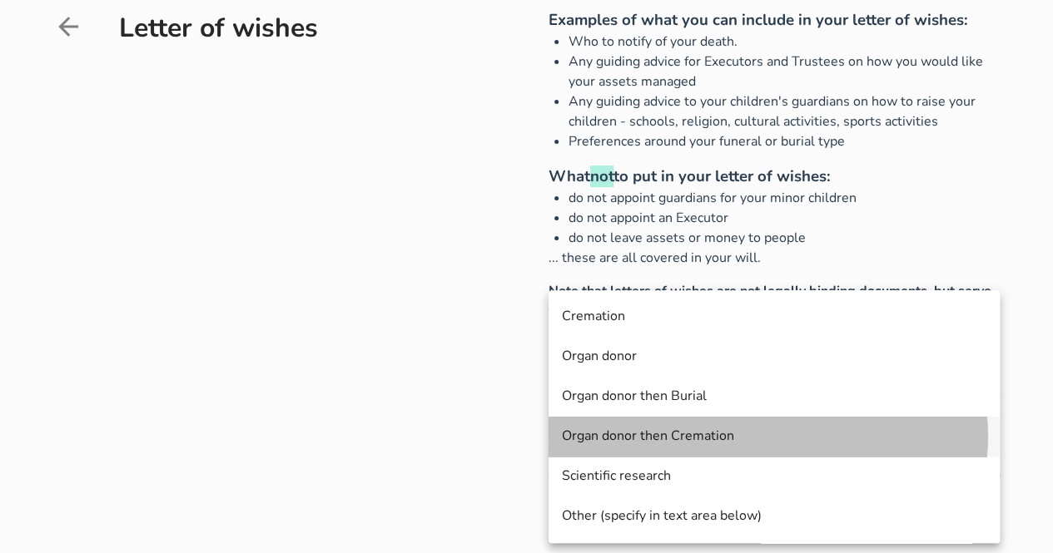
click at [667, 440] on div "Organ donor then Cremation" at bounding box center [774, 437] width 424 height 16
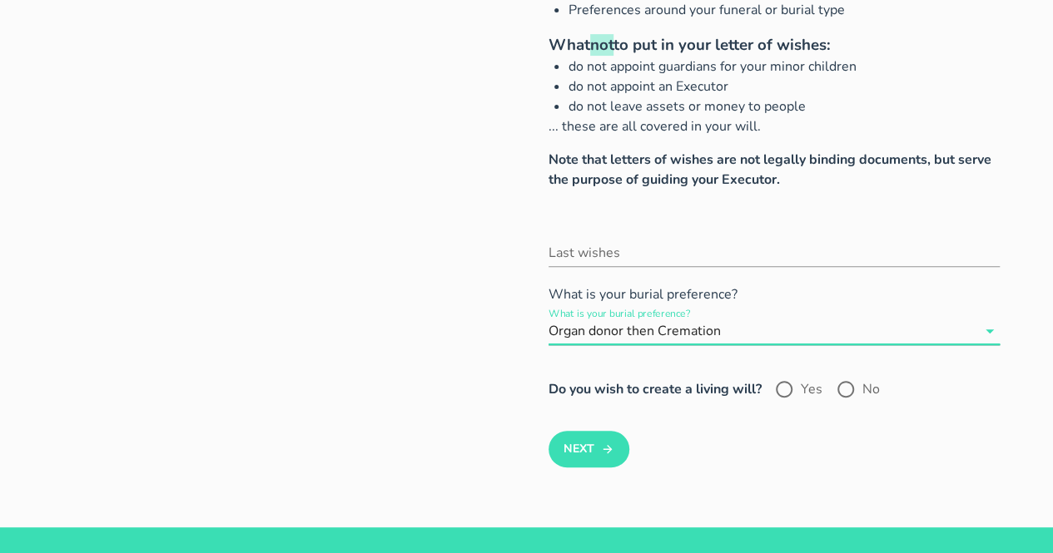
scroll to position [256, 0]
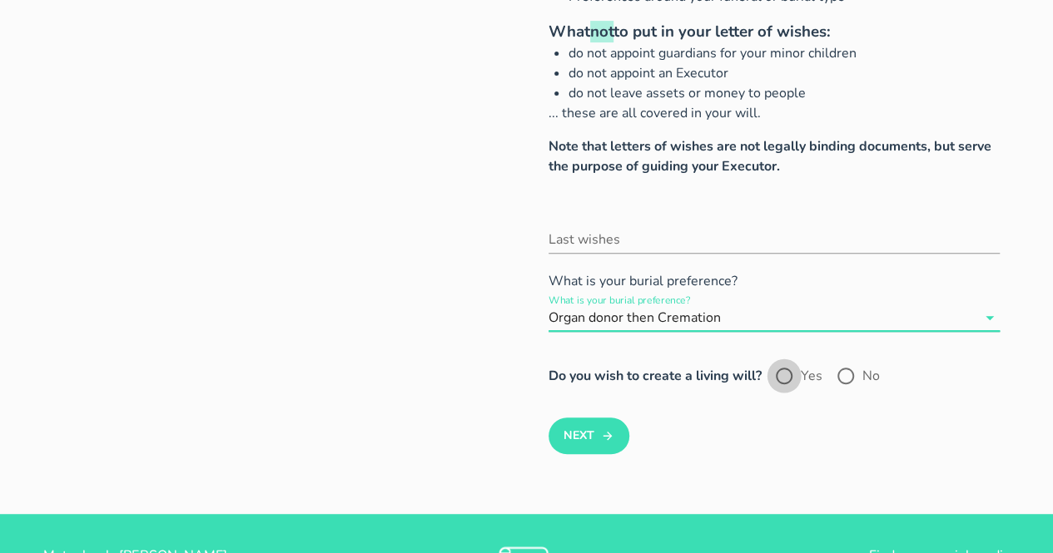
click at [787, 379] on div at bounding box center [784, 376] width 28 height 28
radio input "true"
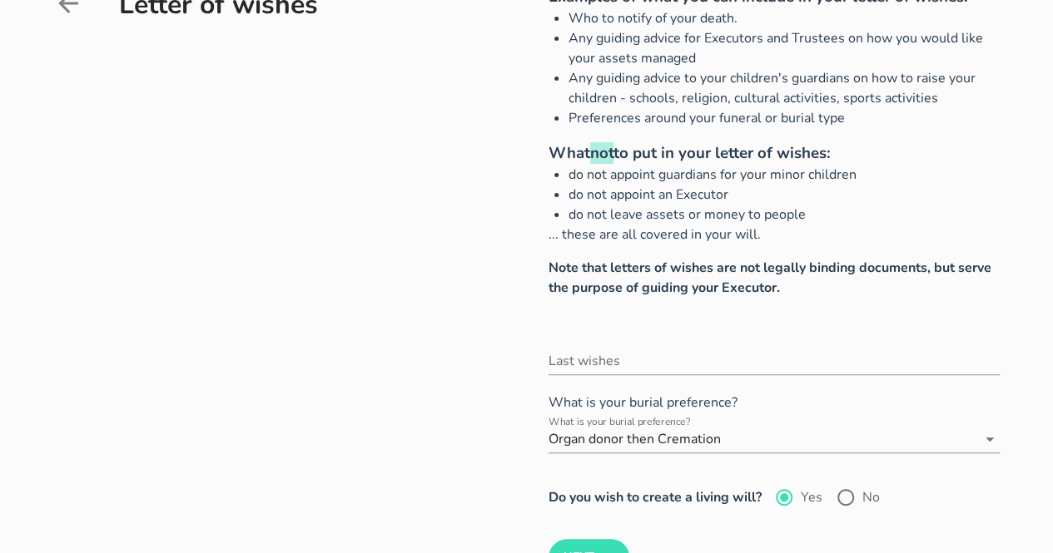
scroll to position [136, 0]
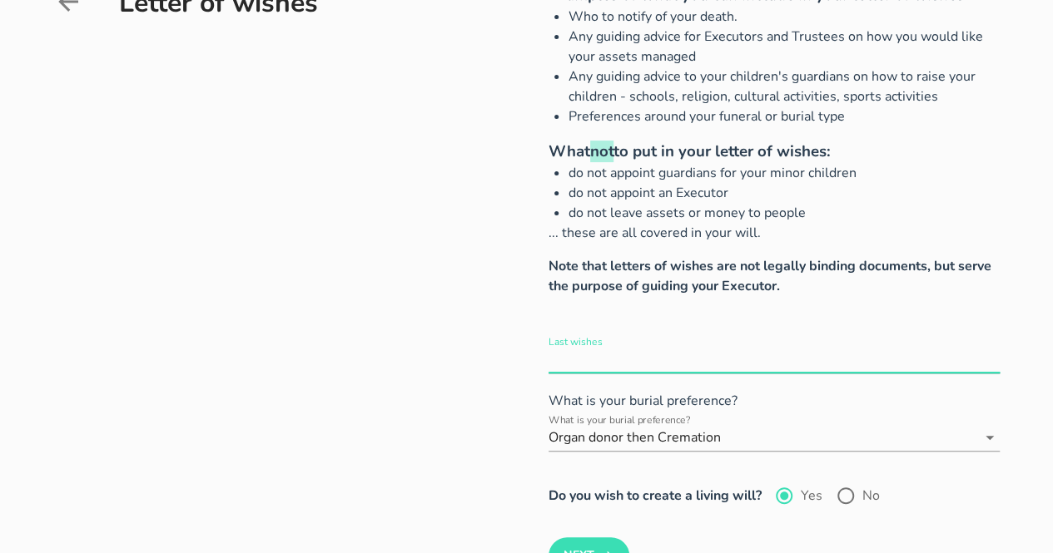
click at [676, 364] on input "Last wishes" at bounding box center [773, 359] width 451 height 27
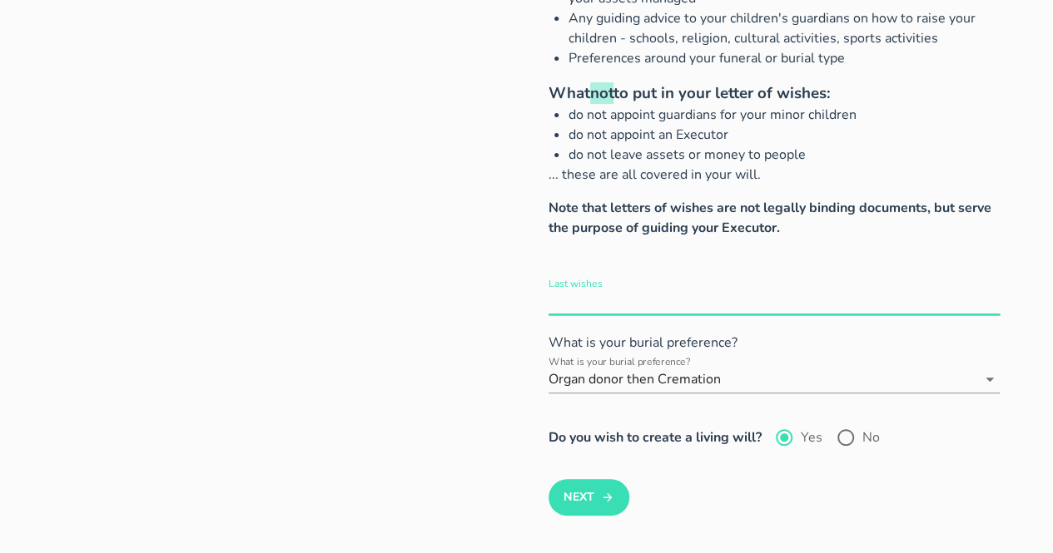
scroll to position [196, 0]
type input "None"
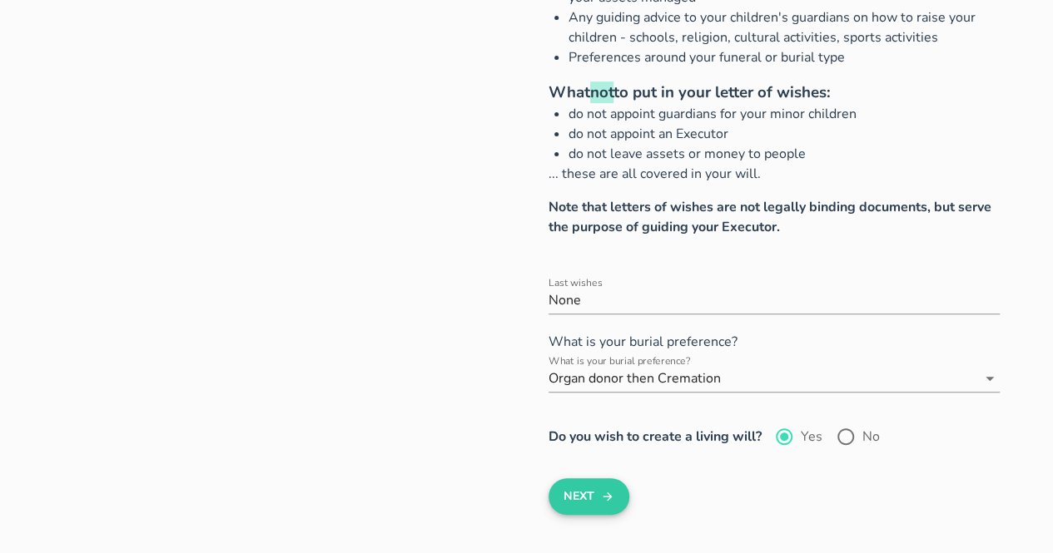
click at [611, 503] on icon "submit" at bounding box center [607, 497] width 13 height 20
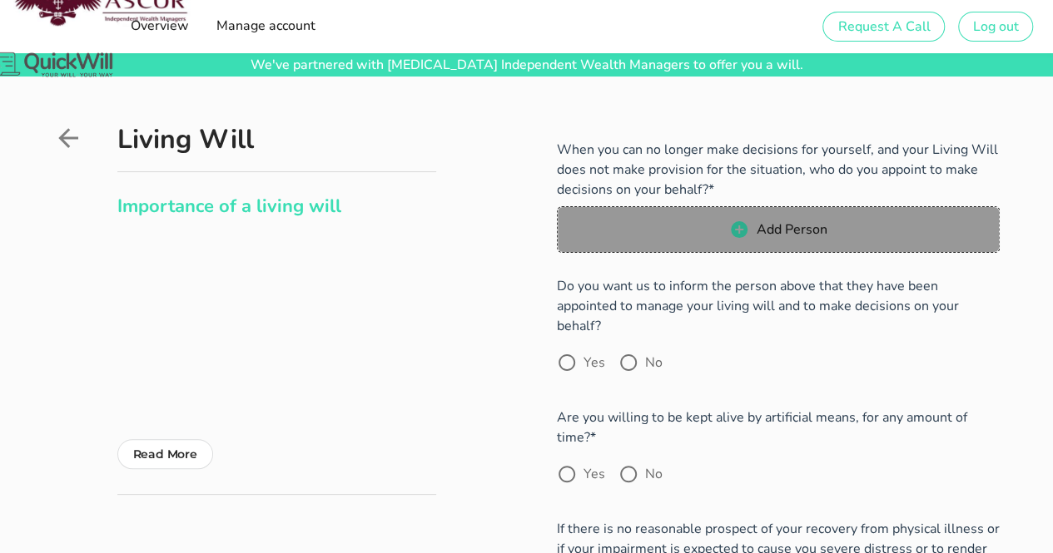
click at [736, 233] on icon "button" at bounding box center [739, 229] width 17 height 17
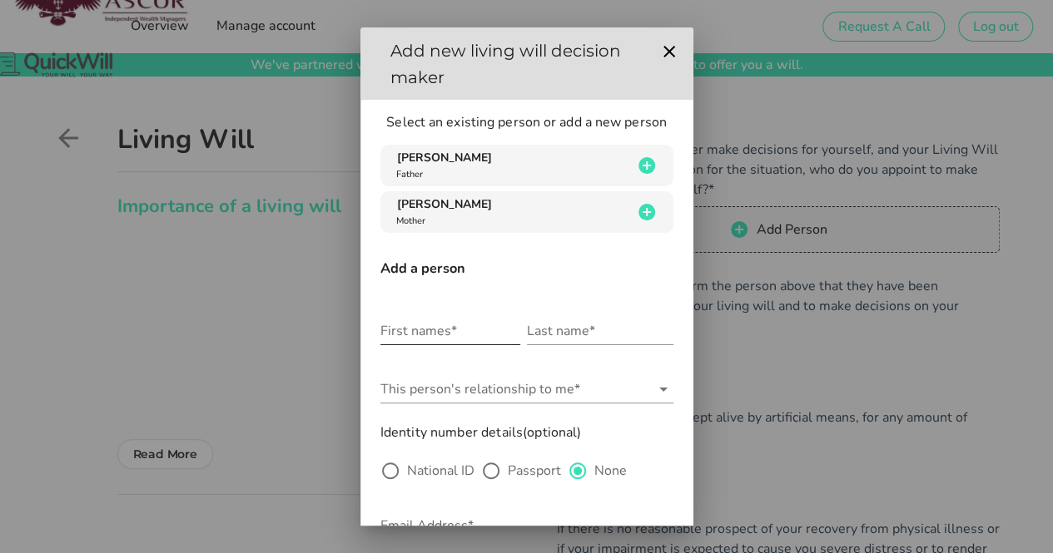
click at [434, 333] on input "First names*" at bounding box center [450, 331] width 140 height 27
type input "[PERSON_NAME]"
click at [551, 330] on input "Last name*" at bounding box center [600, 331] width 146 height 27
type input "Gothe"
click at [631, 384] on input "This person's relationship to me*" at bounding box center [515, 389] width 270 height 27
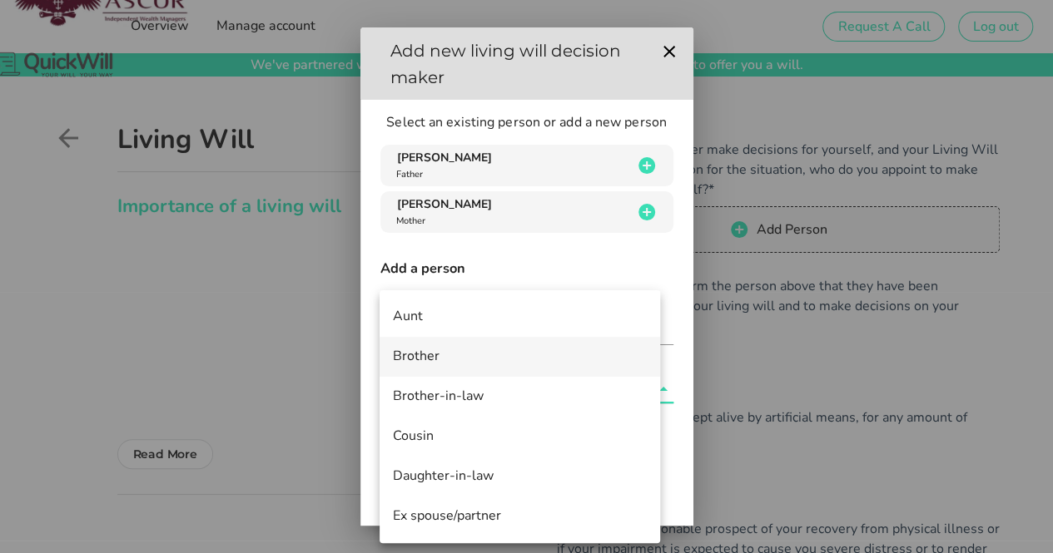
click at [509, 368] on div "Brother" at bounding box center [520, 357] width 254 height 36
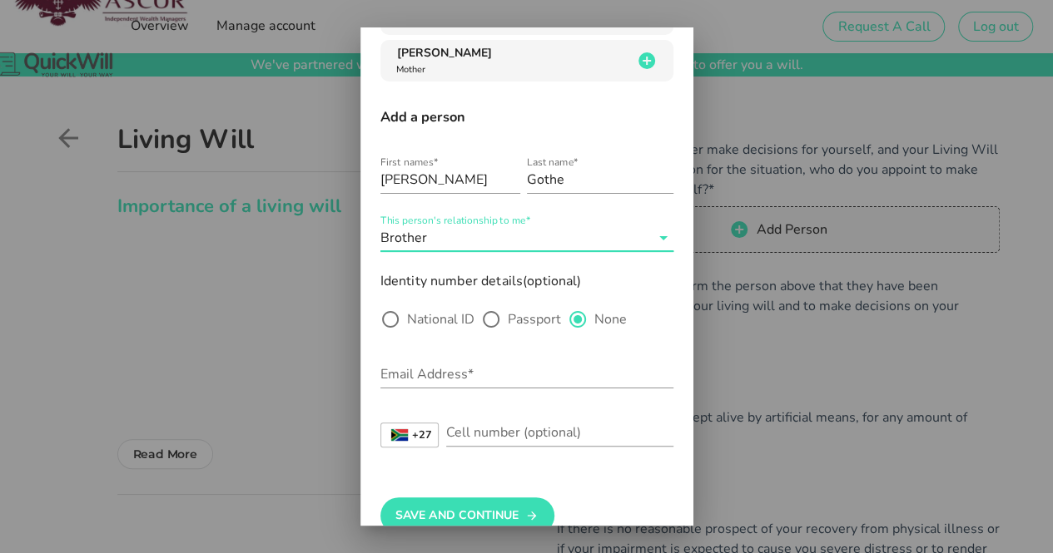
scroll to position [152, 0]
click at [383, 329] on div at bounding box center [390, 319] width 28 height 28
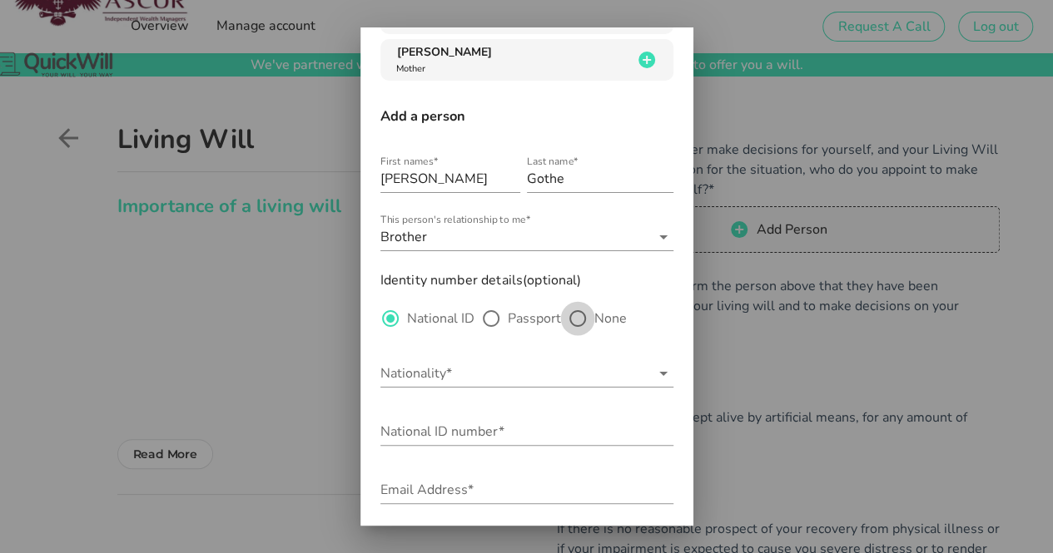
click at [581, 315] on div at bounding box center [577, 319] width 28 height 28
radio input "false"
radio input "true"
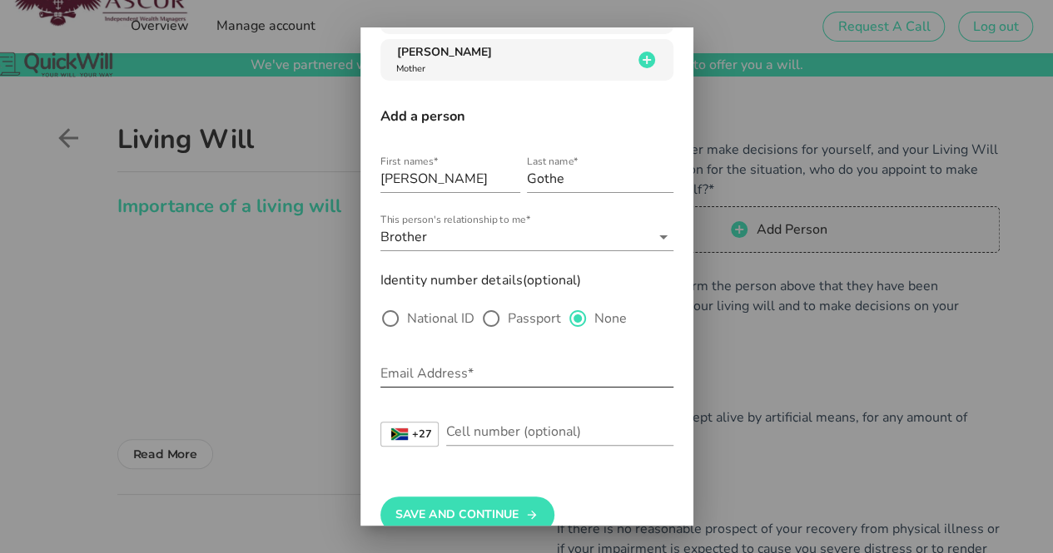
click at [511, 379] on input "Email Address*" at bounding box center [526, 373] width 293 height 27
type input "[EMAIL_ADDRESS][DOMAIN_NAME]"
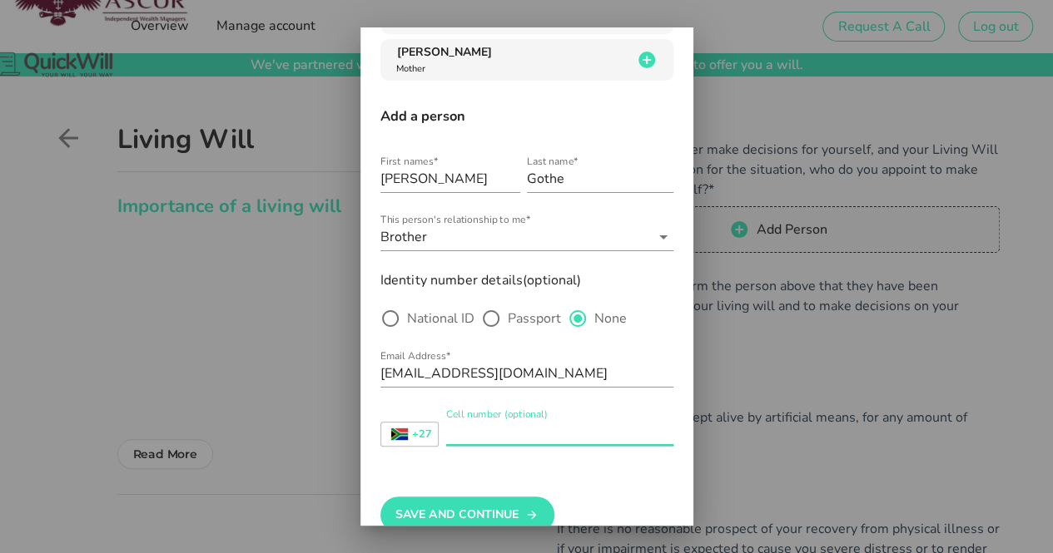
click at [526, 430] on input "Cell number (optional)" at bounding box center [559, 432] width 227 height 27
type input "0823776565"
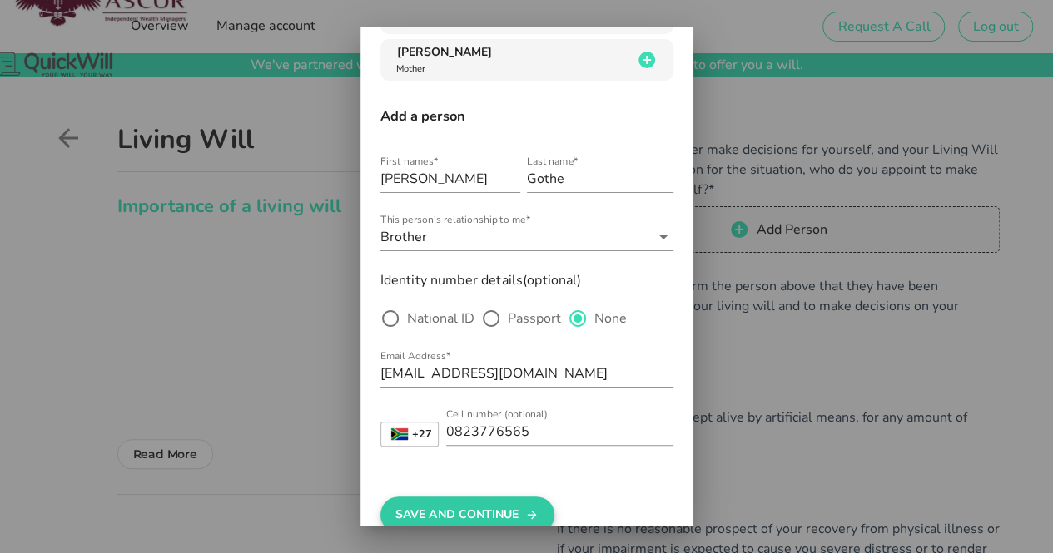
click at [533, 503] on button "Save And Continue" at bounding box center [467, 515] width 174 height 37
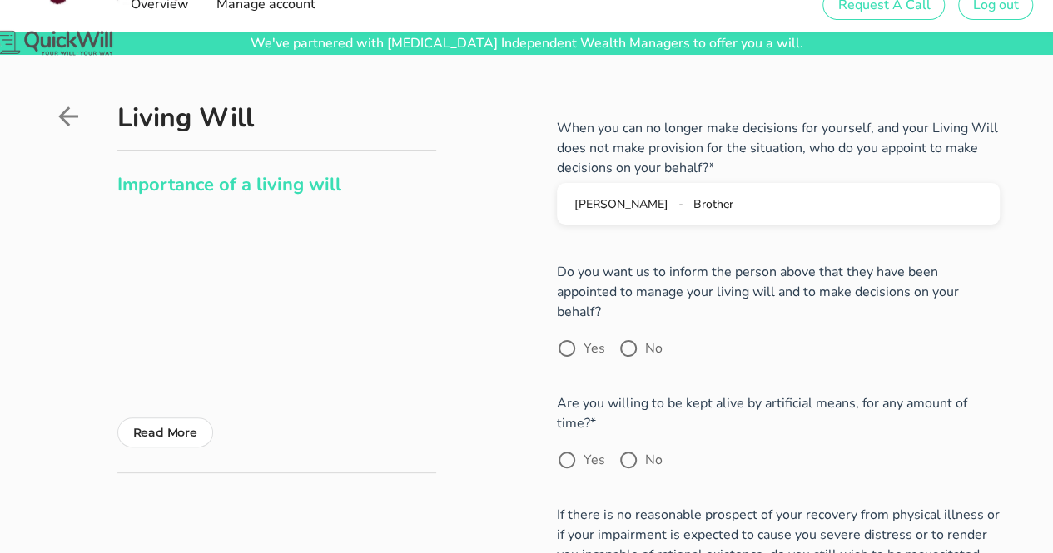
scroll to position [30, 0]
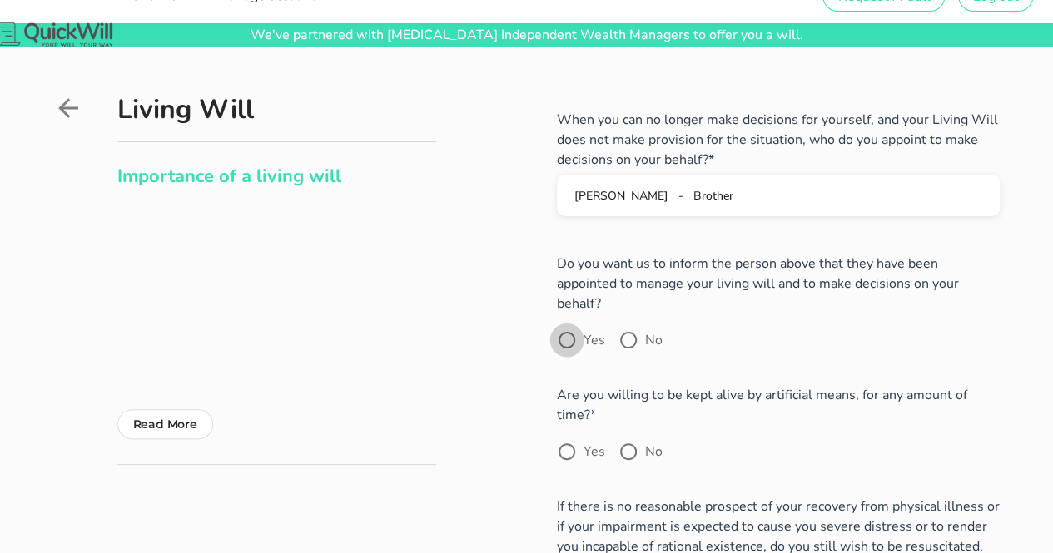
click at [575, 327] on div at bounding box center [567, 340] width 28 height 28
radio input "true"
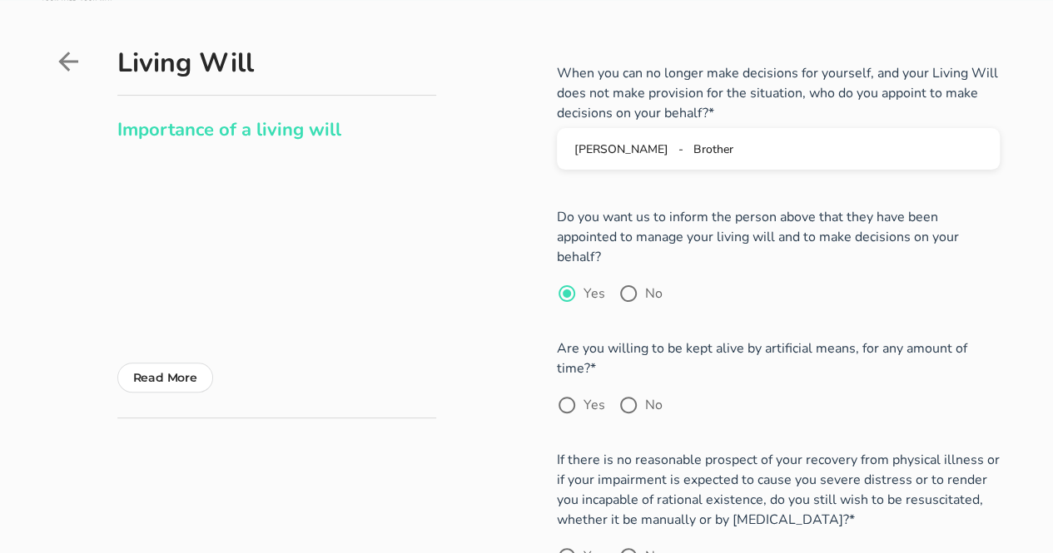
scroll to position [110, 0]
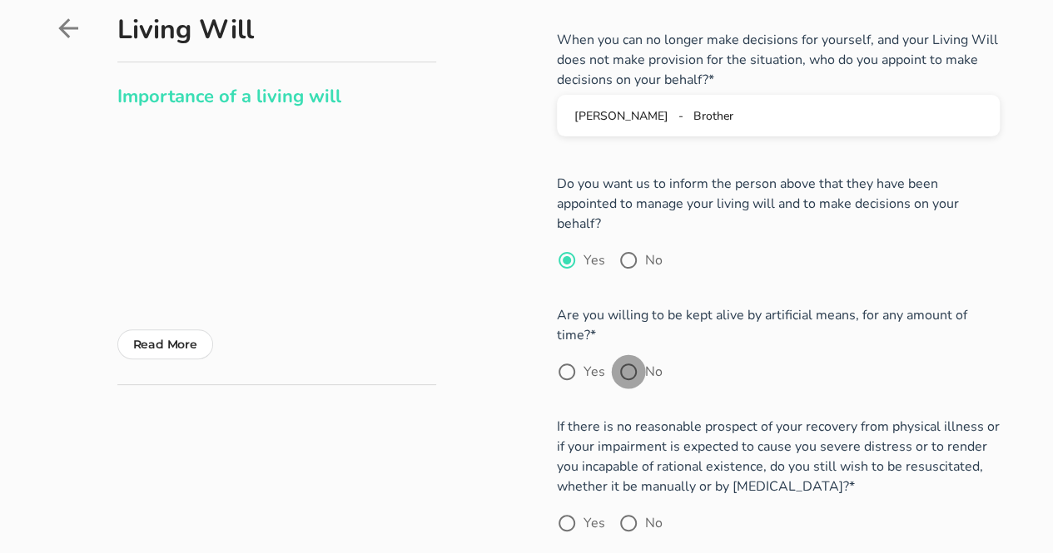
click at [622, 358] on div at bounding box center [628, 372] width 28 height 28
radio input "true"
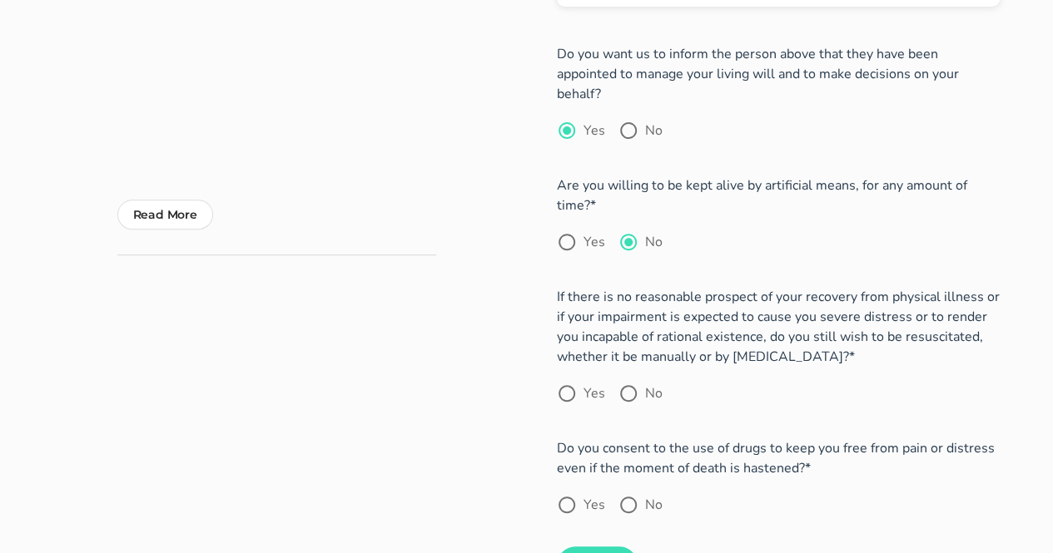
scroll to position [241, 0]
click at [645, 384] on label "No" at bounding box center [653, 392] width 17 height 17
radio input "true"
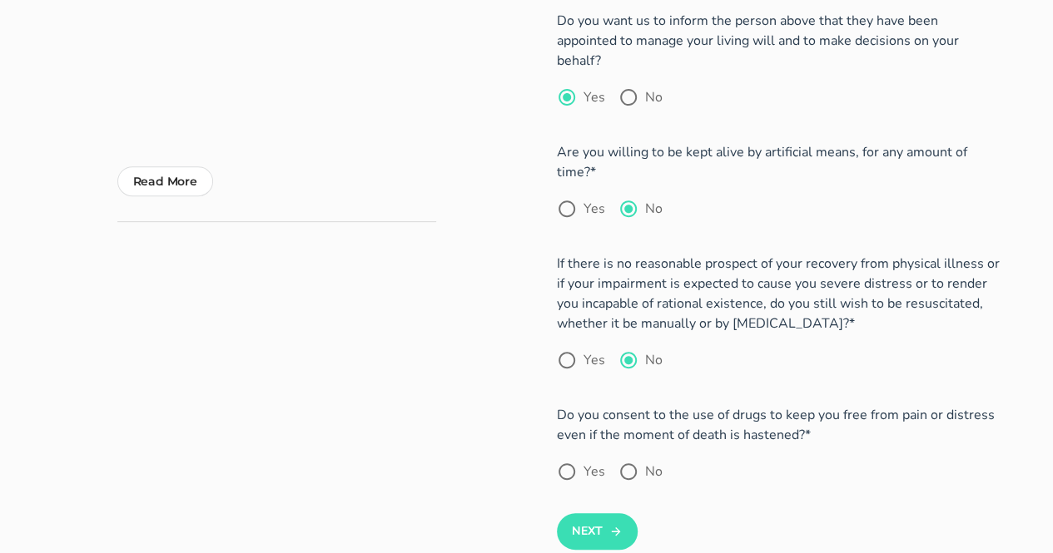
scroll to position [298, 0]
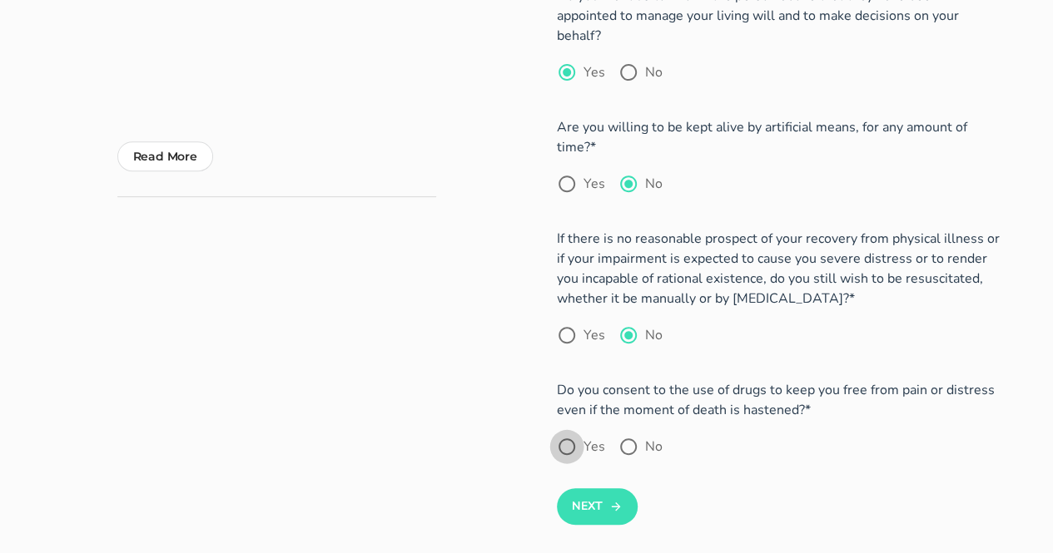
click at [571, 433] on div at bounding box center [567, 447] width 28 height 28
radio input "true"
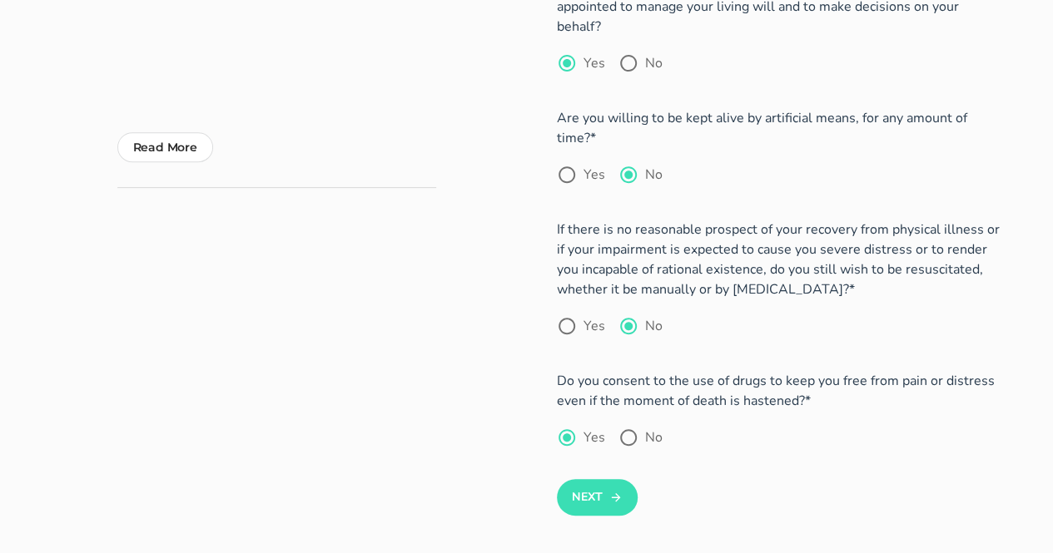
scroll to position [315, 0]
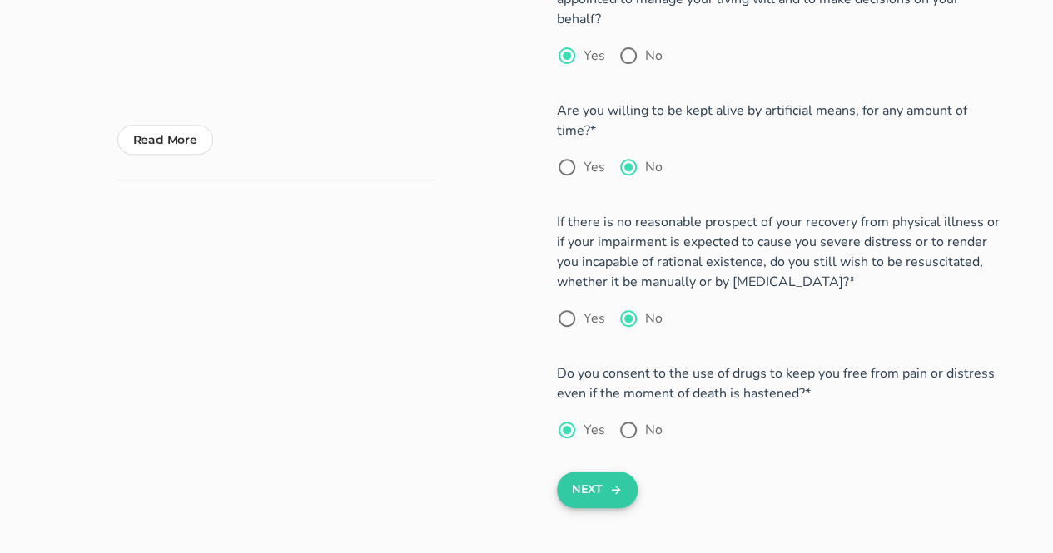
click at [623, 472] on button "Next" at bounding box center [597, 490] width 81 height 37
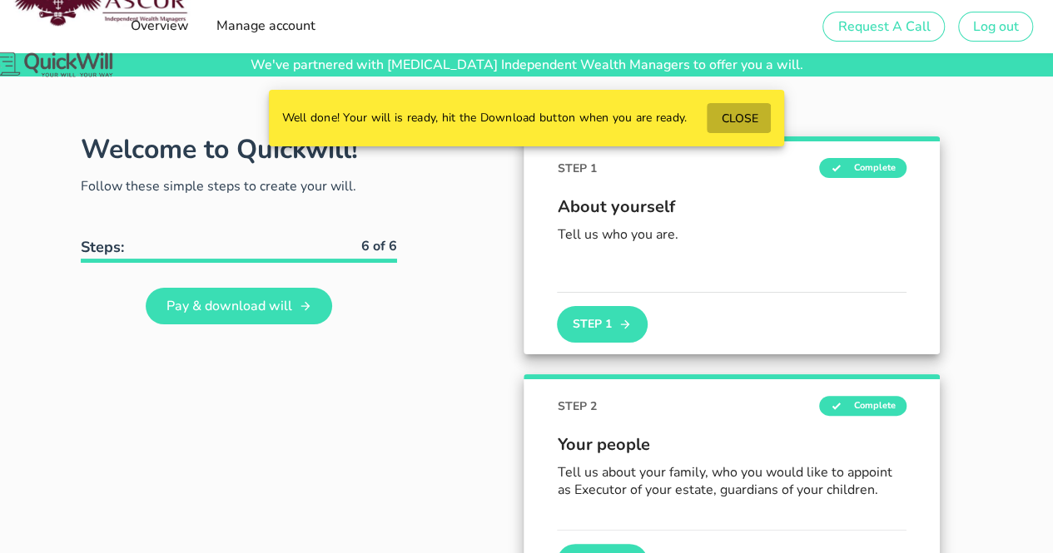
click at [744, 119] on span "CLOSE" at bounding box center [738, 119] width 37 height 16
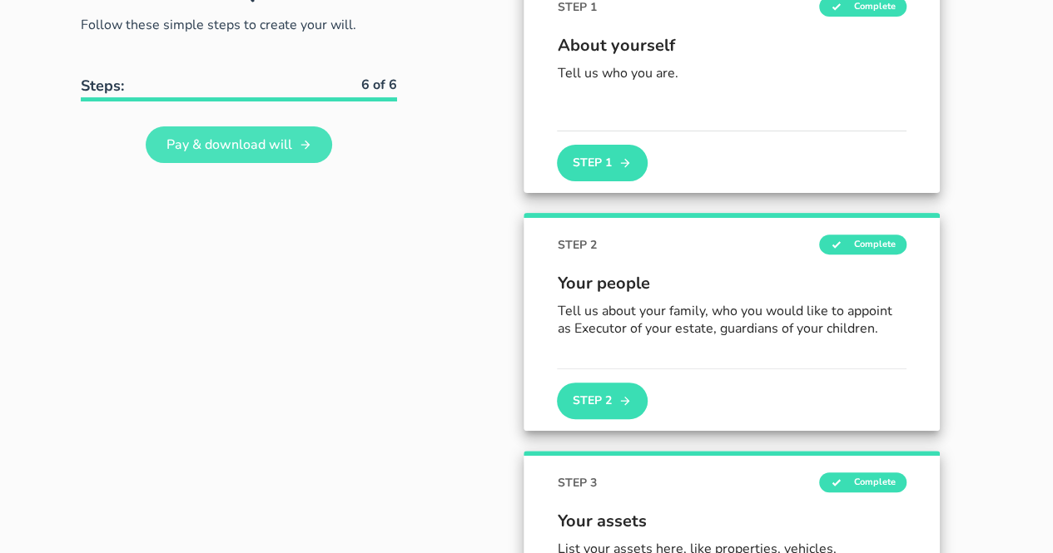
scroll to position [163, 0]
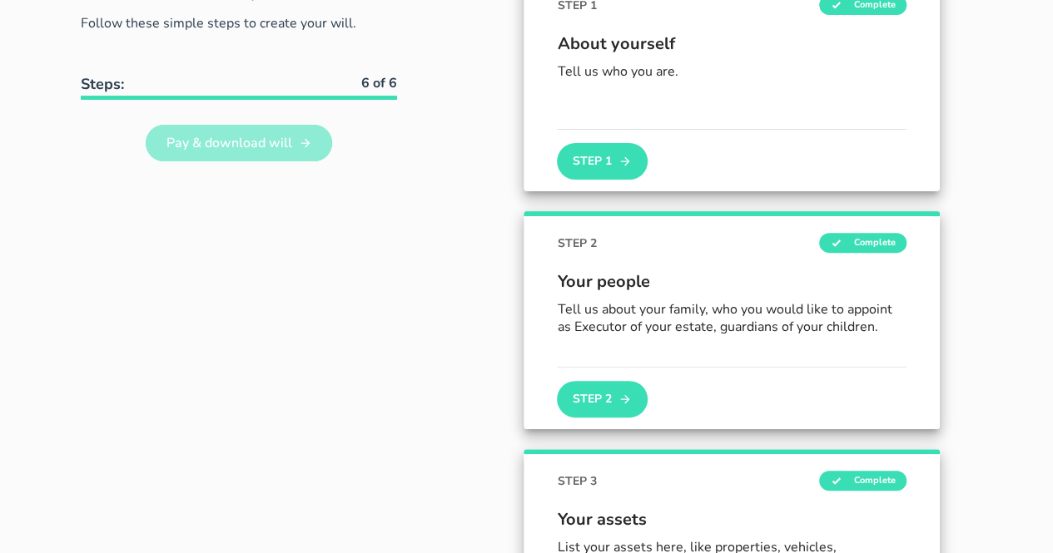
click at [296, 156] on link "Pay & download will" at bounding box center [239, 143] width 186 height 37
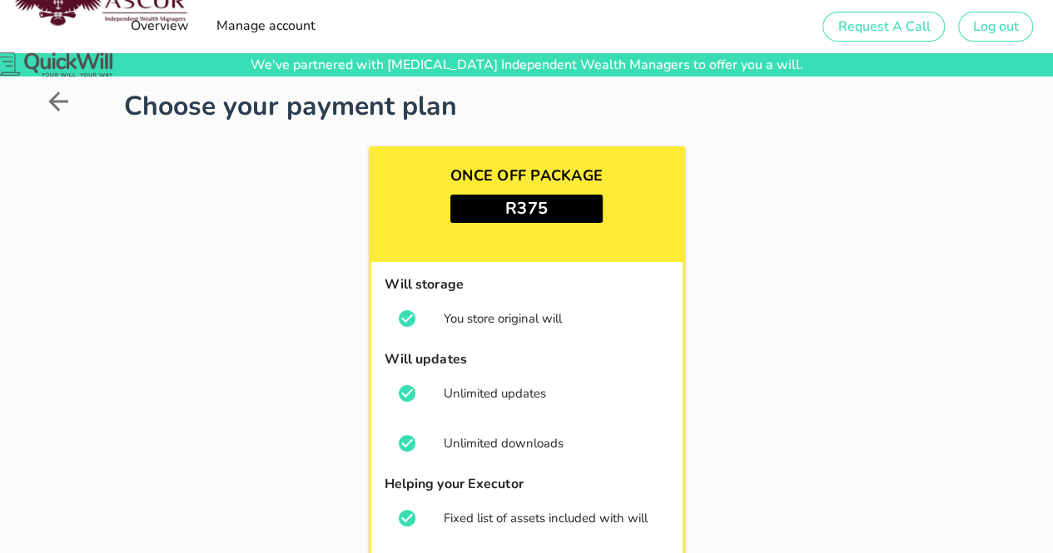
click at [57, 102] on icon at bounding box center [58, 102] width 30 height 30
